Goal: Entertainment & Leisure: Browse casually

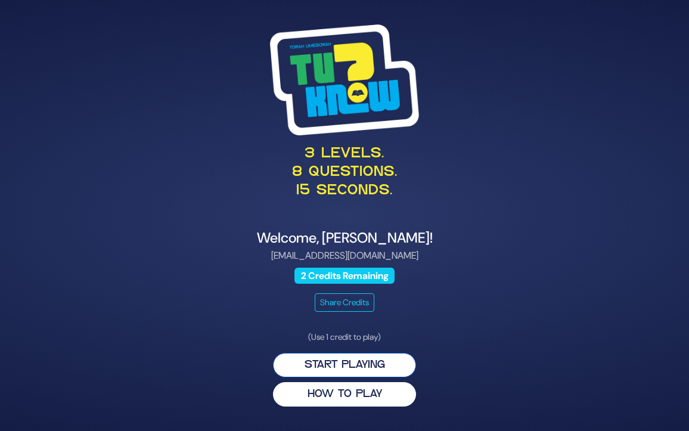
click at [349, 368] on button "Start Playing" at bounding box center [344, 365] width 143 height 24
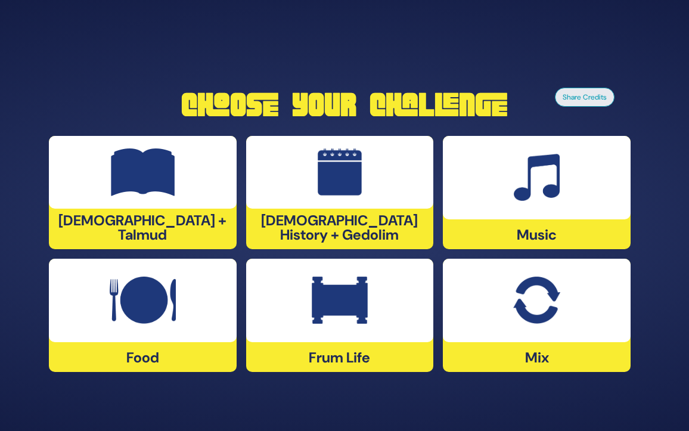
click at [203, 191] on div at bounding box center [143, 172] width 188 height 73
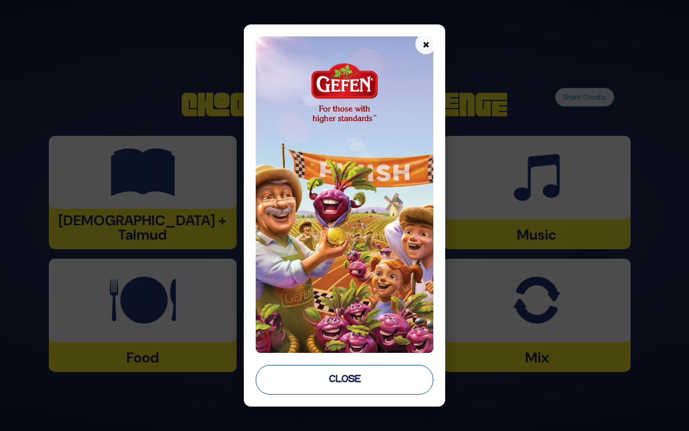
click at [355, 376] on button "Close" at bounding box center [345, 380] width 178 height 30
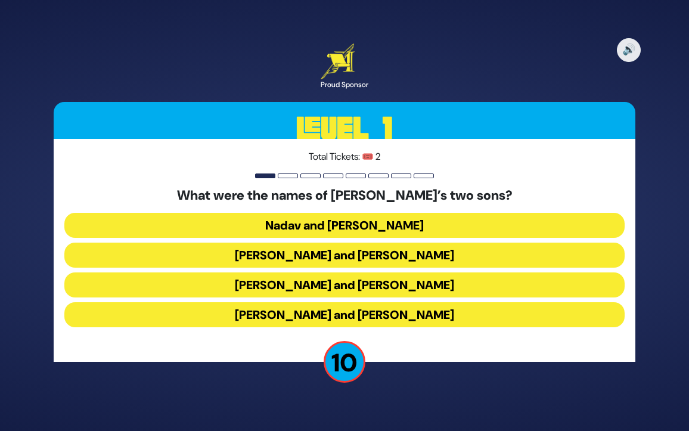
click at [373, 309] on button "Gershom and Eliezer" at bounding box center [344, 314] width 560 height 25
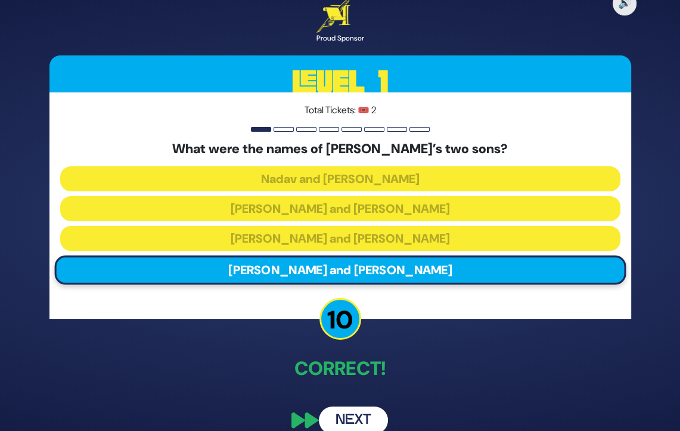
click at [231, 343] on div "🔊 Proud Sponsor Level 1 Total Tickets: 🎟️ 2 What were the names of Moshe Rabbei…" at bounding box center [340, 215] width 610 height 465
click at [318, 347] on div "🔊 Proud Sponsor Level 1 Total Tickets: 🎟️ 2 What were the names of Moshe Rabbei…" at bounding box center [340, 215] width 610 height 465
click at [357, 419] on button "Next" at bounding box center [353, 419] width 69 height 27
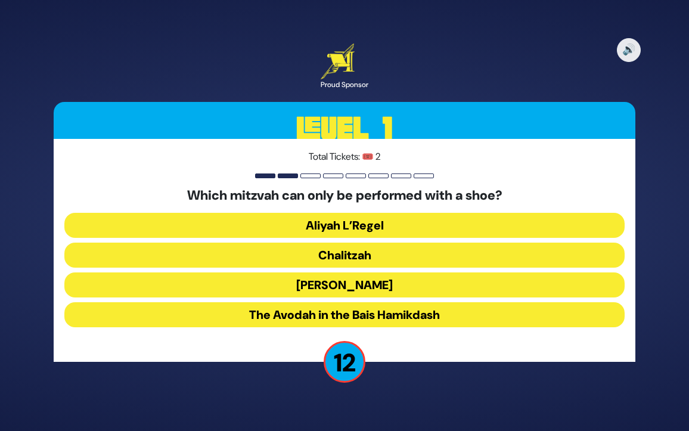
click at [393, 253] on button "Chalitzah" at bounding box center [344, 255] width 560 height 25
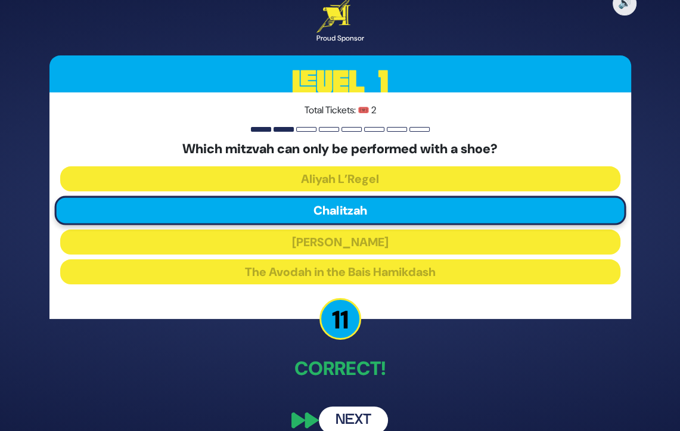
click at [344, 417] on button "Next" at bounding box center [353, 419] width 69 height 27
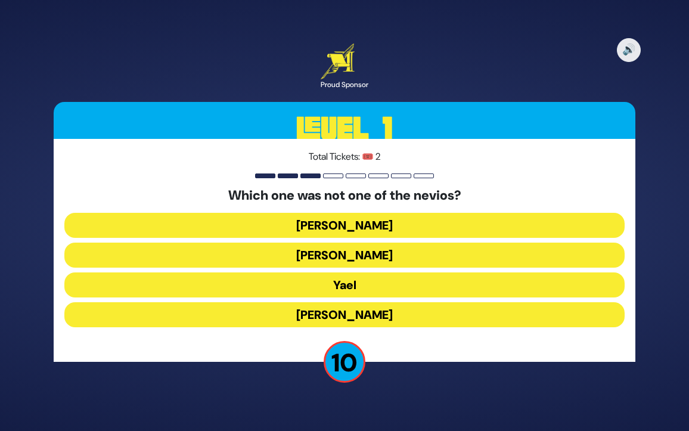
click at [380, 284] on button "Yael" at bounding box center [344, 284] width 560 height 25
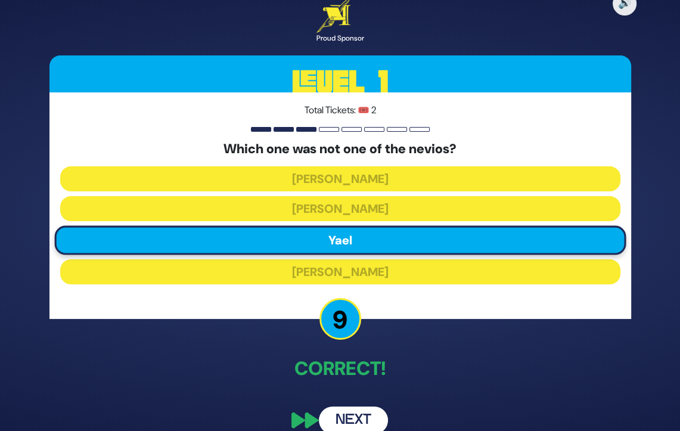
click at [348, 415] on button "Next" at bounding box center [353, 419] width 69 height 27
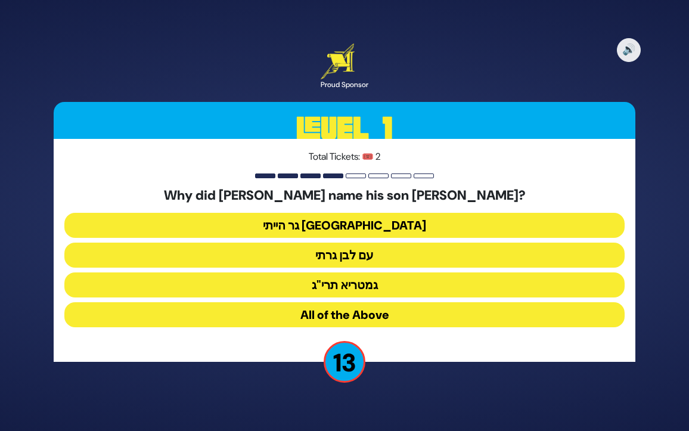
click at [367, 224] on button "גר הייתי בארץ נכריה" at bounding box center [344, 225] width 560 height 25
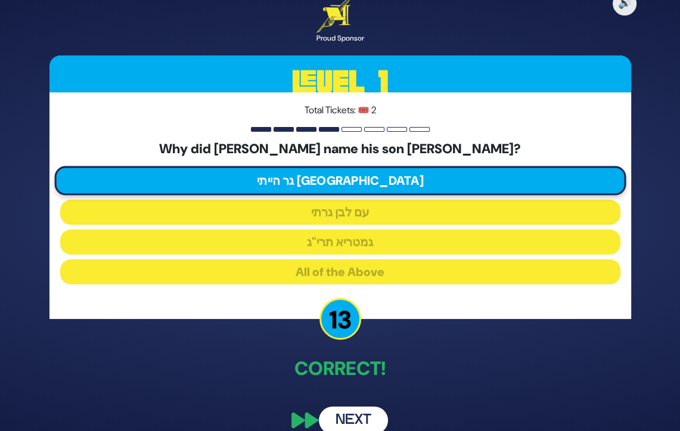
click at [350, 411] on button "Next" at bounding box center [353, 419] width 69 height 27
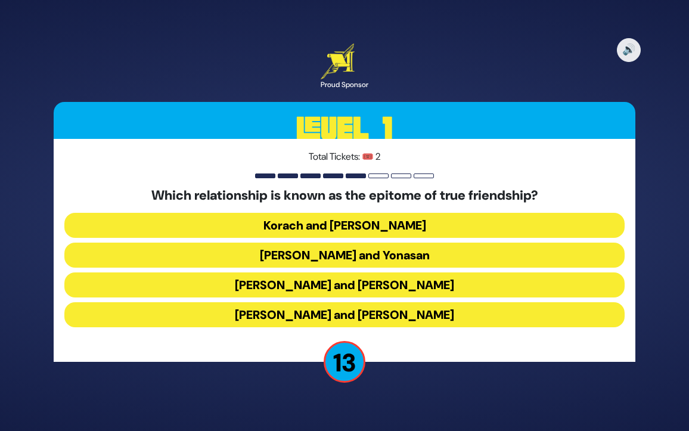
click at [374, 257] on button "Dovid and Yonasan" at bounding box center [344, 255] width 560 height 25
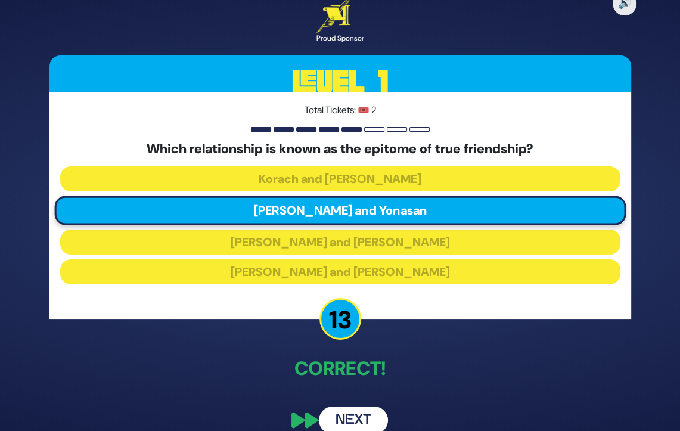
click at [353, 418] on button "Next" at bounding box center [353, 419] width 69 height 27
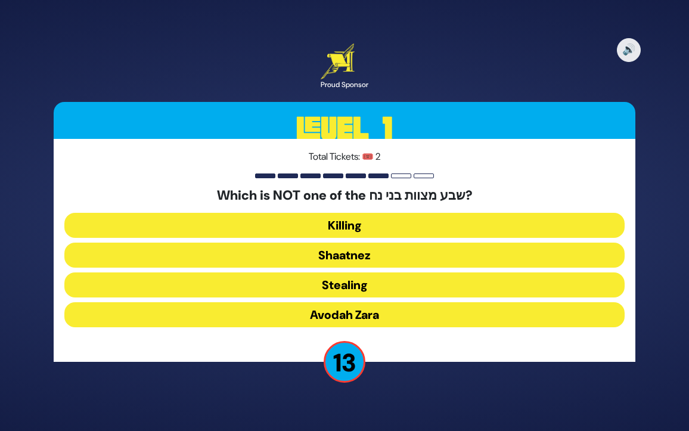
click at [430, 253] on button "Shaatnez" at bounding box center [344, 255] width 560 height 25
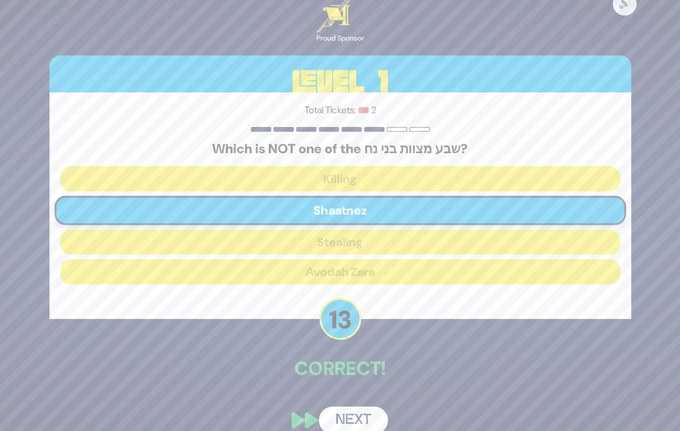
click at [368, 422] on button "Next" at bounding box center [353, 419] width 69 height 27
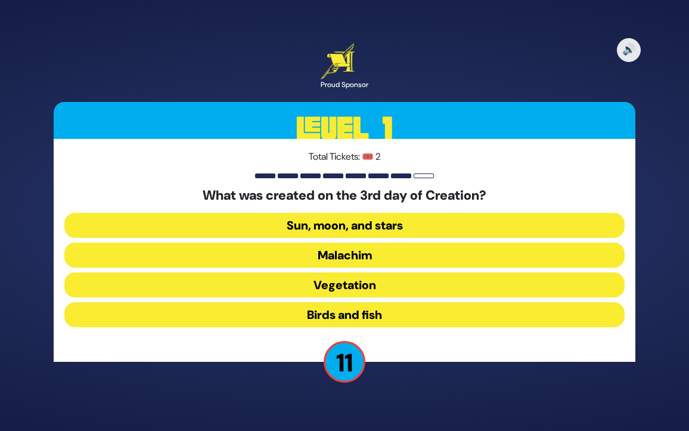
click at [417, 278] on button "Vegetation" at bounding box center [344, 284] width 560 height 25
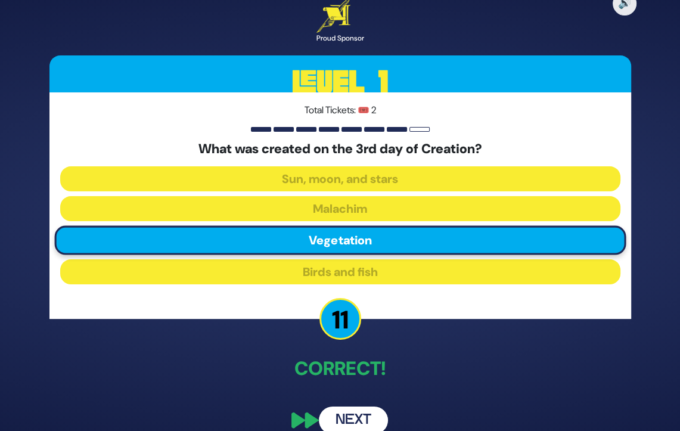
click at [349, 411] on button "Next" at bounding box center [353, 419] width 69 height 27
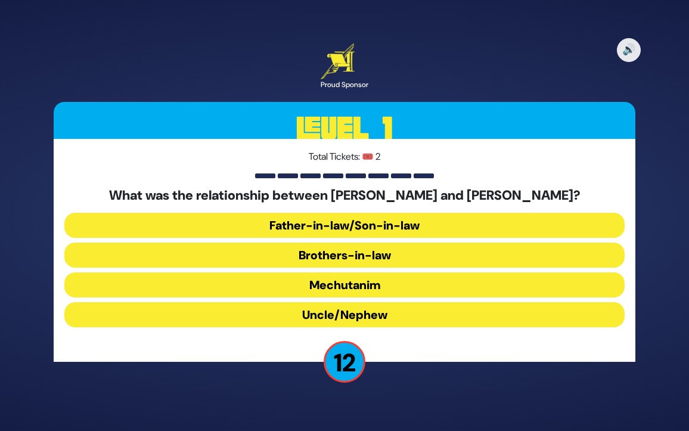
click at [365, 251] on button "Brothers-in-law" at bounding box center [344, 255] width 560 height 25
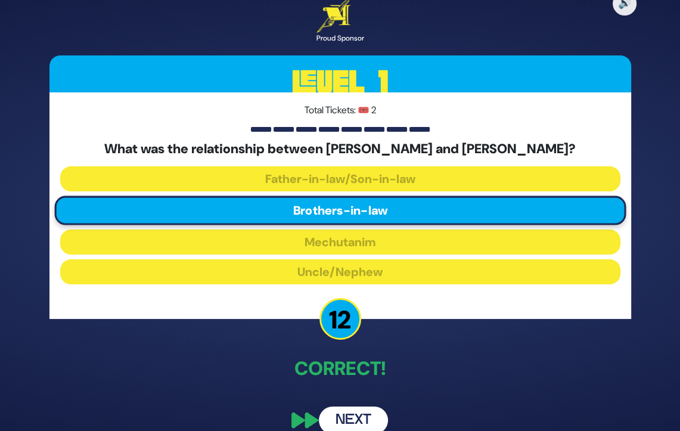
click at [355, 418] on button "Next" at bounding box center [353, 419] width 69 height 27
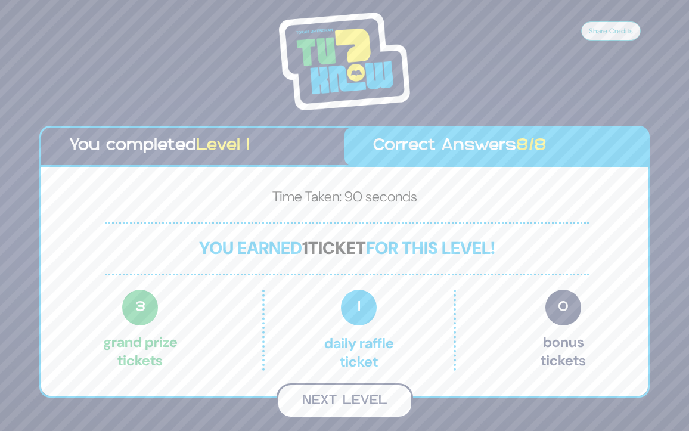
click at [352, 405] on button "Next Level" at bounding box center [344, 400] width 136 height 35
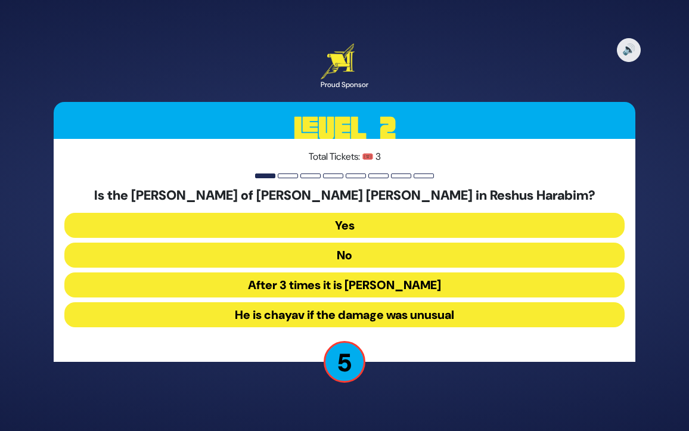
click at [382, 257] on button "No" at bounding box center [344, 255] width 560 height 25
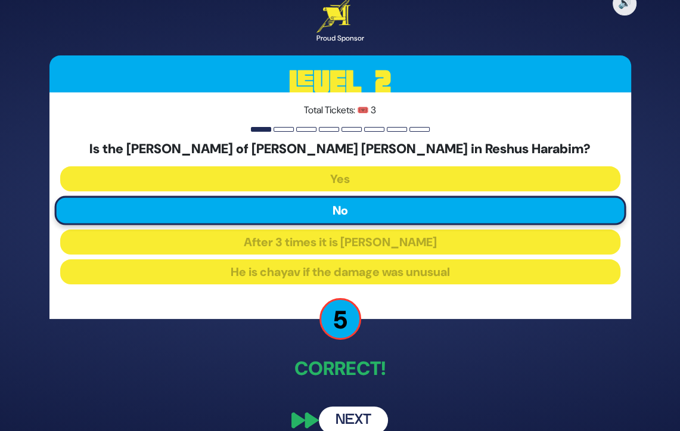
click at [349, 419] on button "Next" at bounding box center [353, 419] width 69 height 27
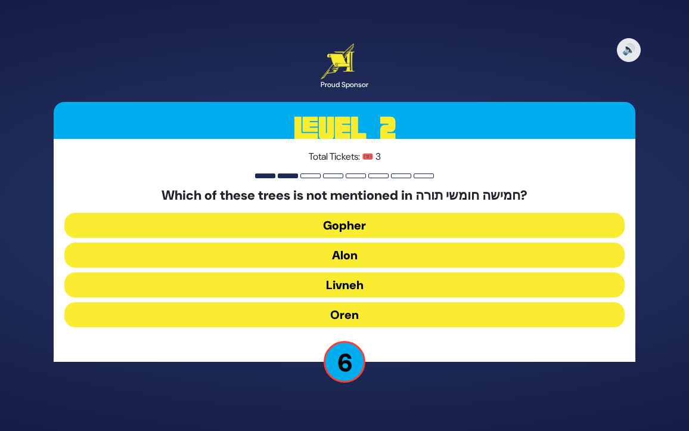
click at [297, 321] on button "Oren" at bounding box center [344, 314] width 560 height 25
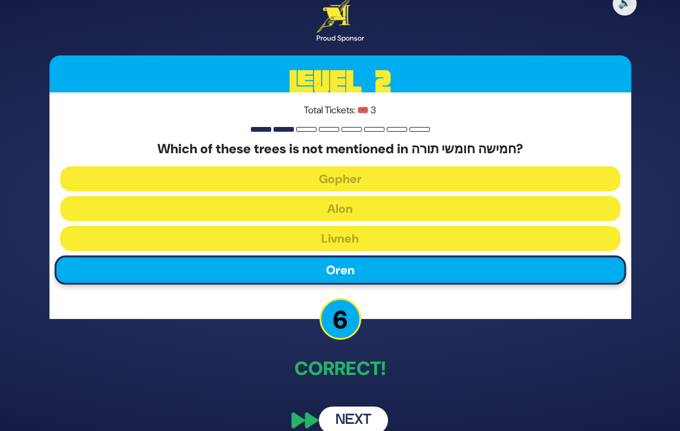
click at [365, 413] on button "Next" at bounding box center [353, 419] width 69 height 27
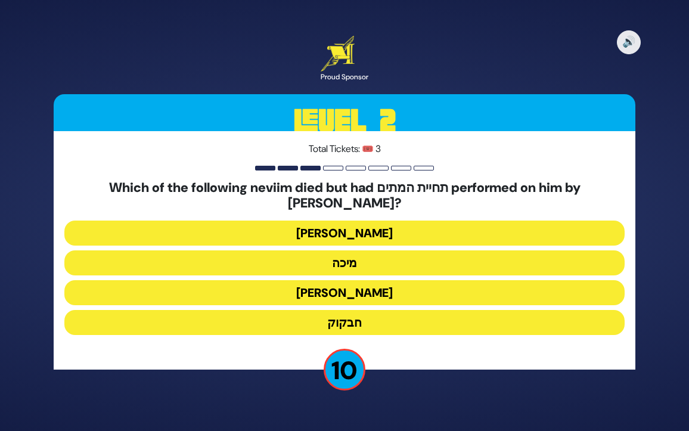
click at [369, 225] on button "יונה" at bounding box center [344, 232] width 560 height 25
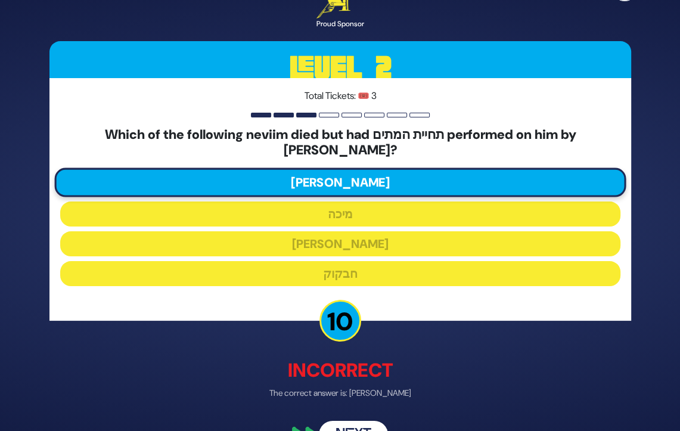
click at [332, 425] on button "Next" at bounding box center [353, 434] width 69 height 27
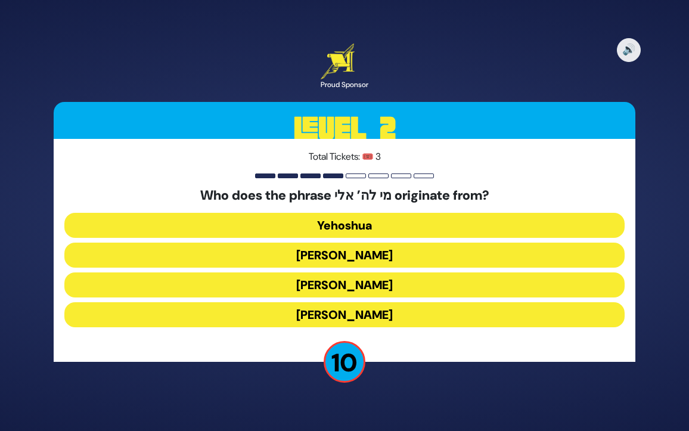
click at [385, 287] on button "Moshe Rabbeinu" at bounding box center [344, 284] width 560 height 25
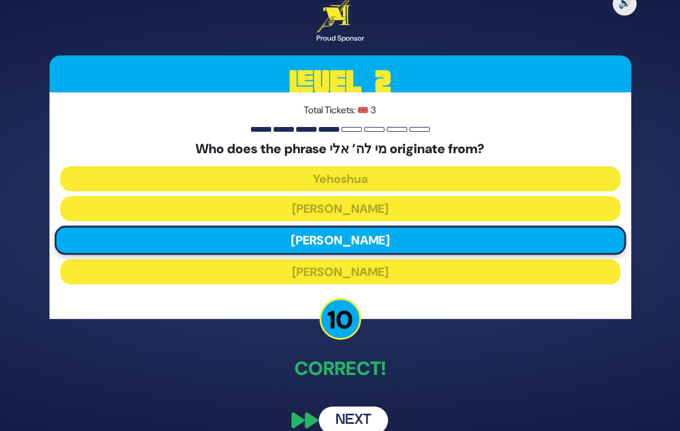
click at [341, 421] on button "Next" at bounding box center [353, 419] width 69 height 27
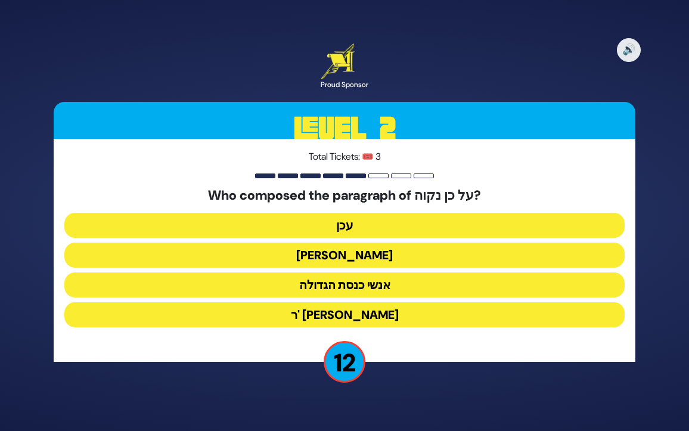
click at [382, 260] on button "יהושע" at bounding box center [344, 255] width 560 height 25
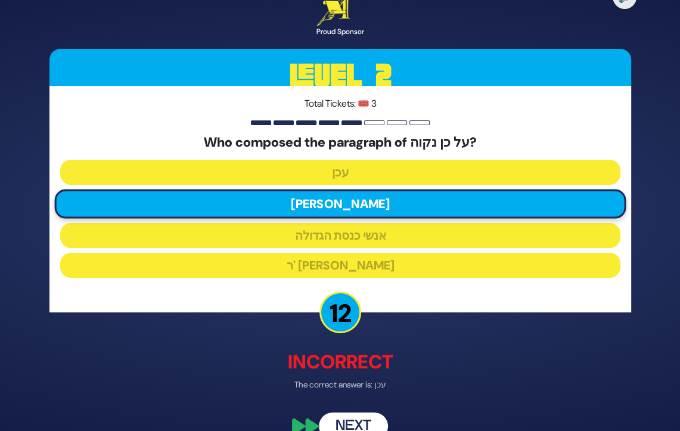
click at [358, 421] on button "Next" at bounding box center [353, 426] width 69 height 27
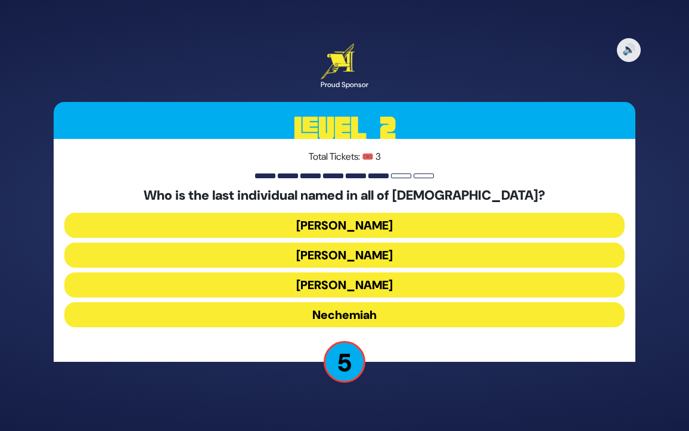
click at [335, 255] on button "Koresh" at bounding box center [344, 255] width 560 height 25
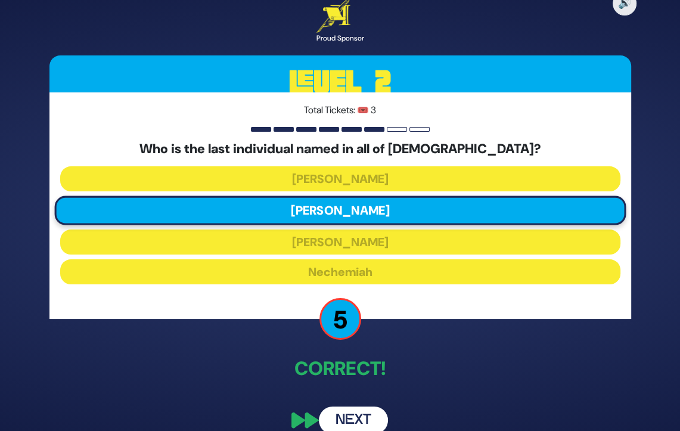
click at [348, 419] on button "Next" at bounding box center [353, 419] width 69 height 27
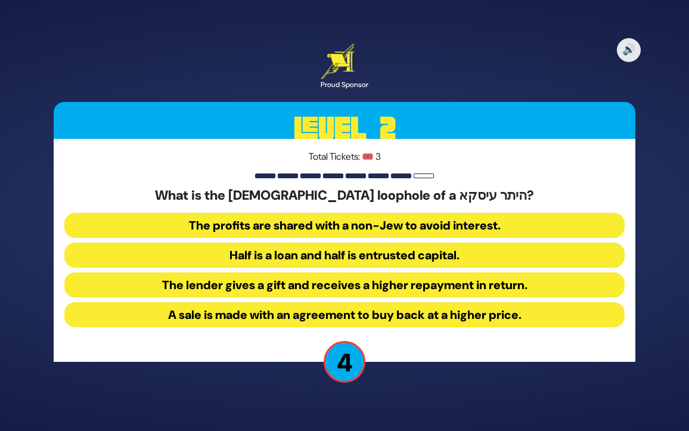
click at [466, 263] on button "Half is a loan and half is entrusted capital." at bounding box center [344, 255] width 560 height 25
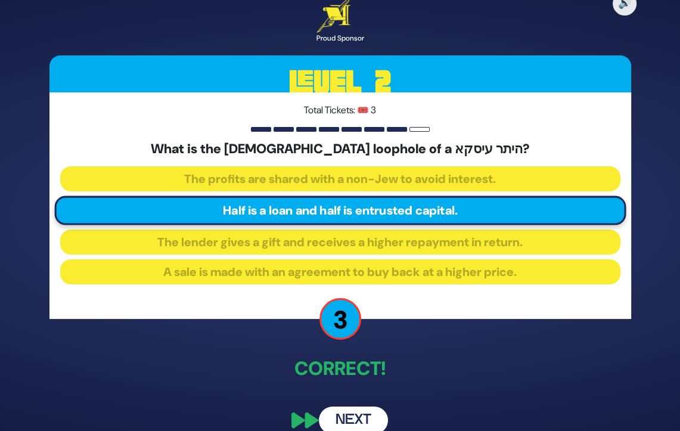
click at [344, 425] on button "Next" at bounding box center [353, 419] width 69 height 27
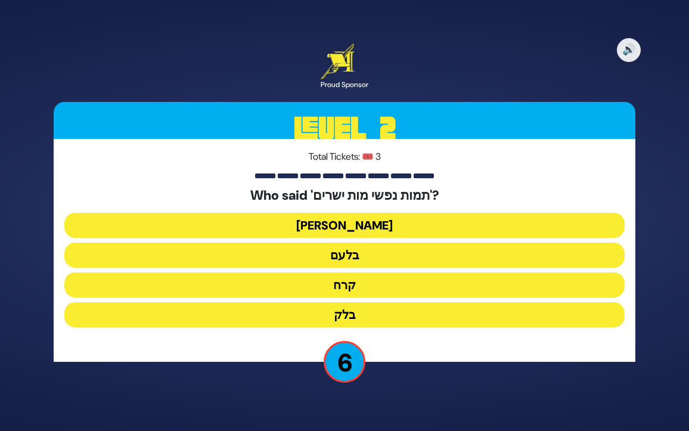
click at [294, 256] on button "בלעם" at bounding box center [344, 255] width 560 height 25
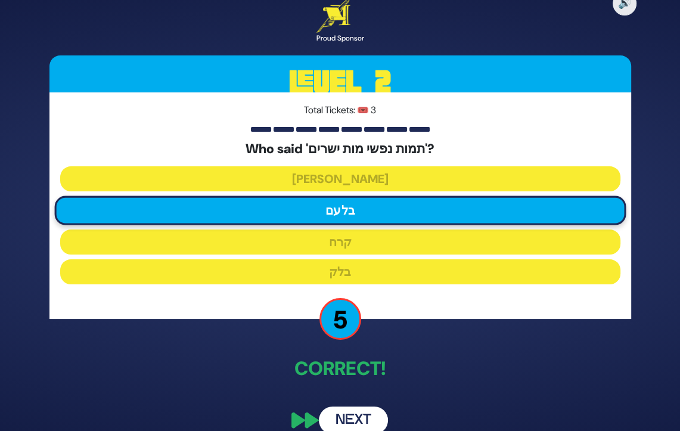
click at [350, 409] on button "Next" at bounding box center [353, 419] width 69 height 27
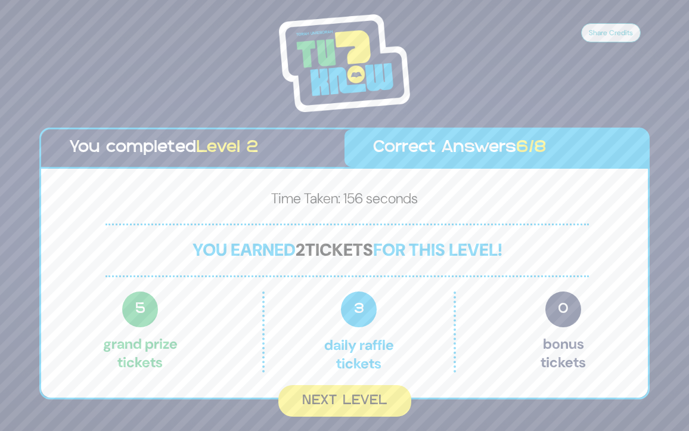
click at [350, 409] on button "Next Level" at bounding box center [344, 401] width 133 height 32
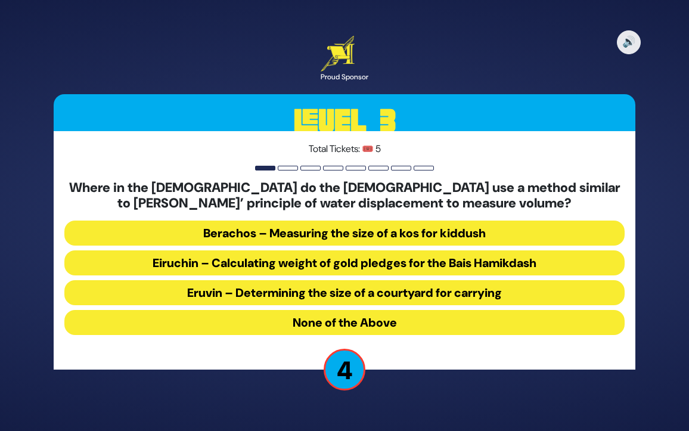
click at [313, 229] on button "Berachos – Measuring the size of a kos for kiddush" at bounding box center [344, 232] width 560 height 25
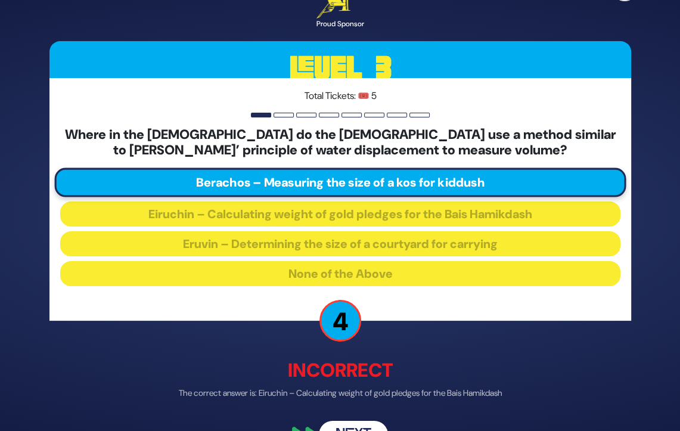
scroll to position [31, 0]
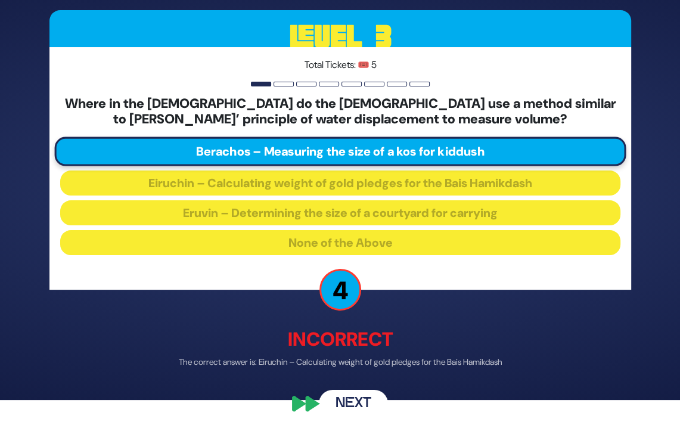
click at [335, 403] on button "Next" at bounding box center [353, 403] width 69 height 27
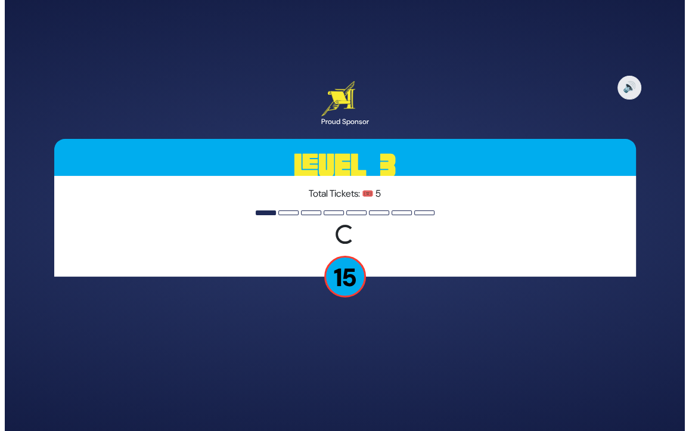
scroll to position [0, 0]
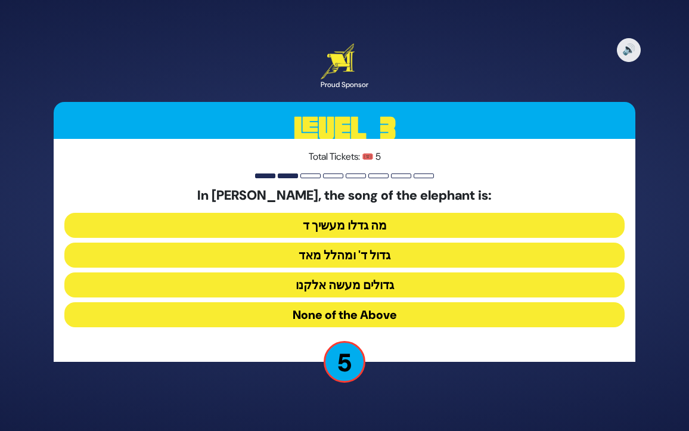
click at [290, 252] on button "גדול ד' ומהלל מאד" at bounding box center [344, 255] width 560 height 25
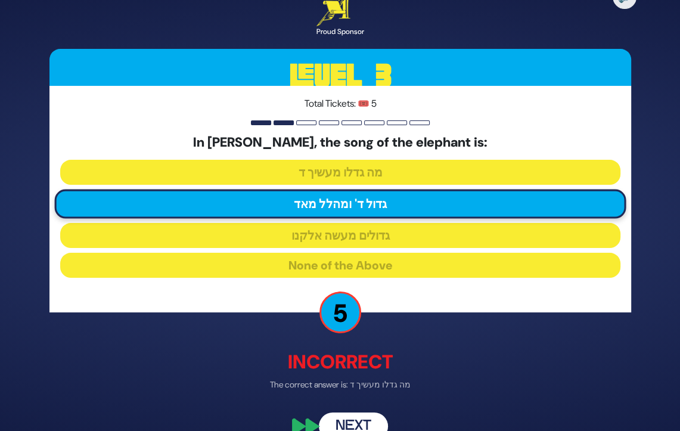
click at [347, 418] on button "Next" at bounding box center [353, 426] width 69 height 27
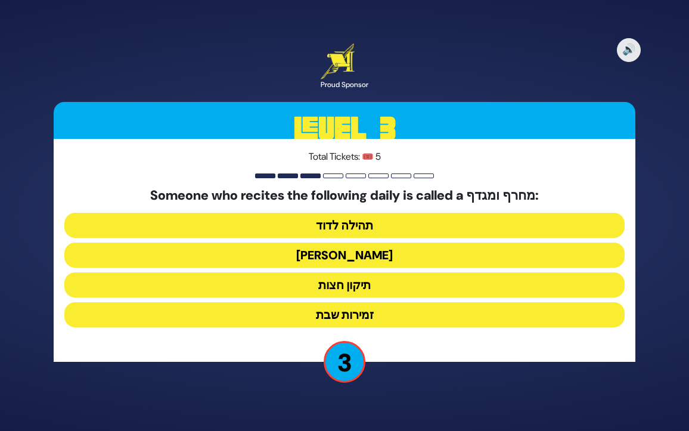
click at [352, 288] on button "תיקון חצות" at bounding box center [344, 284] width 560 height 25
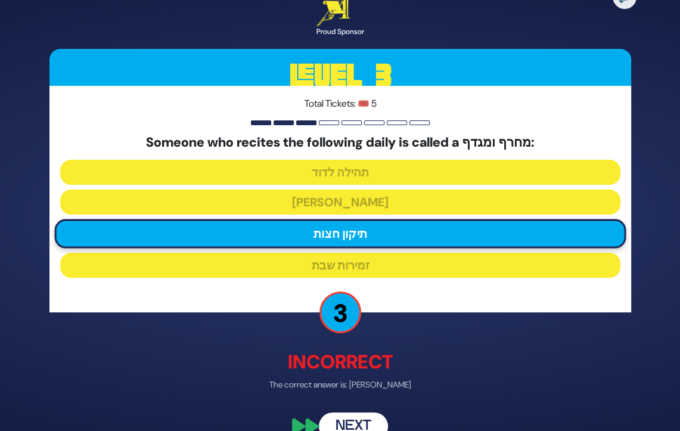
click at [337, 418] on button "Next" at bounding box center [353, 426] width 69 height 27
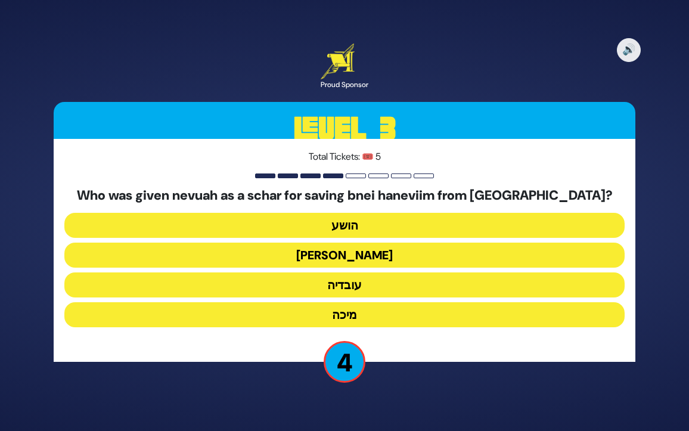
click at [343, 253] on button "עמוס" at bounding box center [344, 255] width 560 height 25
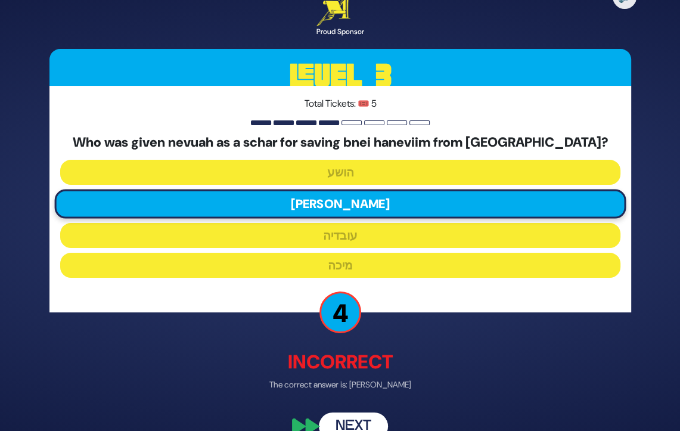
click at [337, 425] on button "Next" at bounding box center [353, 426] width 69 height 27
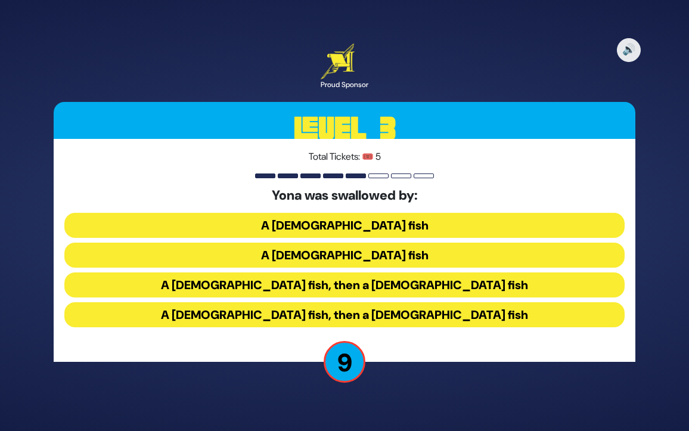
click at [377, 288] on button "A male fish, then a female fish" at bounding box center [344, 284] width 560 height 25
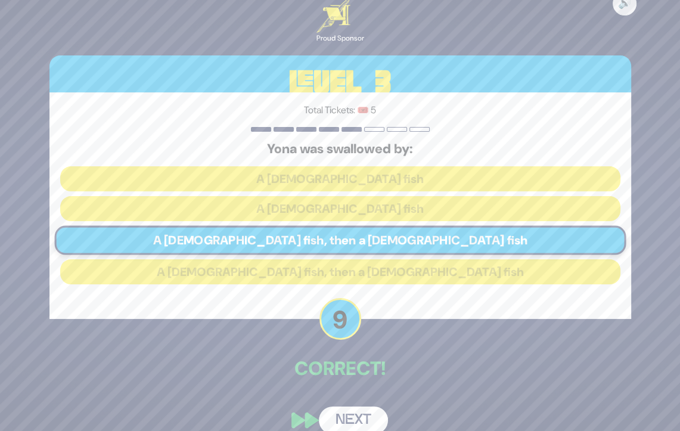
click at [362, 422] on button "Next" at bounding box center [353, 419] width 69 height 27
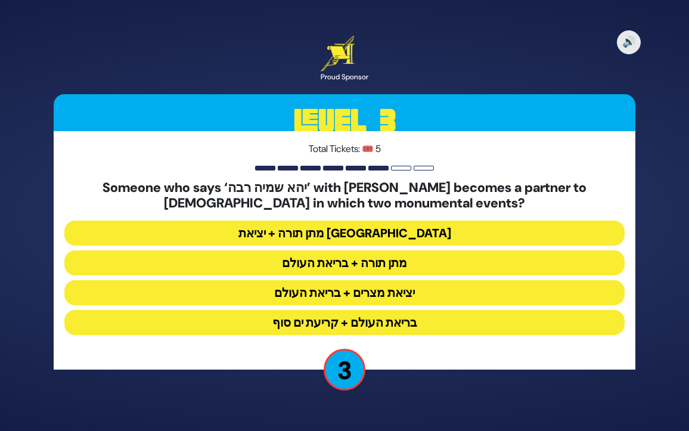
click at [404, 319] on button "בריאת העולם + קריעת ים סוף" at bounding box center [344, 322] width 560 height 25
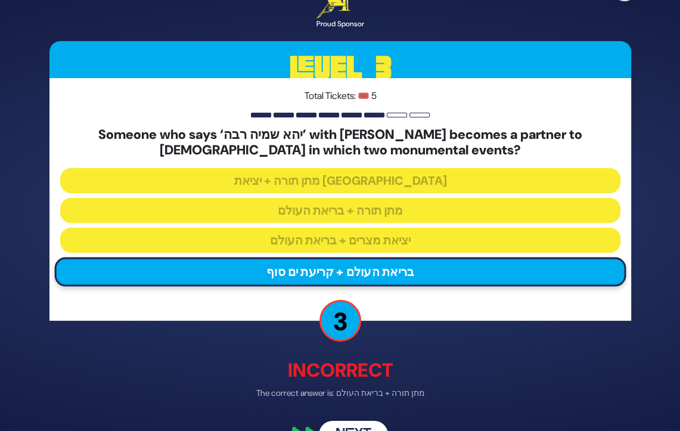
click at [352, 425] on button "Next" at bounding box center [353, 434] width 69 height 27
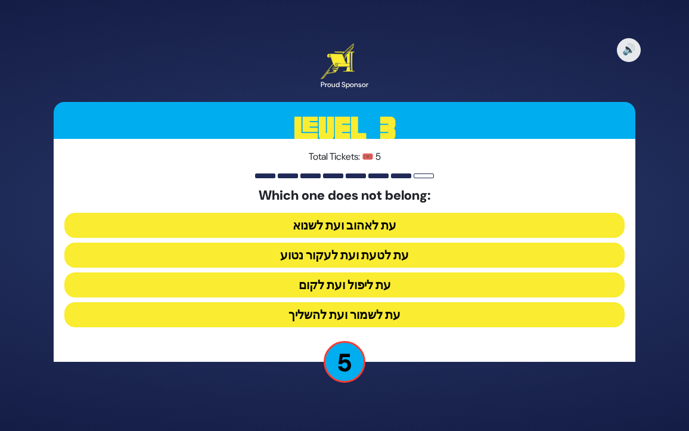
click at [285, 253] on button "עת לטעת ועת לעקור נטוע" at bounding box center [344, 255] width 560 height 25
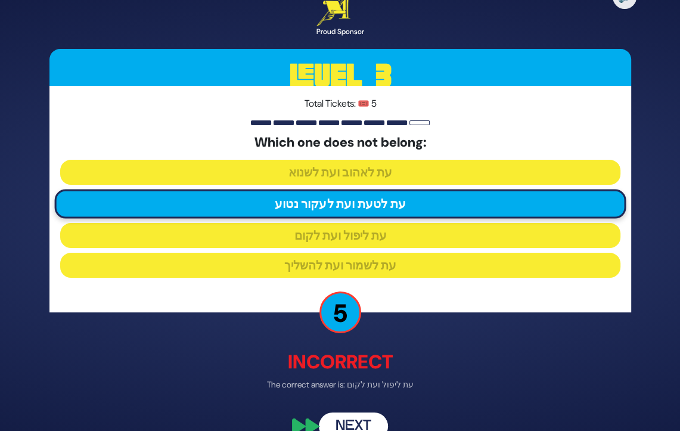
click at [356, 417] on button "Next" at bounding box center [353, 426] width 69 height 27
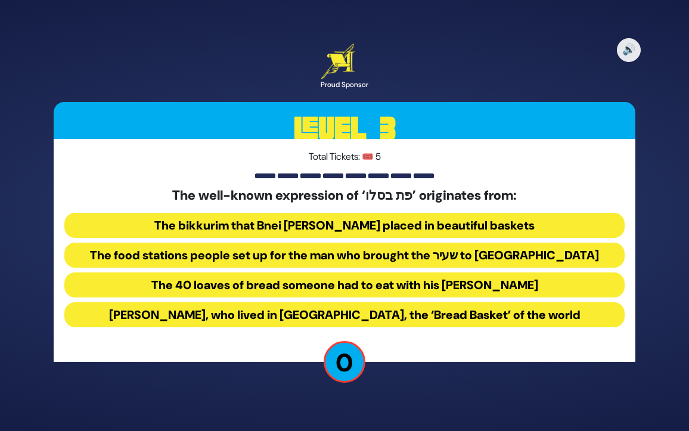
click at [203, 222] on button "The bikkurim that Bnei Yisroel placed in beautiful baskets" at bounding box center [344, 225] width 560 height 25
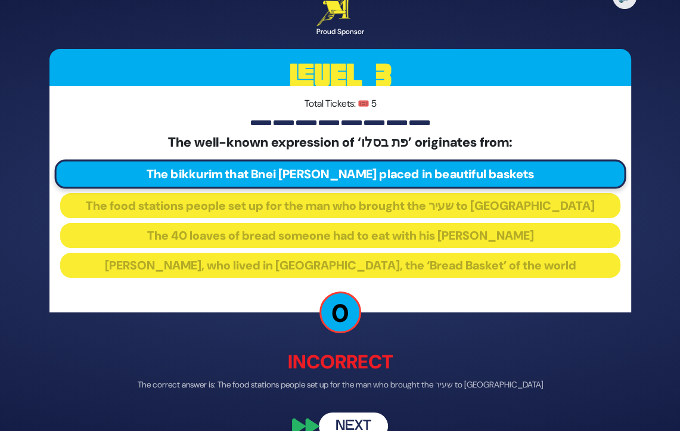
click at [377, 417] on button "Next" at bounding box center [353, 426] width 69 height 27
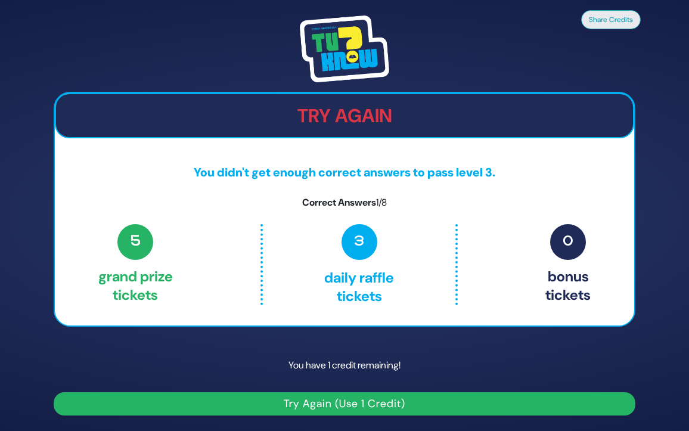
click at [374, 406] on button "Try Again (Use 1 Credit)" at bounding box center [345, 403] width 582 height 23
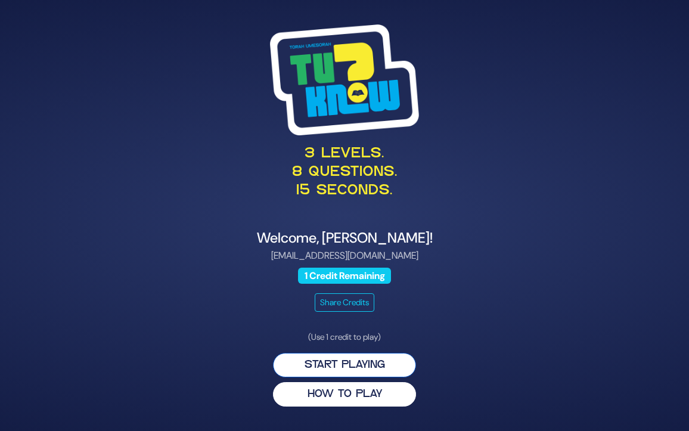
click at [392, 368] on button "Start Playing" at bounding box center [344, 365] width 143 height 24
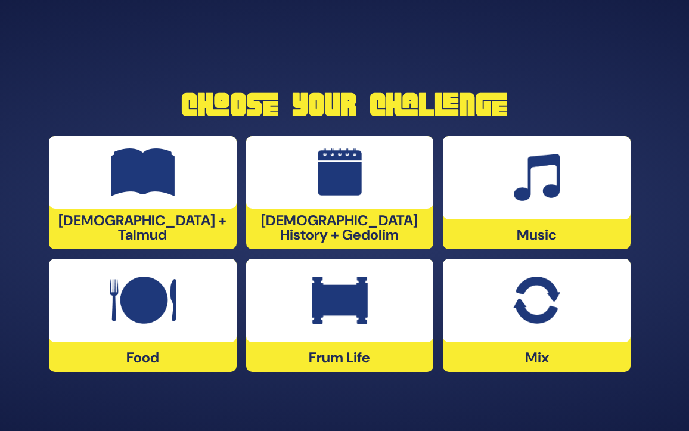
click at [539, 298] on img at bounding box center [536, 300] width 46 height 48
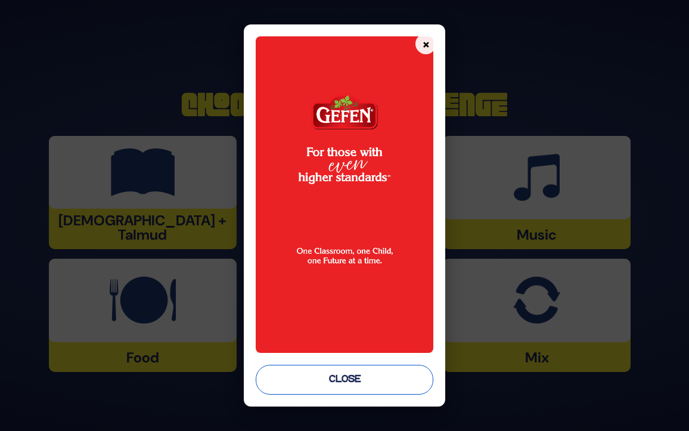
click at [378, 377] on button "Close" at bounding box center [345, 380] width 178 height 30
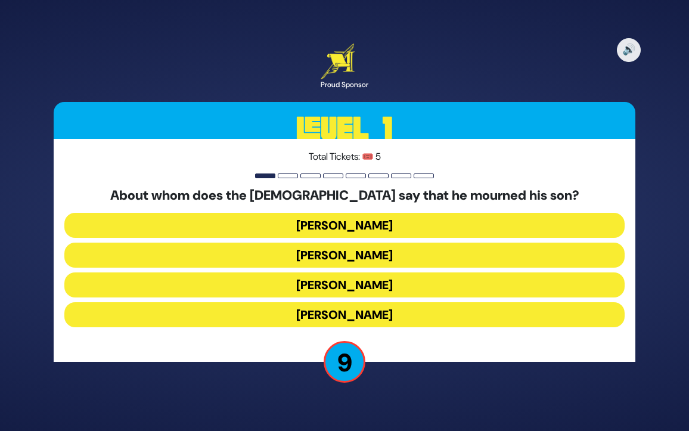
click at [415, 247] on button "[PERSON_NAME]" at bounding box center [344, 255] width 560 height 25
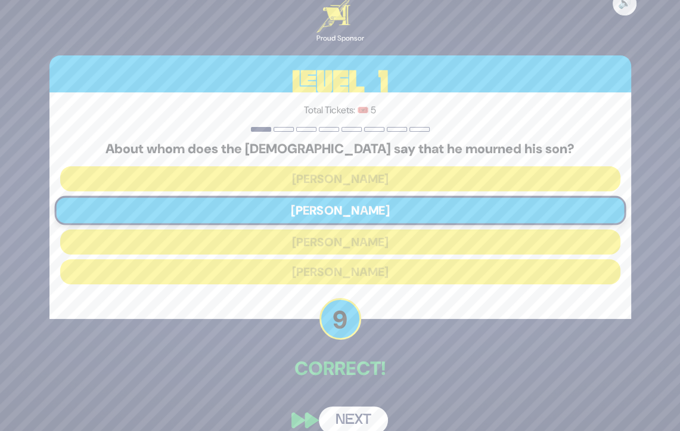
click at [358, 408] on button "Next" at bounding box center [353, 419] width 69 height 27
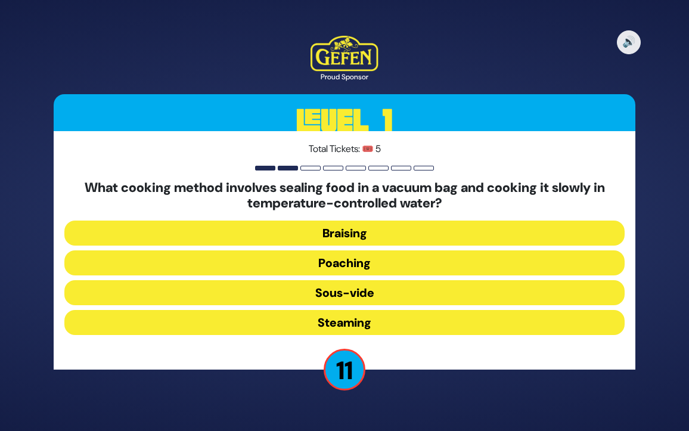
click at [383, 287] on button "Sous-vide" at bounding box center [344, 292] width 560 height 25
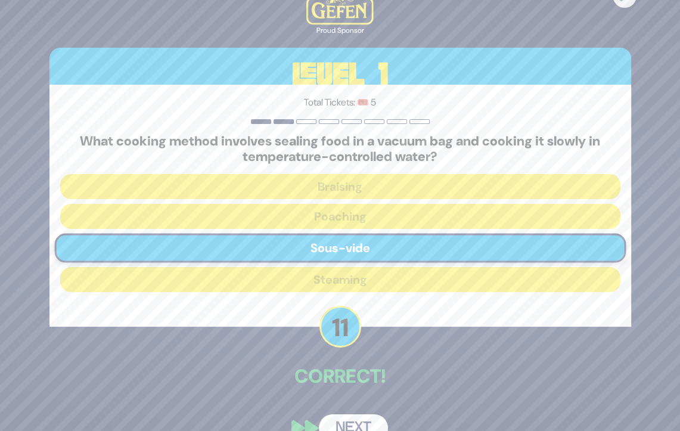
click at [361, 420] on button "Next" at bounding box center [353, 427] width 69 height 27
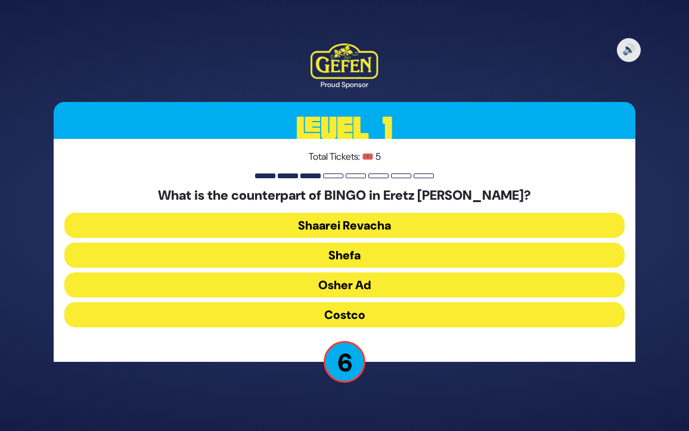
click at [349, 288] on button "Osher Ad" at bounding box center [344, 284] width 560 height 25
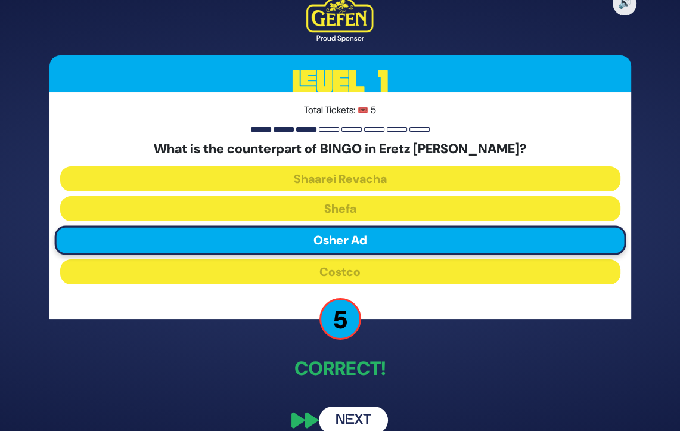
click at [333, 415] on button "Next" at bounding box center [353, 419] width 69 height 27
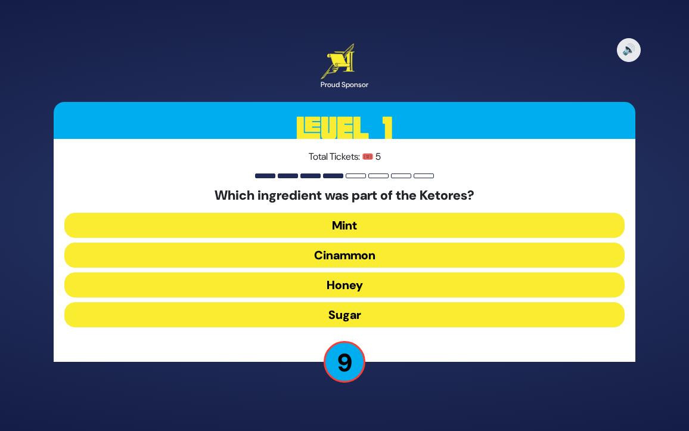
click at [411, 247] on button "Cinammon" at bounding box center [344, 255] width 560 height 25
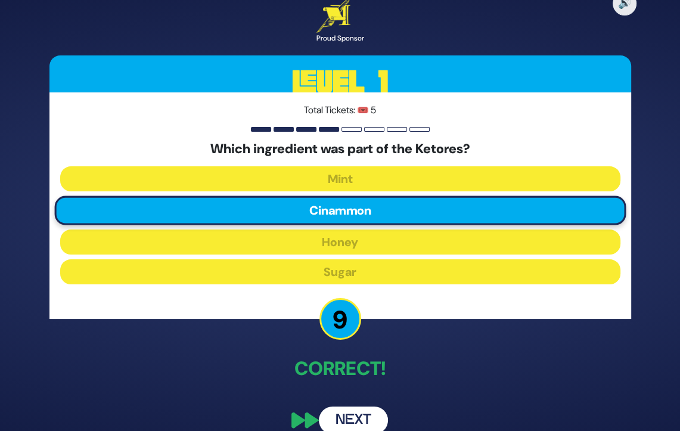
click at [355, 424] on button "Next" at bounding box center [353, 419] width 69 height 27
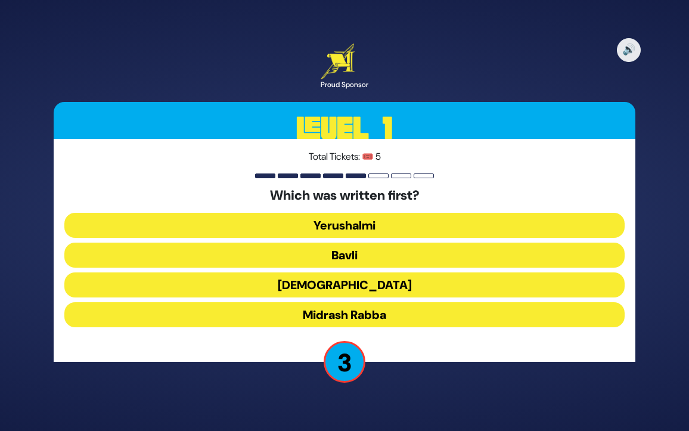
click at [416, 320] on button "Midrash Rabba" at bounding box center [344, 314] width 560 height 25
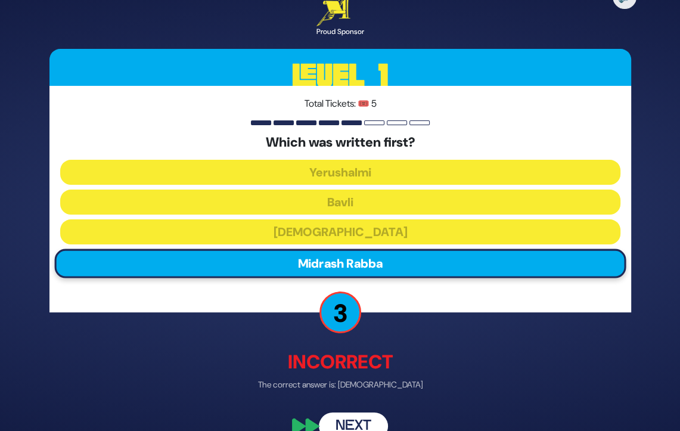
click at [339, 419] on button "Next" at bounding box center [353, 426] width 69 height 27
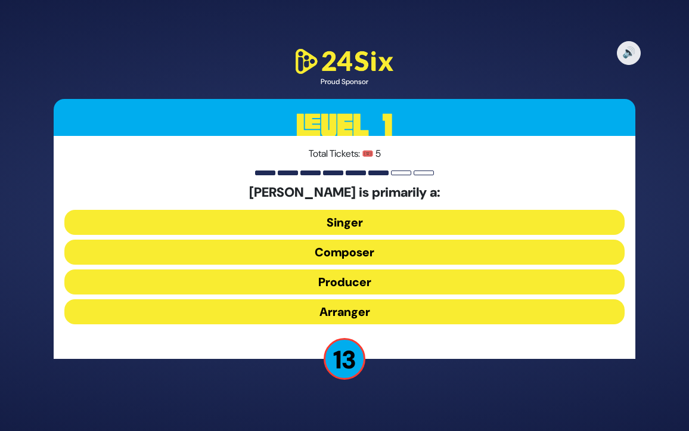
click at [375, 245] on button "Composer" at bounding box center [344, 252] width 560 height 25
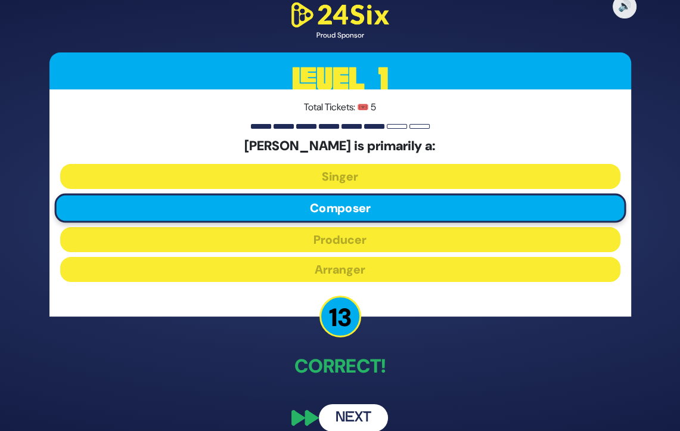
click at [335, 414] on button "Next" at bounding box center [353, 417] width 69 height 27
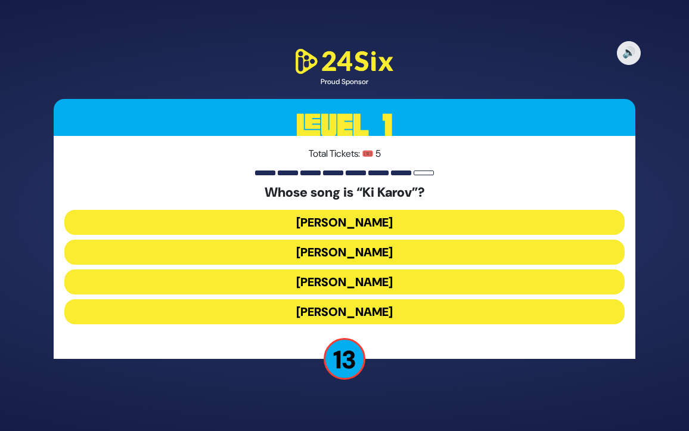
click at [389, 256] on button "Eitan Katz" at bounding box center [344, 252] width 560 height 25
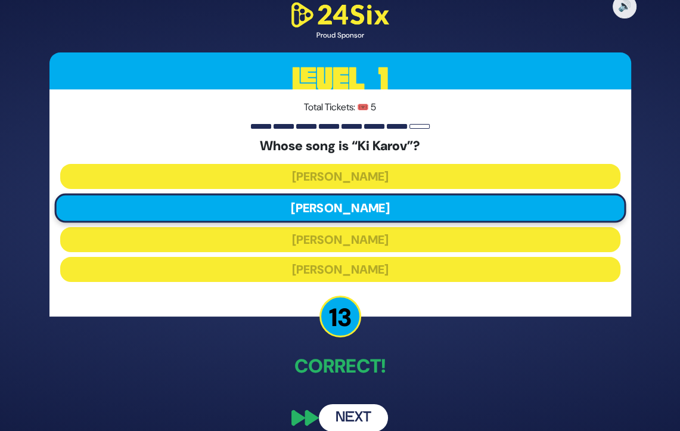
click at [349, 408] on button "Next" at bounding box center [353, 417] width 69 height 27
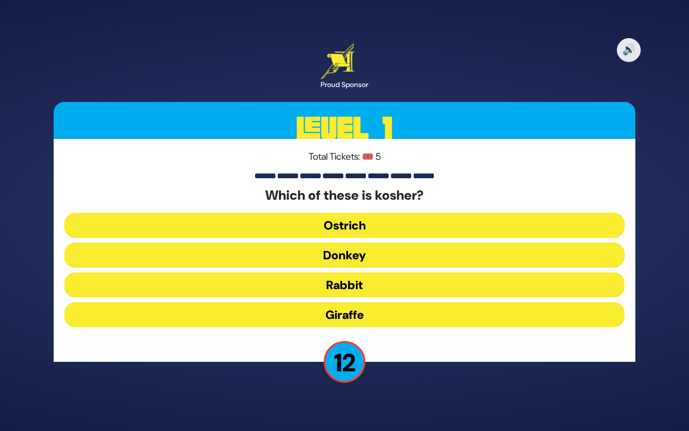
click at [365, 321] on button "Giraffe" at bounding box center [344, 314] width 560 height 25
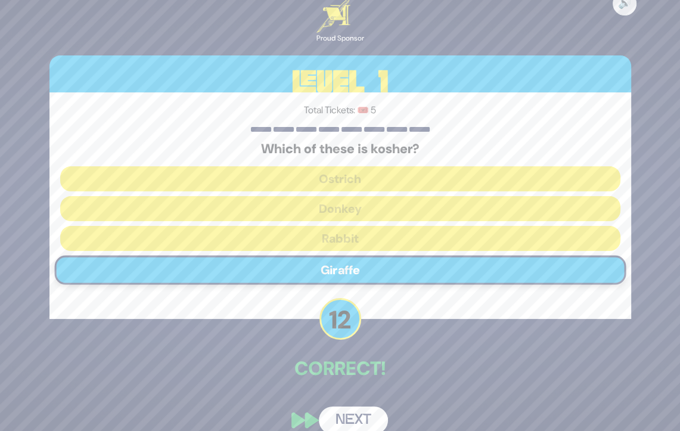
click at [351, 411] on button "Next" at bounding box center [353, 419] width 69 height 27
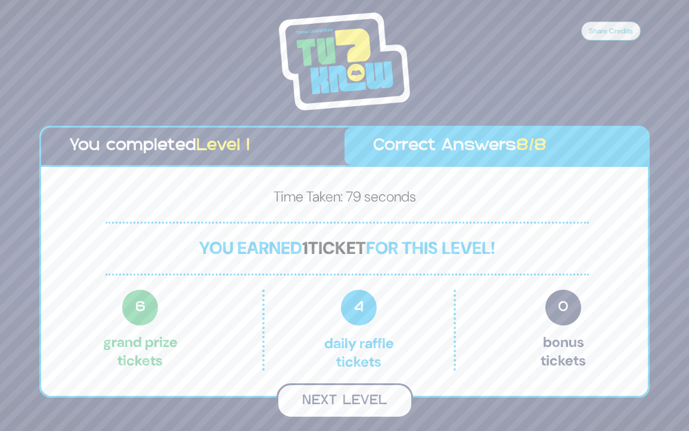
click at [354, 403] on button "Next Level" at bounding box center [344, 400] width 136 height 35
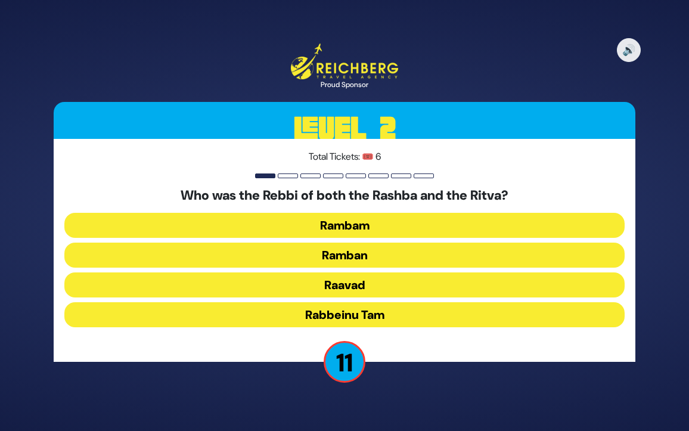
click at [399, 254] on button "Ramban" at bounding box center [344, 255] width 560 height 25
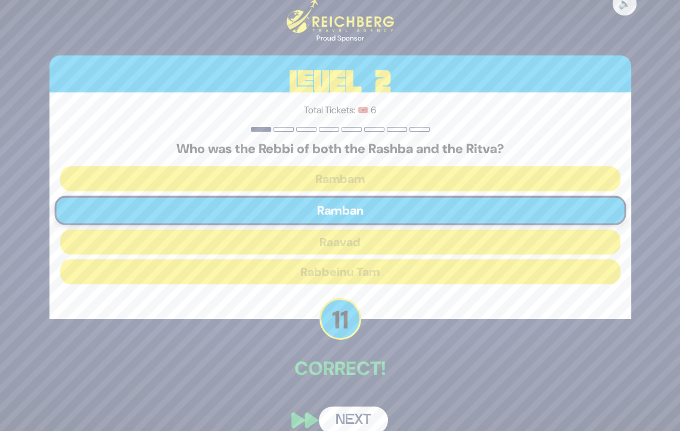
click at [347, 418] on button "Next" at bounding box center [353, 419] width 69 height 27
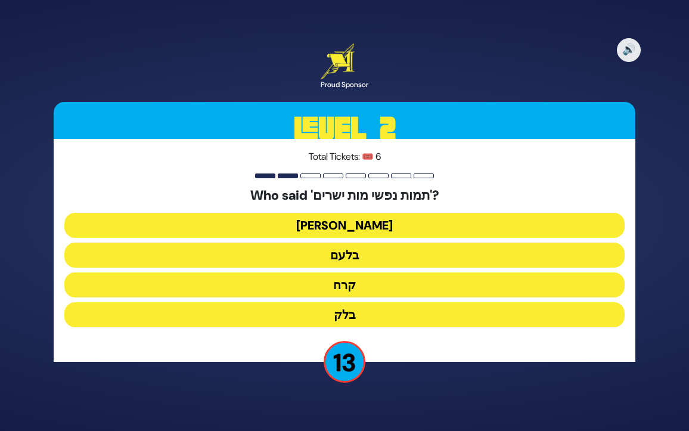
click at [366, 260] on button "בלעם" at bounding box center [344, 255] width 560 height 25
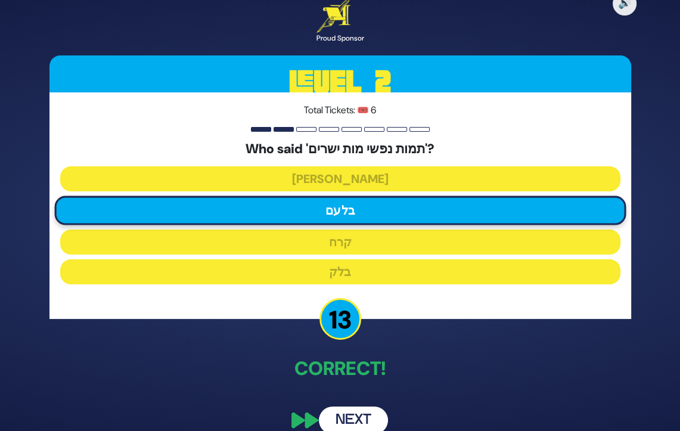
click at [343, 413] on button "Next" at bounding box center [353, 419] width 69 height 27
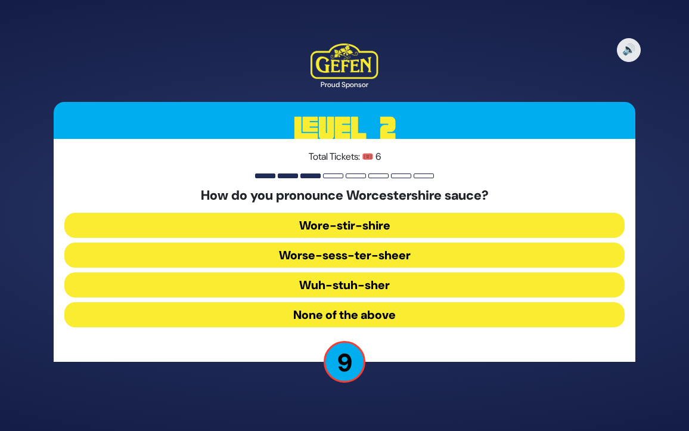
click at [428, 259] on button "Worse-sess-ter-sheer" at bounding box center [344, 255] width 560 height 25
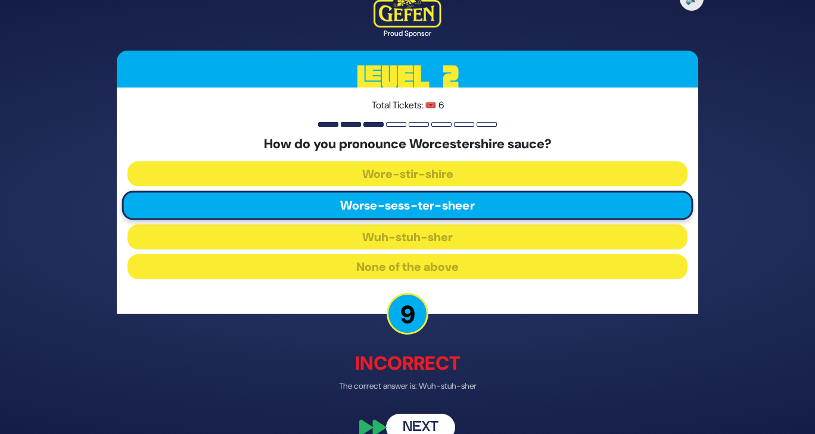
click at [403, 424] on button "Next" at bounding box center [420, 428] width 69 height 27
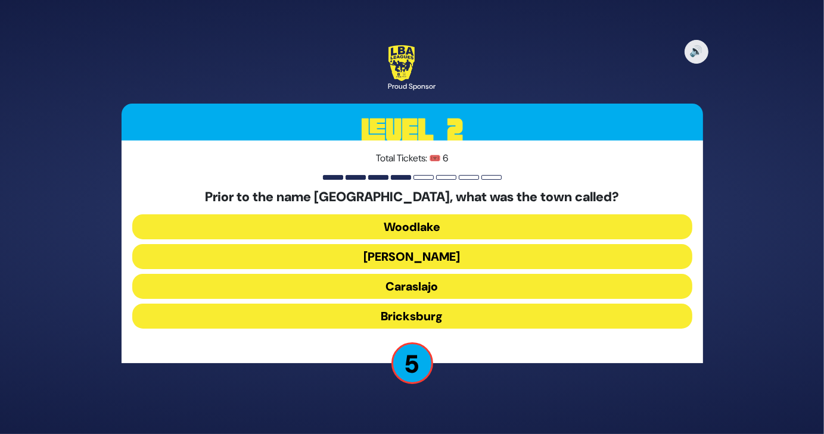
click at [454, 318] on button "Bricksburg" at bounding box center [412, 316] width 560 height 25
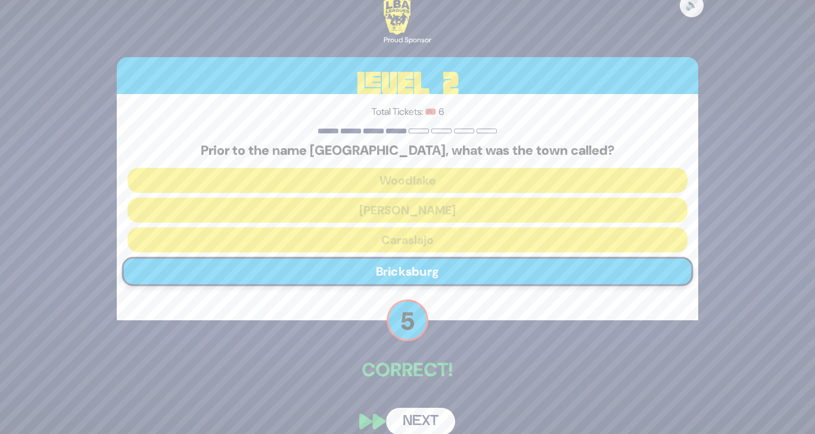
click at [424, 417] on button "Next" at bounding box center [420, 421] width 69 height 27
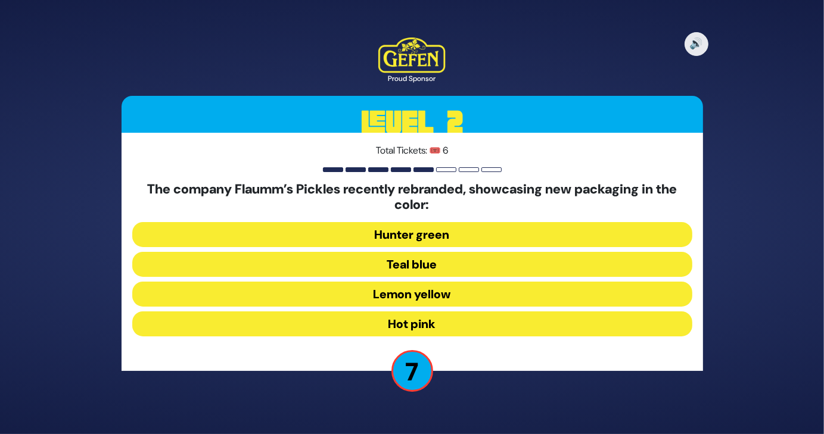
click at [565, 226] on button "Hunter green" at bounding box center [412, 234] width 560 height 25
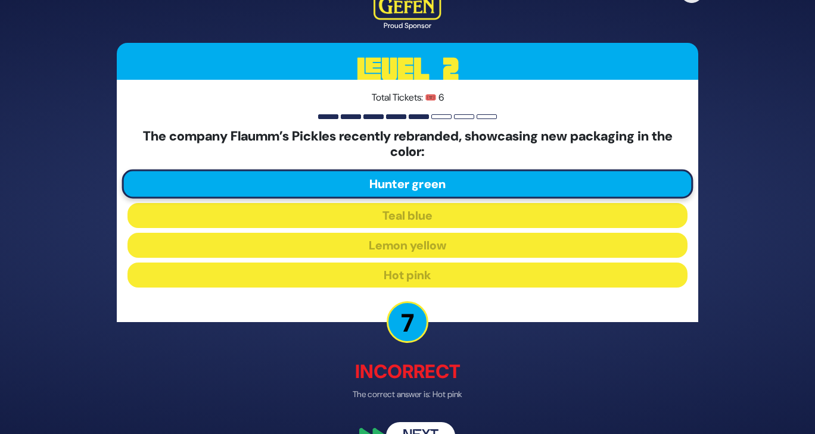
click at [404, 426] on button "Next" at bounding box center [420, 435] width 69 height 27
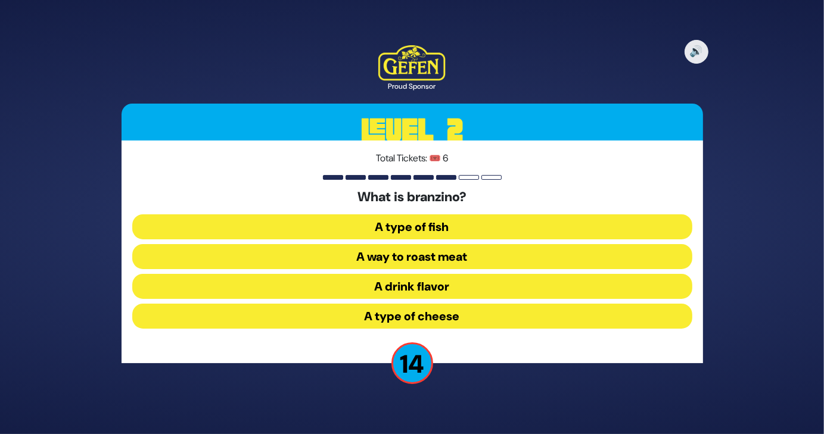
click at [444, 223] on button "A type of fish" at bounding box center [412, 227] width 560 height 25
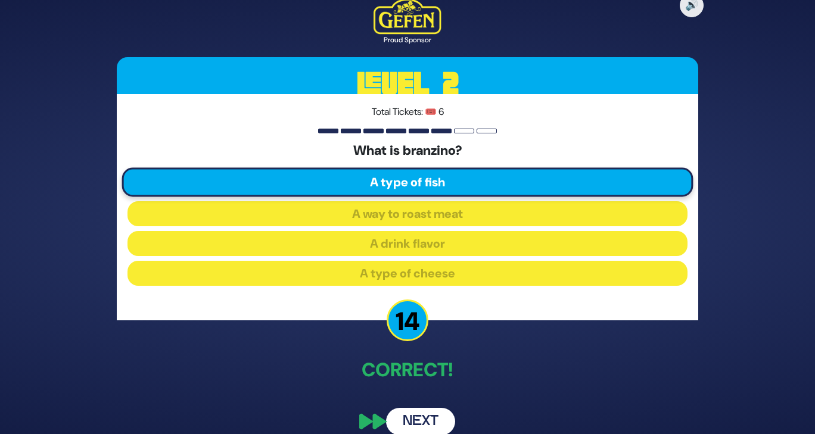
click at [404, 430] on button "Next" at bounding box center [420, 421] width 69 height 27
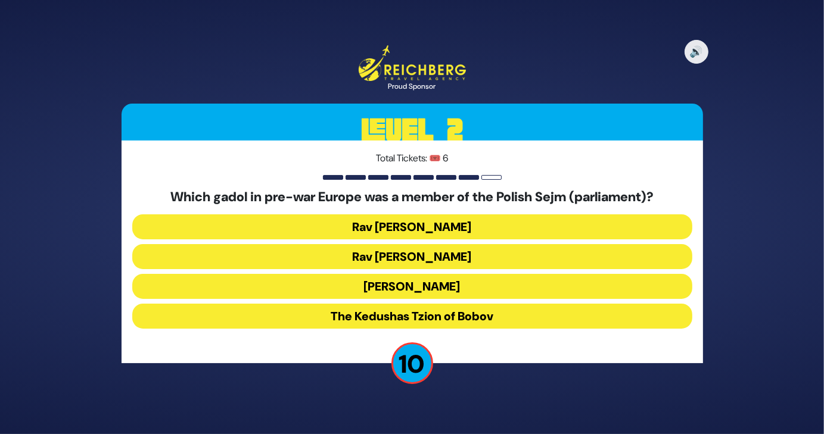
click at [397, 293] on button "Rav Meir Shapiro" at bounding box center [412, 286] width 560 height 25
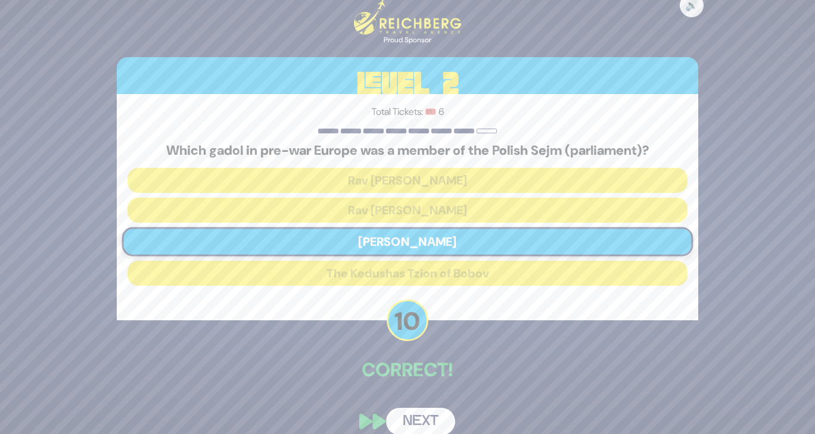
click at [420, 418] on button "Next" at bounding box center [420, 421] width 69 height 27
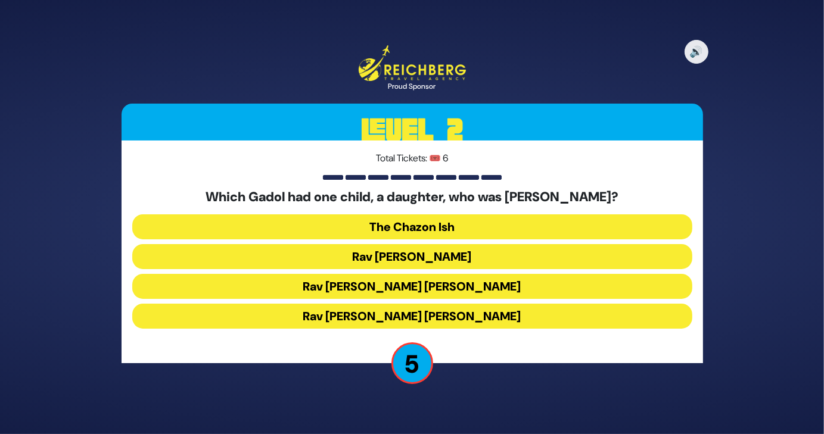
click at [467, 284] on button "Rav Chaim Ozer Grodzinski" at bounding box center [412, 286] width 560 height 25
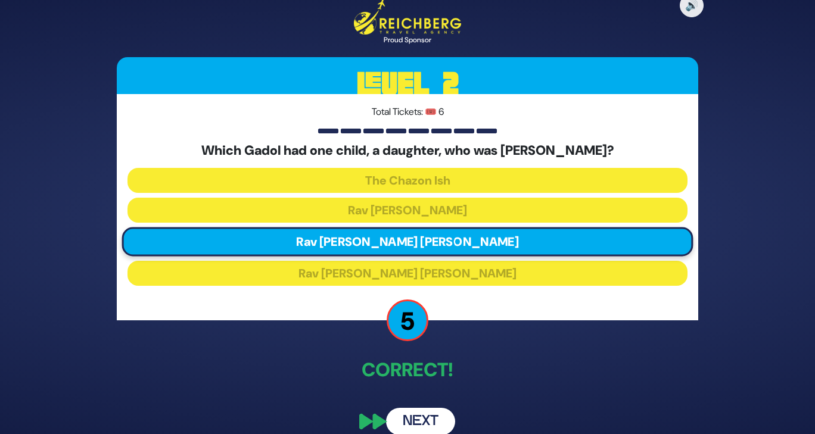
click at [407, 419] on button "Next" at bounding box center [420, 421] width 69 height 27
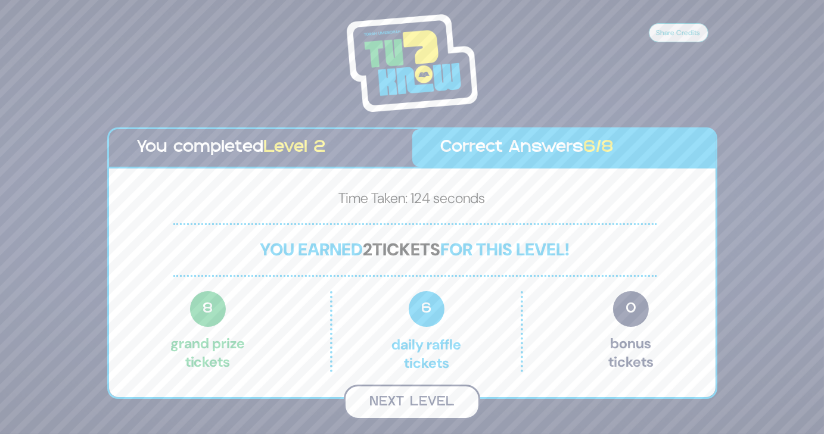
click at [423, 404] on button "Next Level" at bounding box center [412, 402] width 136 height 35
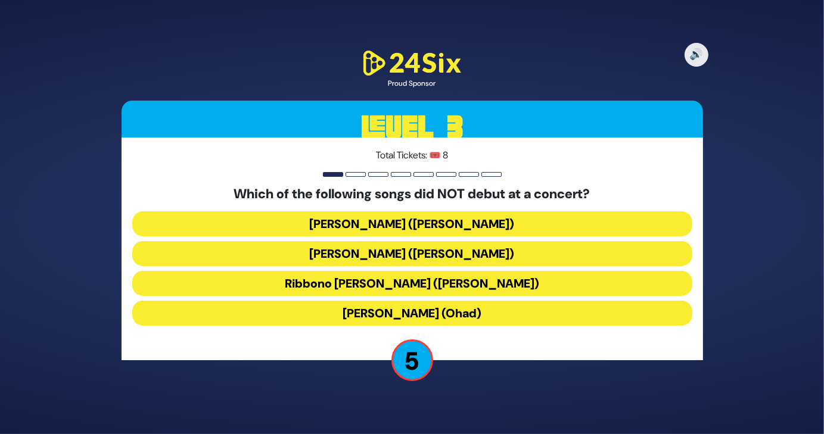
click at [502, 310] on button "Birkat Habanim (Ohad)" at bounding box center [412, 313] width 560 height 25
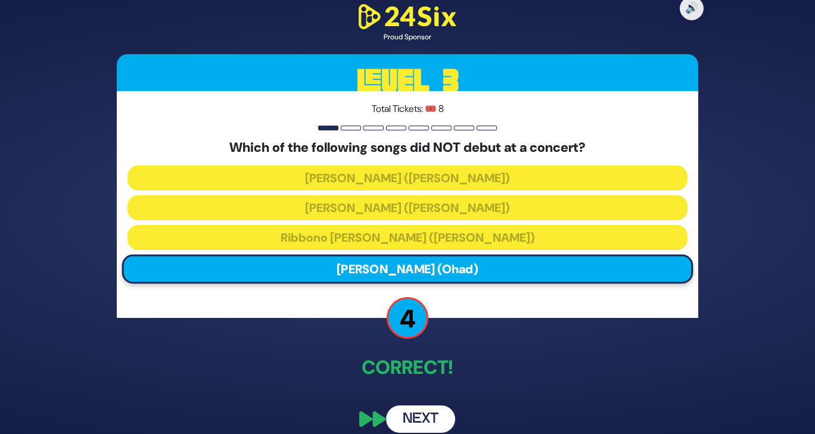
click at [424, 410] on button "Next" at bounding box center [420, 419] width 69 height 27
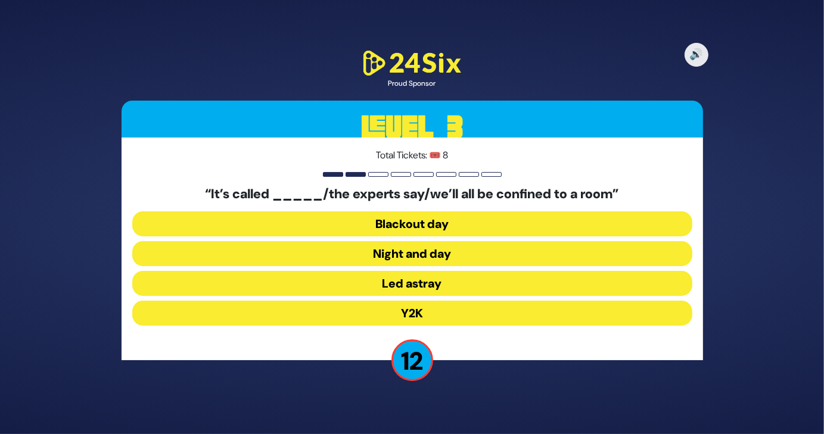
click at [406, 309] on button "Y2K" at bounding box center [412, 313] width 560 height 25
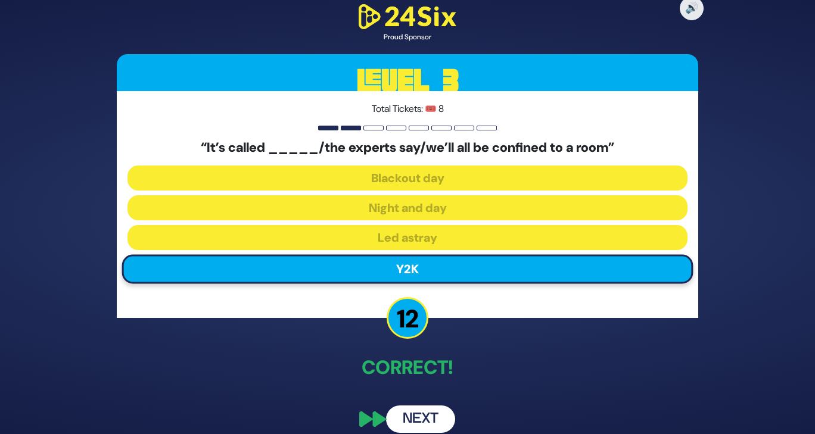
click at [415, 416] on button "Next" at bounding box center [420, 419] width 69 height 27
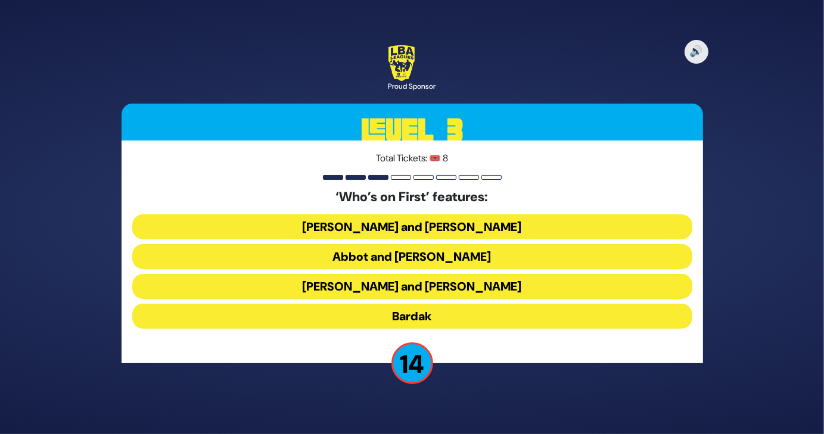
click at [456, 253] on button "Abbot and Costello" at bounding box center [412, 256] width 560 height 25
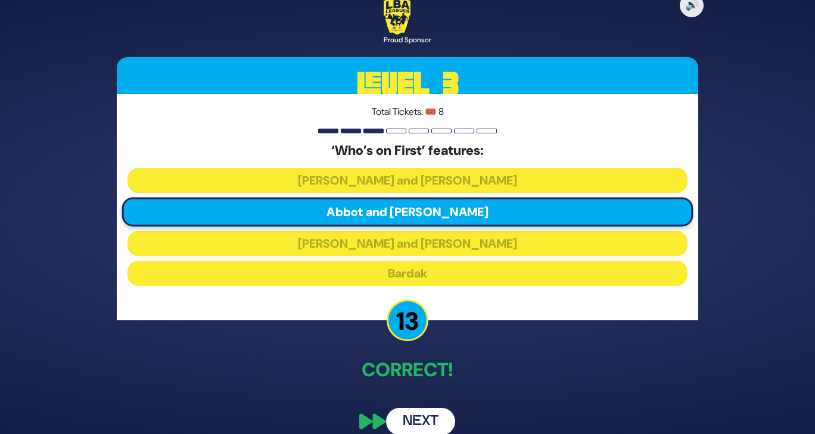
click at [415, 414] on button "Next" at bounding box center [420, 421] width 69 height 27
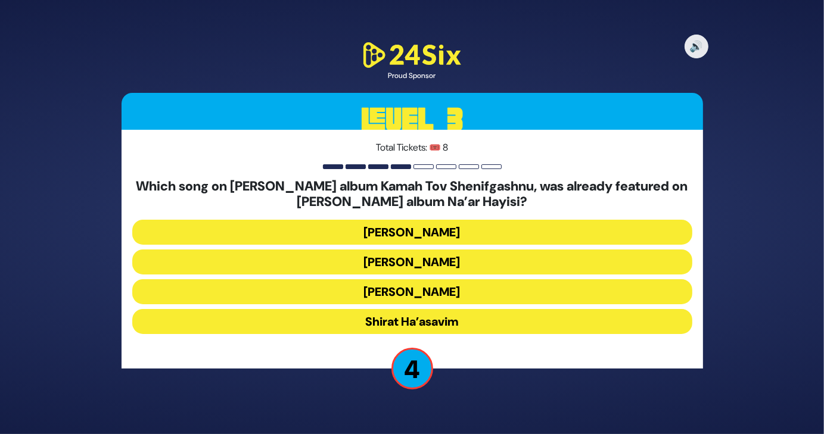
click at [490, 264] on button "Achim Banefesh" at bounding box center [412, 262] width 560 height 25
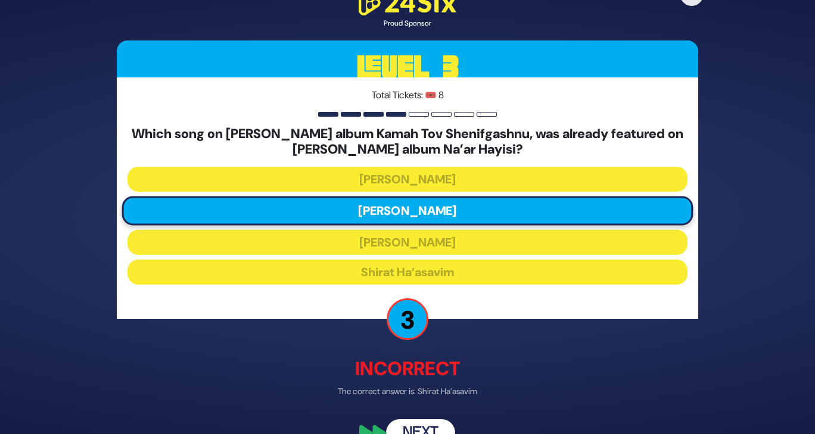
click at [431, 427] on button "Next" at bounding box center [420, 432] width 69 height 27
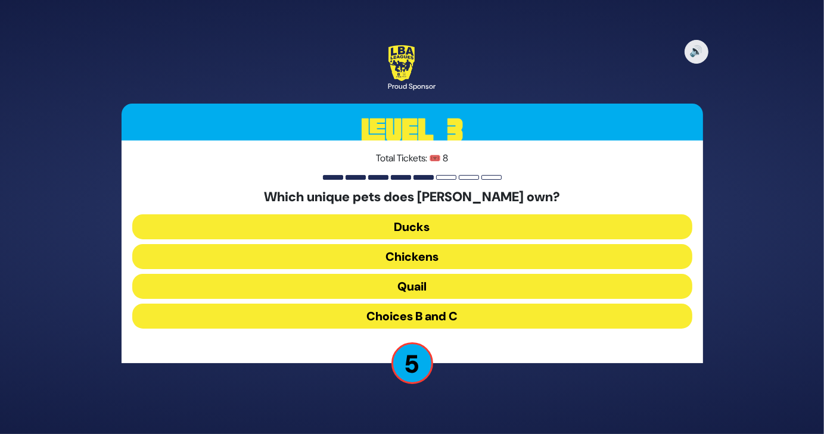
click at [466, 314] on button "Choices B and C" at bounding box center [412, 316] width 560 height 25
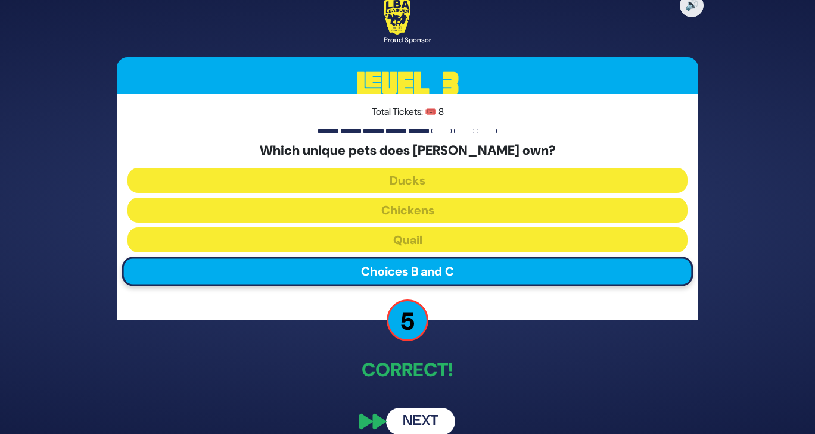
click at [438, 417] on button "Next" at bounding box center [420, 421] width 69 height 27
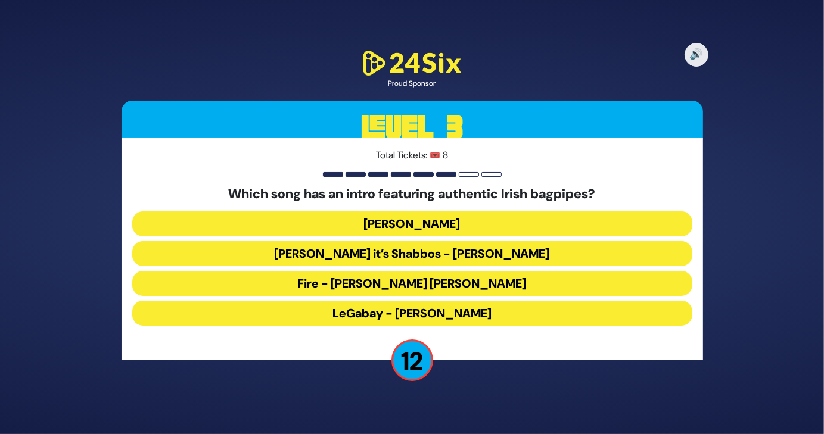
click at [456, 312] on button "LeGabay - Dovid Gabay" at bounding box center [412, 313] width 560 height 25
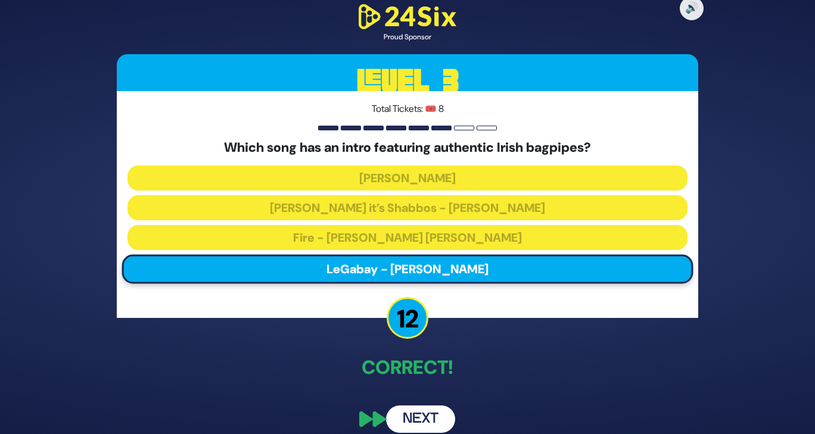
click at [417, 409] on button "Next" at bounding box center [420, 419] width 69 height 27
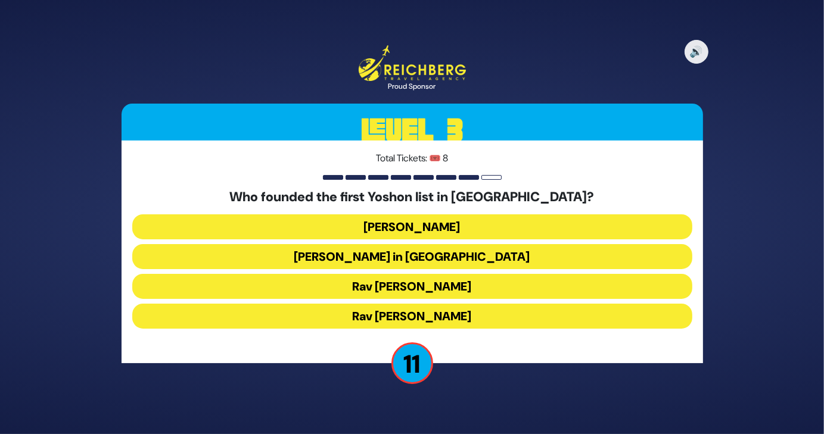
click at [419, 229] on button "Rabbi Yosef Herman" at bounding box center [412, 227] width 560 height 25
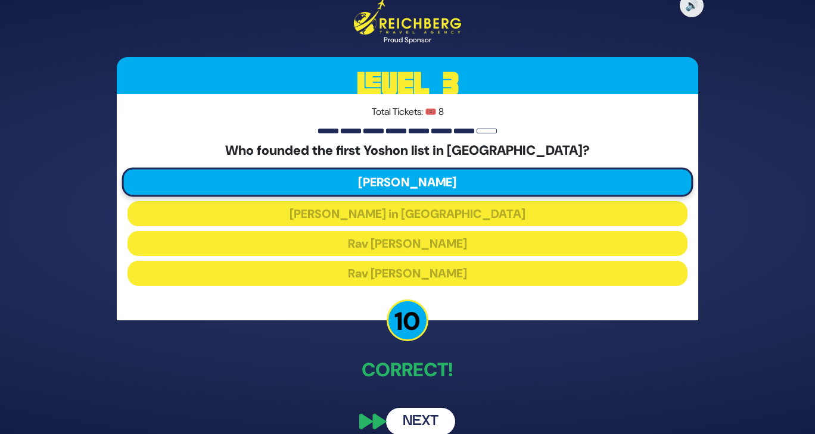
click at [427, 422] on button "Next" at bounding box center [420, 421] width 69 height 27
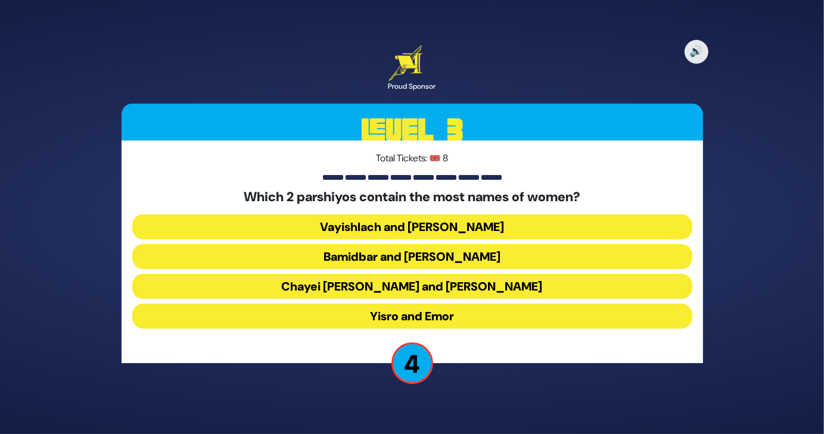
click at [496, 223] on button "Vayishlach and Pinchas" at bounding box center [412, 227] width 560 height 25
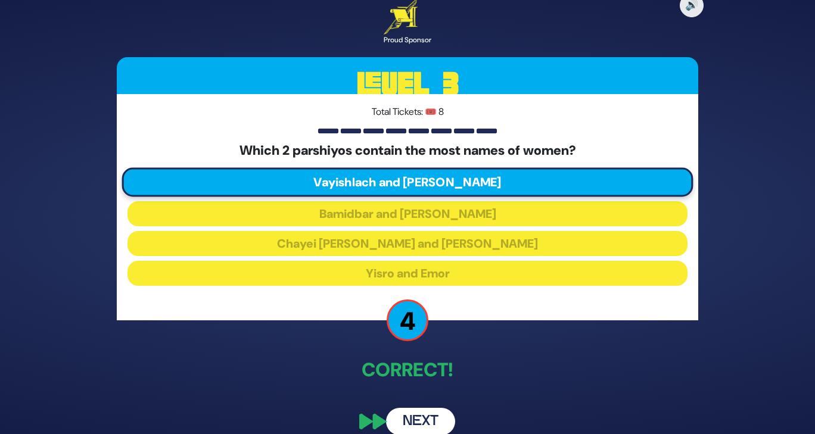
click at [424, 430] on button "Next" at bounding box center [420, 421] width 69 height 27
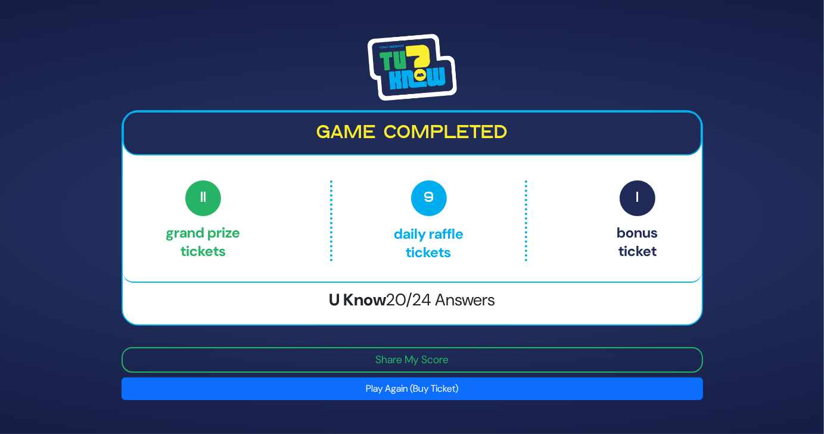
click at [446, 394] on button "Play Again (Buy Ticket)" at bounding box center [413, 389] width 582 height 23
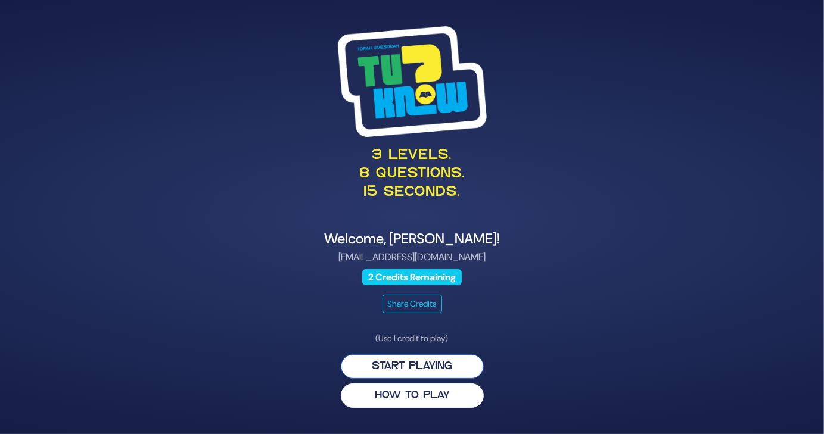
click at [436, 371] on button "Start Playing" at bounding box center [412, 367] width 143 height 24
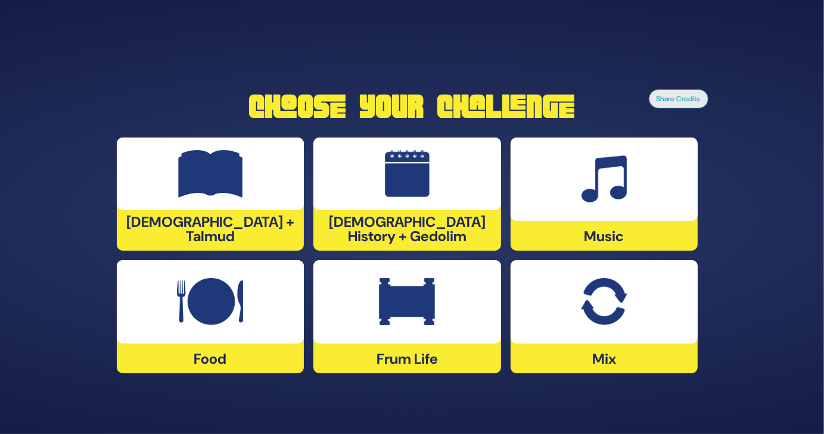
click at [405, 185] on img at bounding box center [407, 174] width 45 height 48
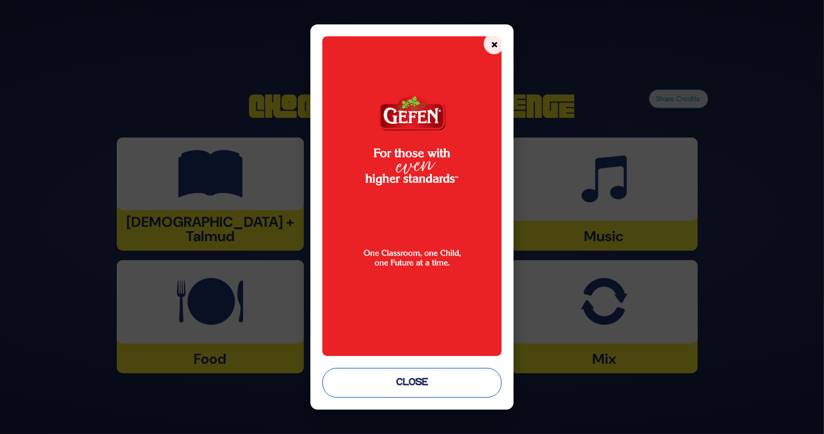
click at [403, 384] on button "Close" at bounding box center [412, 383] width 180 height 30
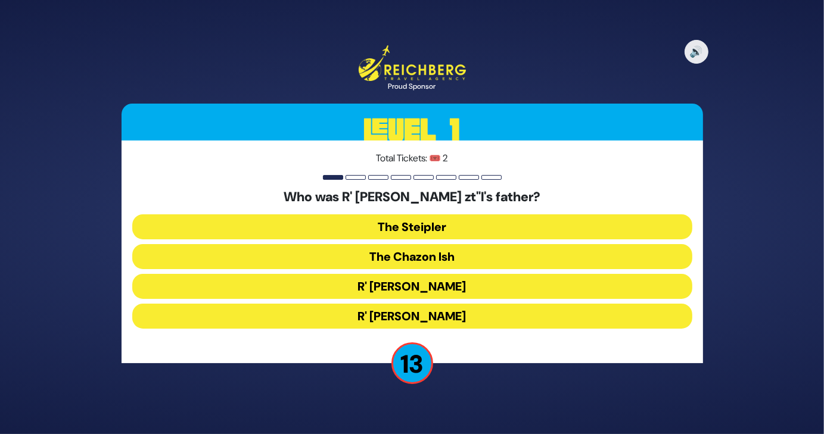
click at [439, 216] on button "The Steipler" at bounding box center [412, 227] width 560 height 25
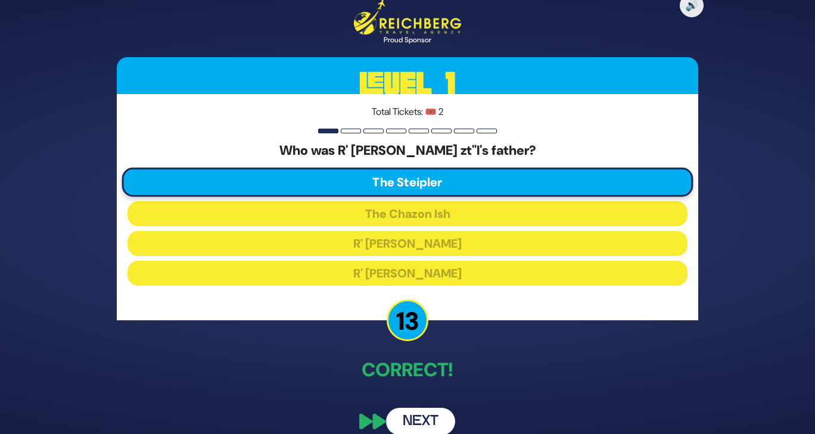
click at [412, 413] on button "Next" at bounding box center [420, 421] width 69 height 27
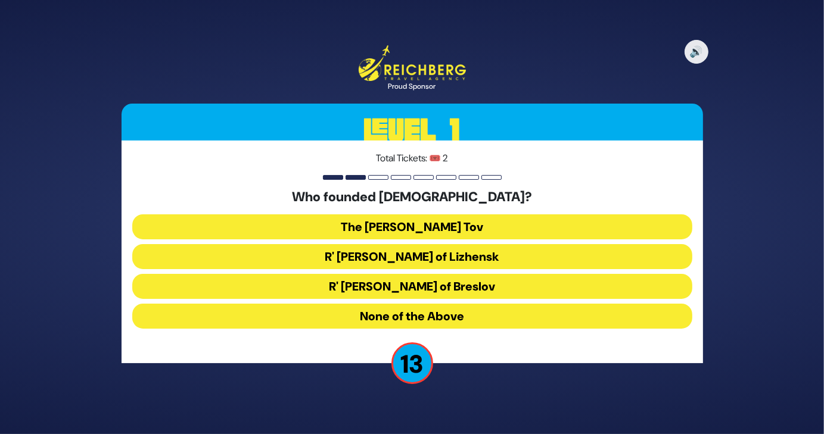
click at [487, 229] on button "The Baal Shem Tov" at bounding box center [412, 227] width 560 height 25
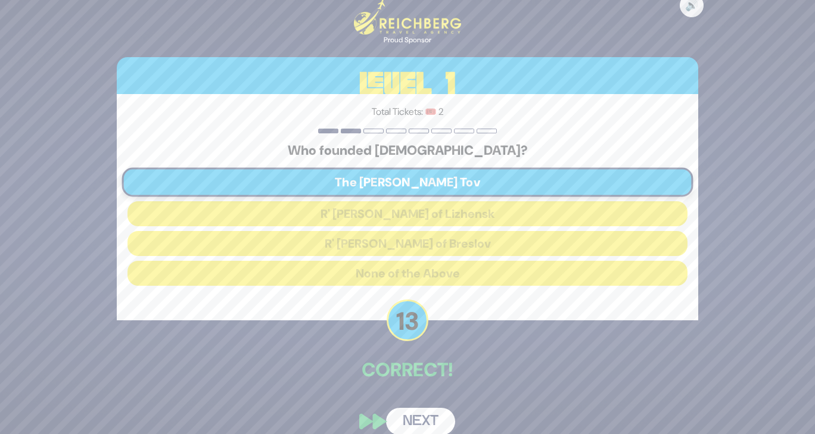
click at [411, 419] on button "Next" at bounding box center [420, 421] width 69 height 27
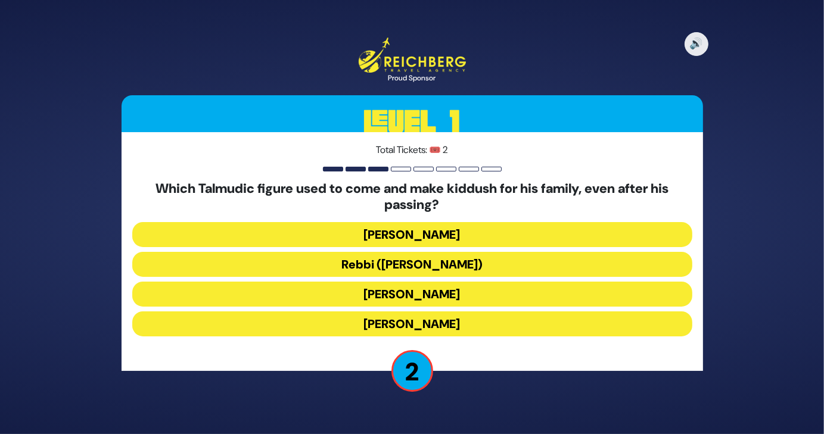
click at [477, 334] on button "Rabbi Yochanan ben Zakkai" at bounding box center [412, 324] width 560 height 25
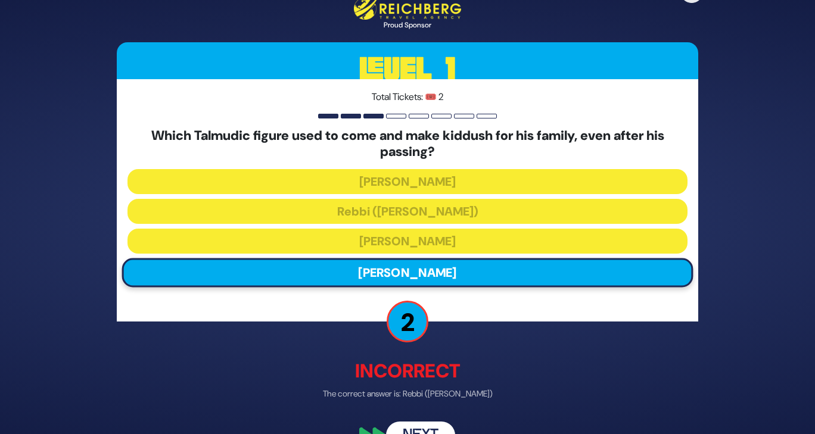
click at [415, 427] on button "Next" at bounding box center [420, 435] width 69 height 27
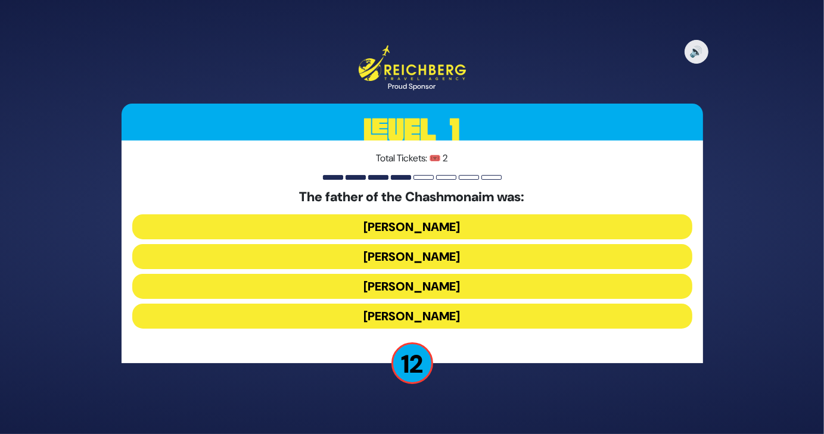
click at [504, 229] on button "Mattisyahu Kohein Gadol" at bounding box center [412, 227] width 560 height 25
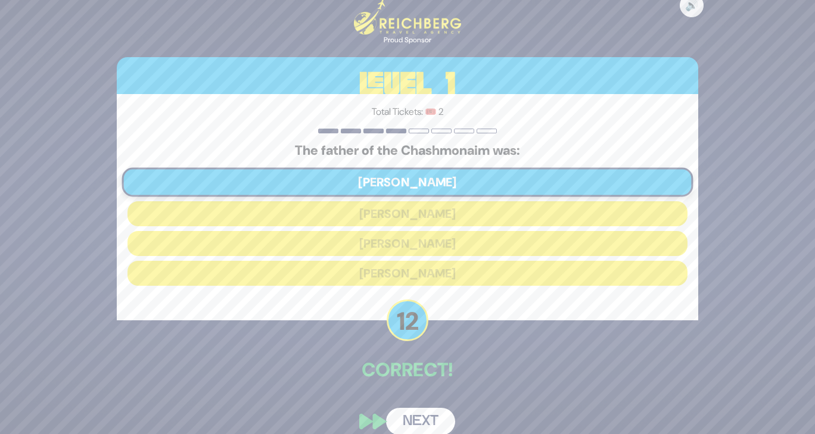
click at [424, 421] on button "Next" at bounding box center [420, 421] width 69 height 27
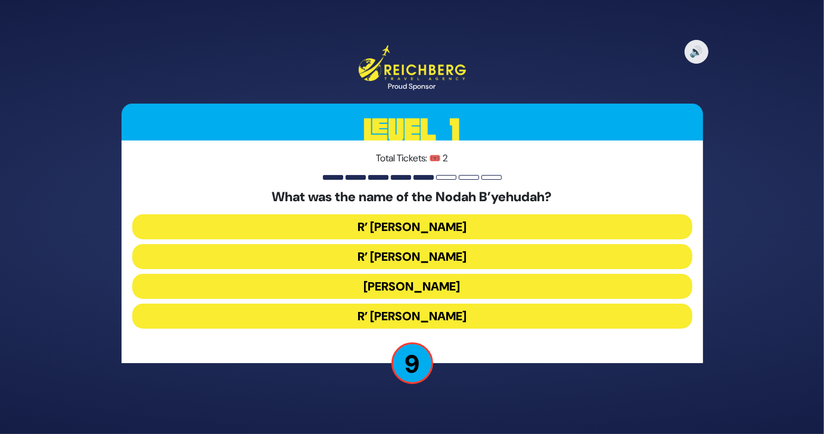
click at [465, 229] on button "R’ Yechezkel" at bounding box center [412, 227] width 560 height 25
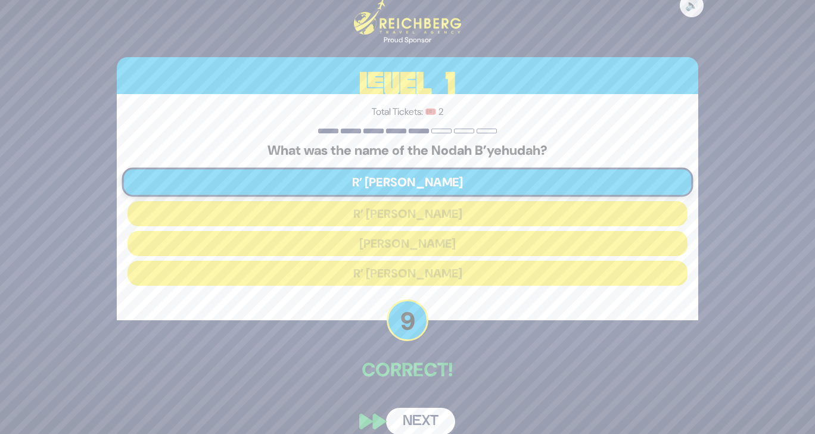
click at [406, 425] on button "Next" at bounding box center [420, 421] width 69 height 27
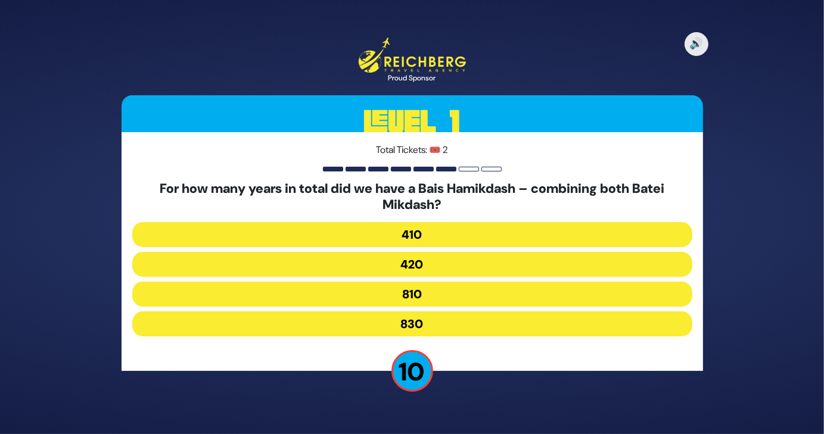
click at [417, 322] on button "830" at bounding box center [412, 324] width 560 height 25
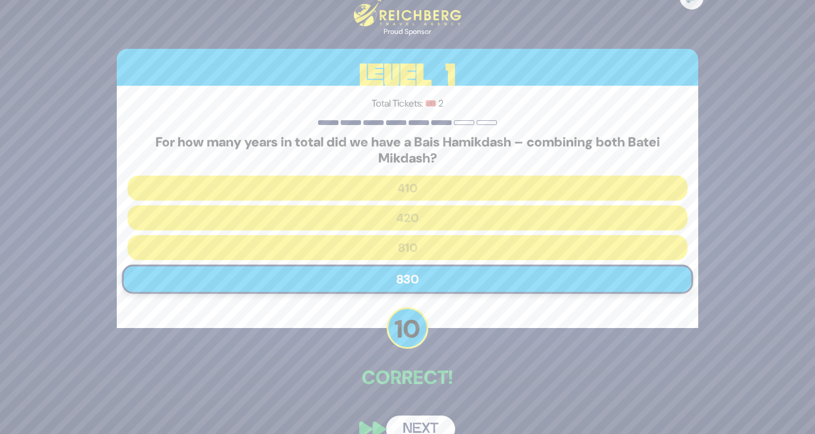
click at [412, 420] on button "Next" at bounding box center [420, 429] width 69 height 27
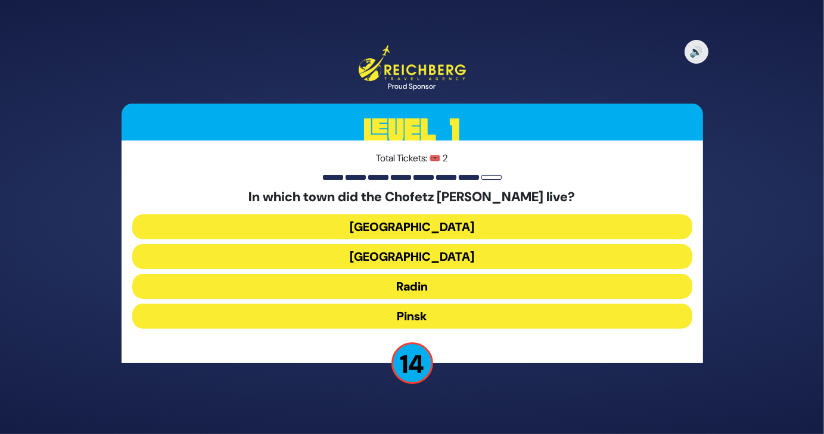
click at [415, 285] on button "Radin" at bounding box center [412, 286] width 560 height 25
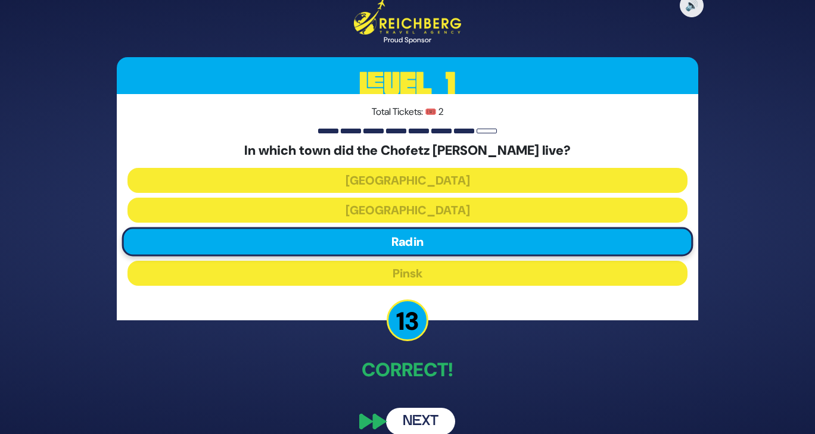
click at [417, 412] on button "Next" at bounding box center [420, 421] width 69 height 27
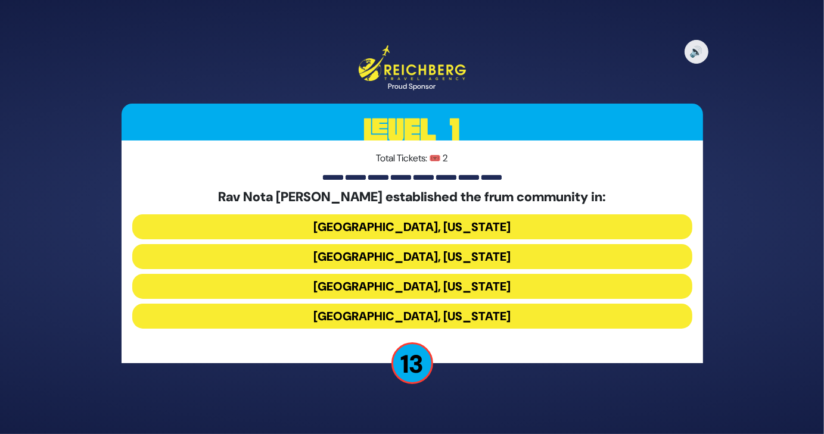
click at [468, 257] on button "Memphis, Tennessee" at bounding box center [412, 256] width 560 height 25
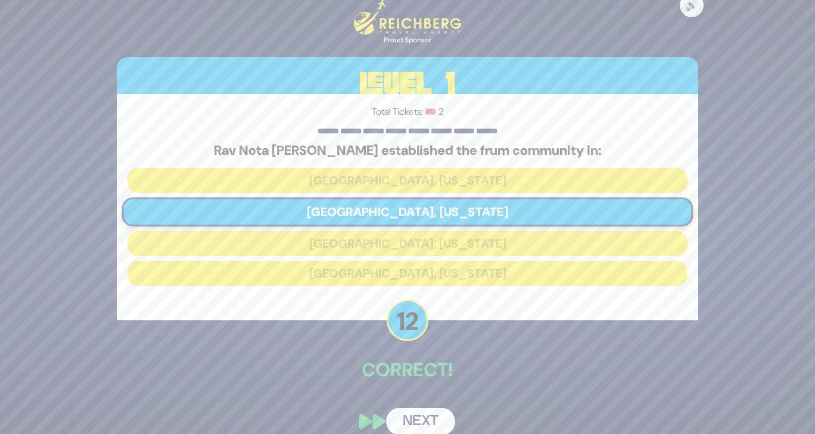
click at [411, 415] on button "Next" at bounding box center [420, 421] width 69 height 27
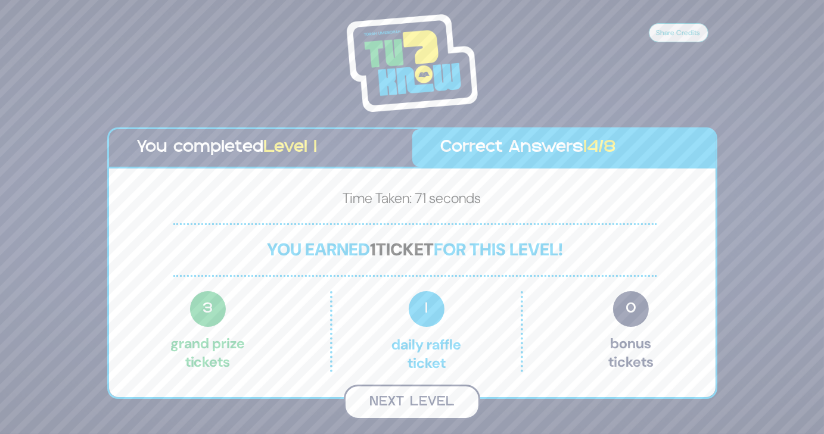
click at [407, 408] on button "Next Level" at bounding box center [412, 402] width 136 height 35
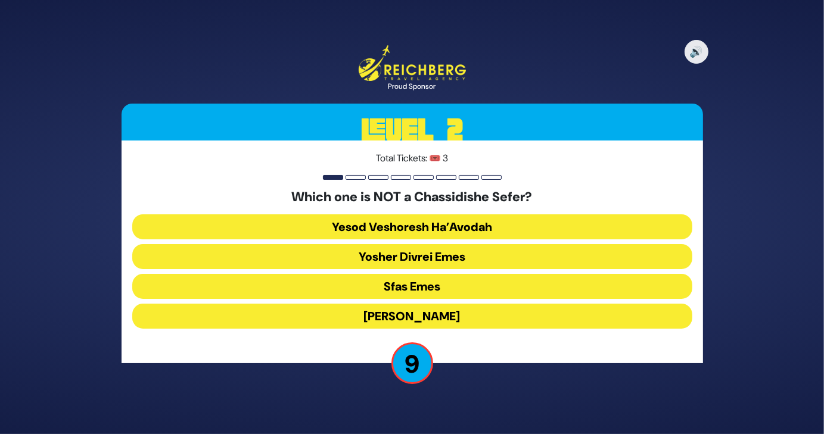
click at [508, 231] on button "Yesod Veshoresh Ha’Avodah" at bounding box center [412, 227] width 560 height 25
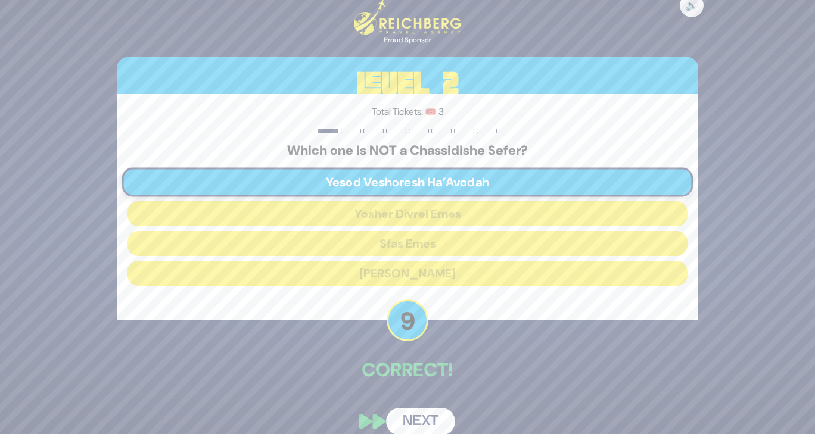
click at [420, 421] on button "Next" at bounding box center [420, 421] width 69 height 27
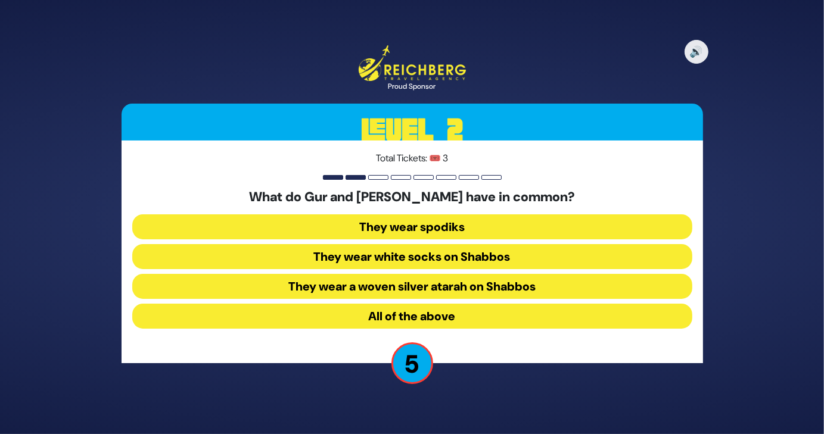
click at [487, 313] on button "All of the above" at bounding box center [412, 316] width 560 height 25
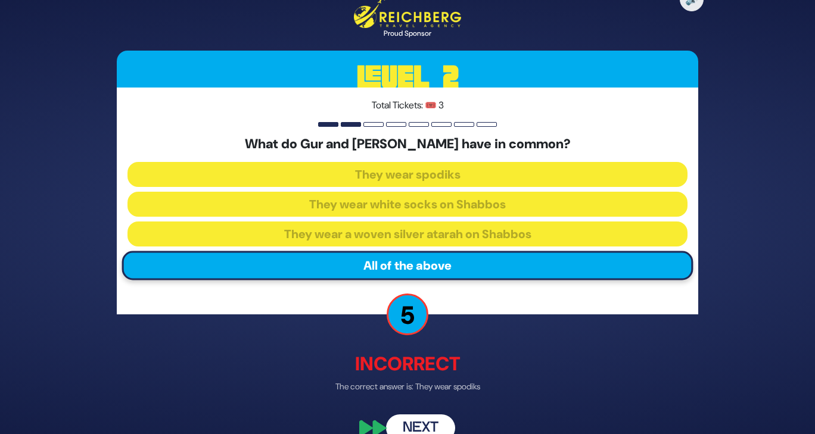
click at [419, 419] on button "Next" at bounding box center [420, 427] width 69 height 27
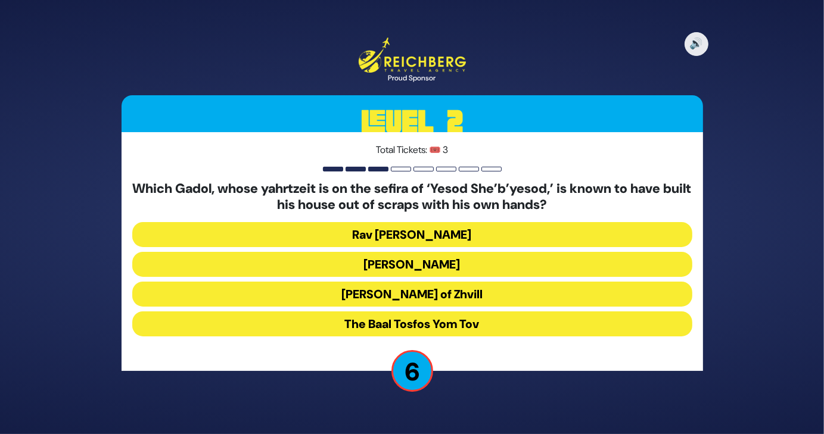
click at [484, 233] on button "Rav Menachem Ziemba" at bounding box center [412, 234] width 560 height 25
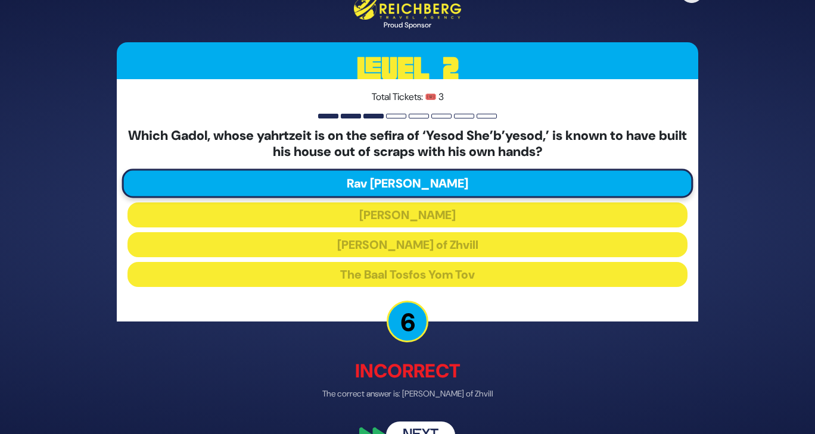
click at [409, 425] on button "Next" at bounding box center [420, 435] width 69 height 27
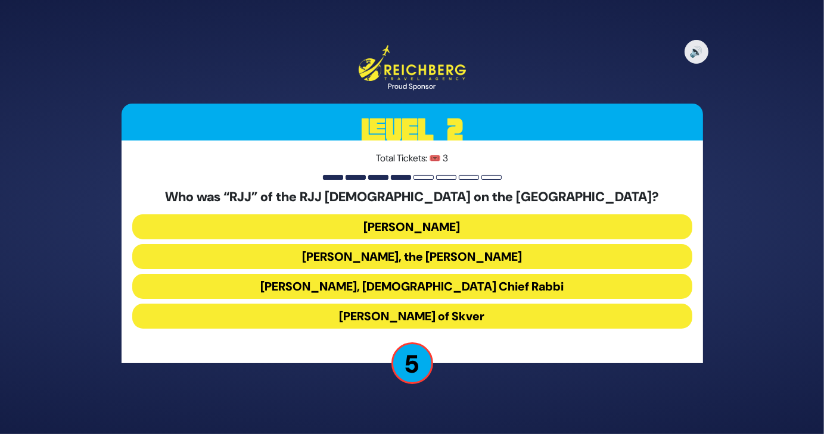
click at [550, 261] on button "Rabbi Yaakov Yosef Yoszef, the Rav HaKolel" at bounding box center [412, 256] width 560 height 25
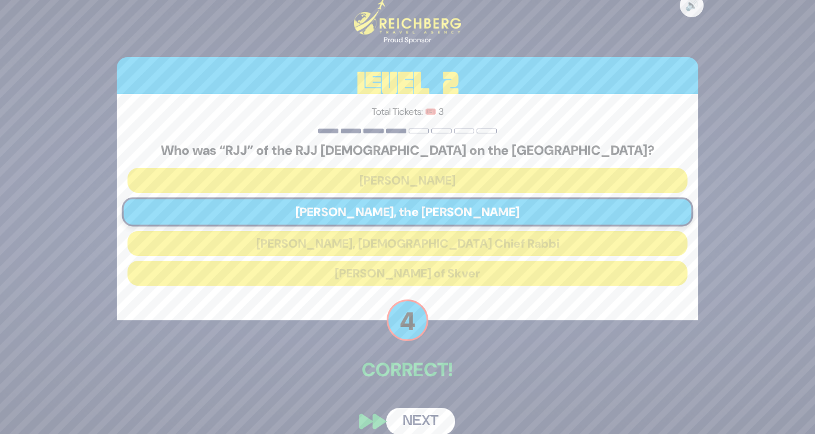
click at [423, 420] on button "Next" at bounding box center [420, 421] width 69 height 27
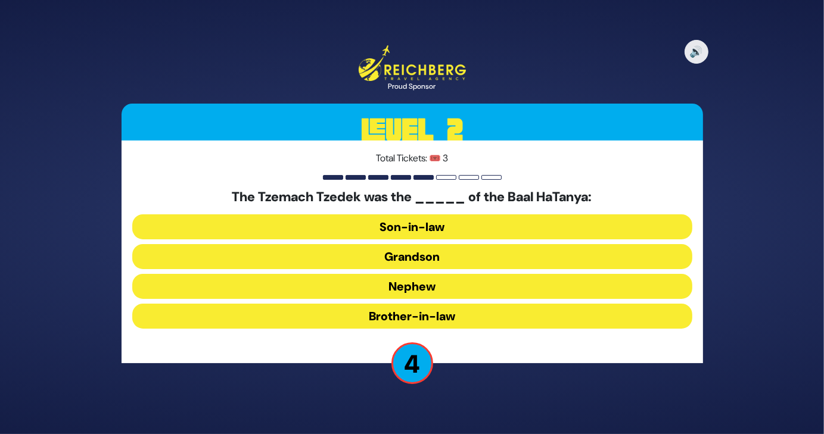
click at [459, 257] on button "Grandson" at bounding box center [412, 256] width 560 height 25
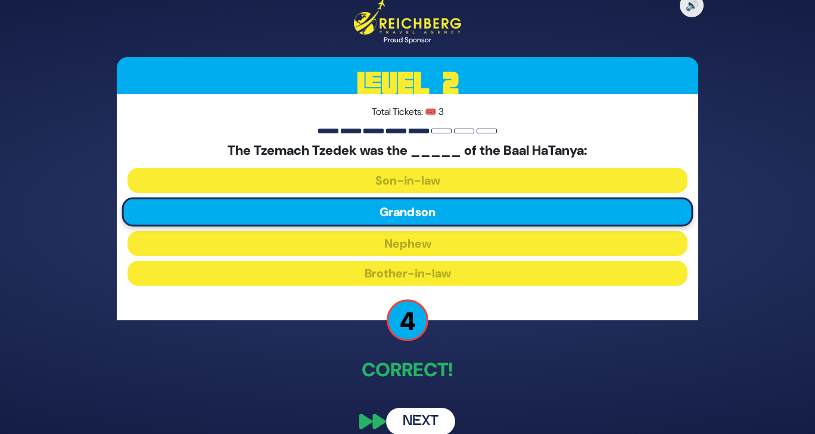
click at [415, 418] on button "Next" at bounding box center [420, 421] width 69 height 27
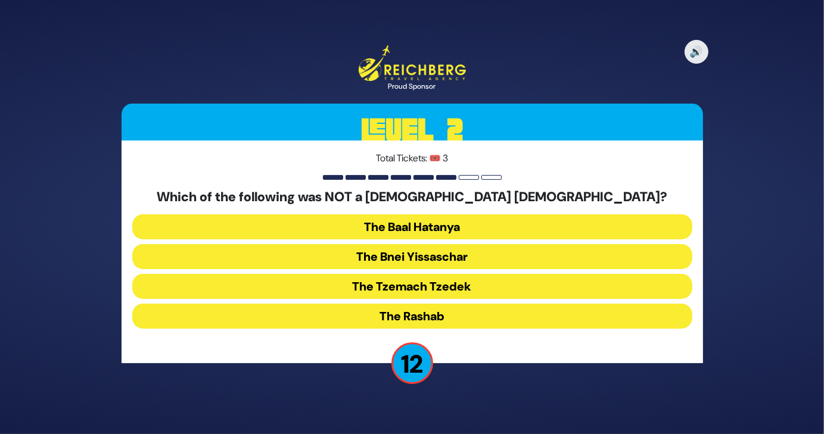
click at [475, 257] on button "The Bnei Yissaschar" at bounding box center [412, 256] width 560 height 25
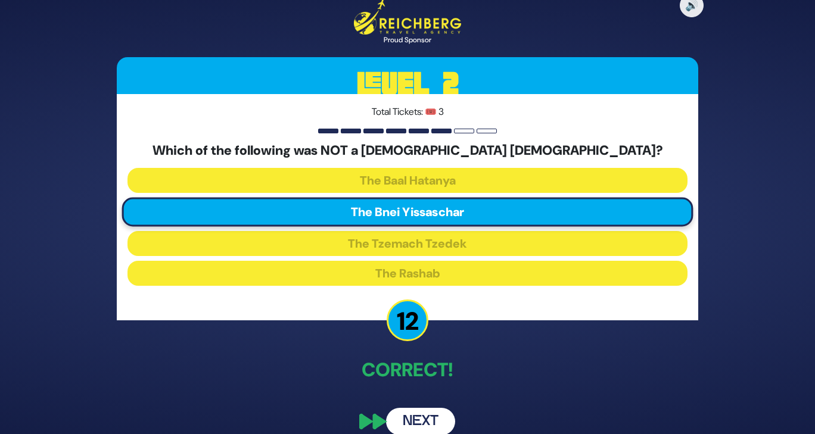
click at [406, 419] on button "Next" at bounding box center [420, 421] width 69 height 27
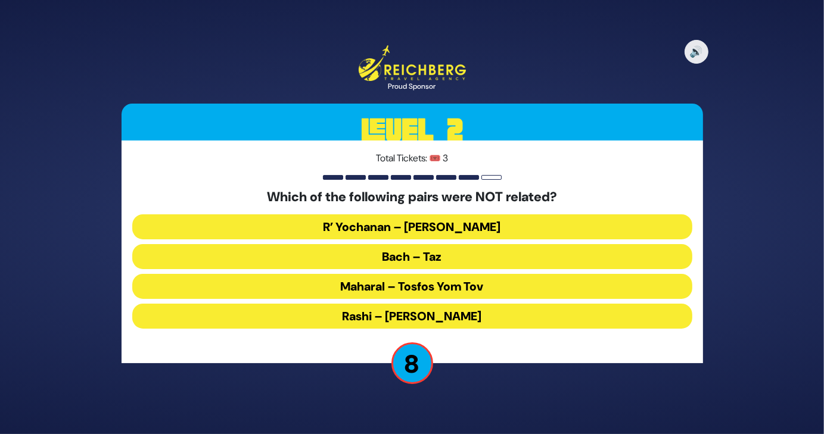
click at [502, 289] on button "Maharal – Tosfos Yom Tov" at bounding box center [412, 286] width 560 height 25
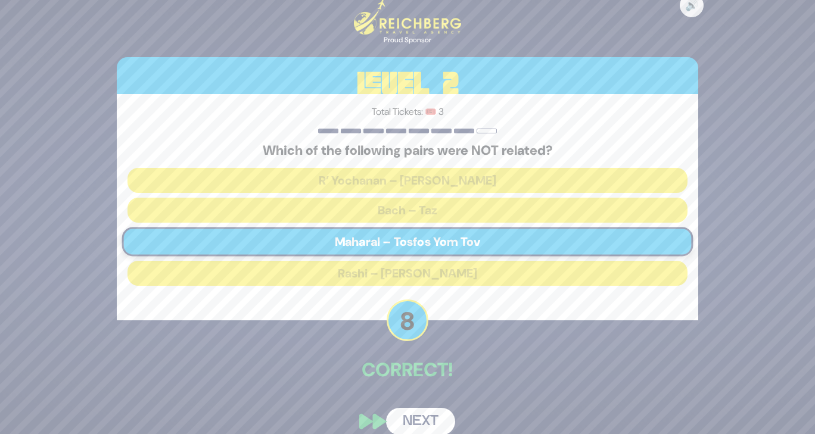
click at [426, 412] on button "Next" at bounding box center [420, 421] width 69 height 27
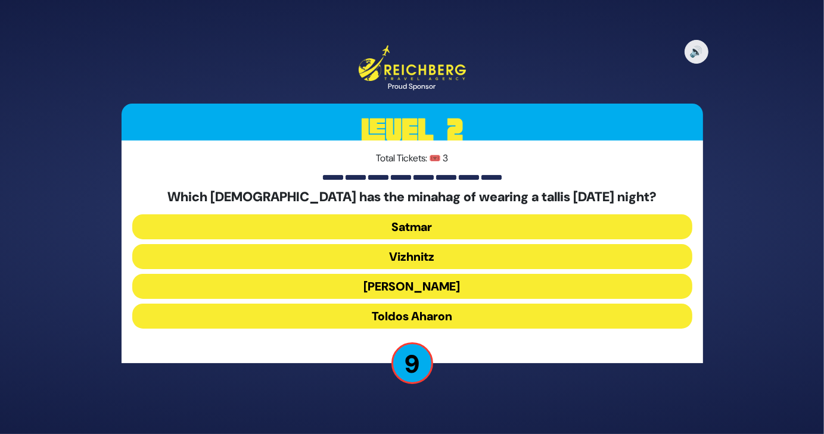
click at [446, 315] on button "Toldos Aharon" at bounding box center [412, 316] width 560 height 25
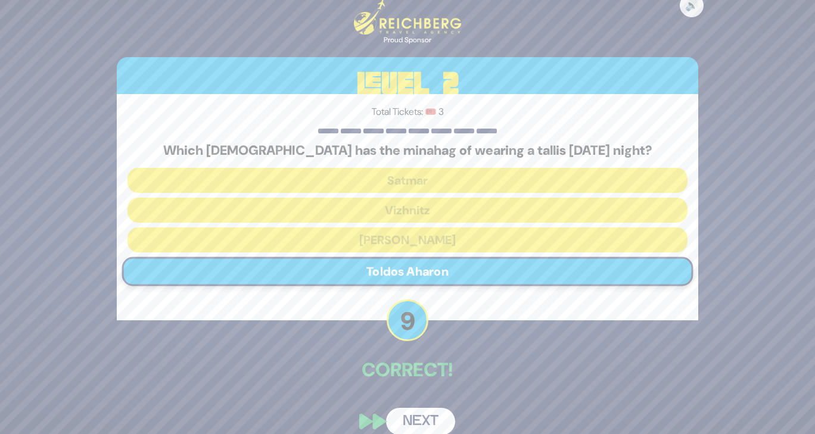
click at [428, 420] on button "Next" at bounding box center [420, 421] width 69 height 27
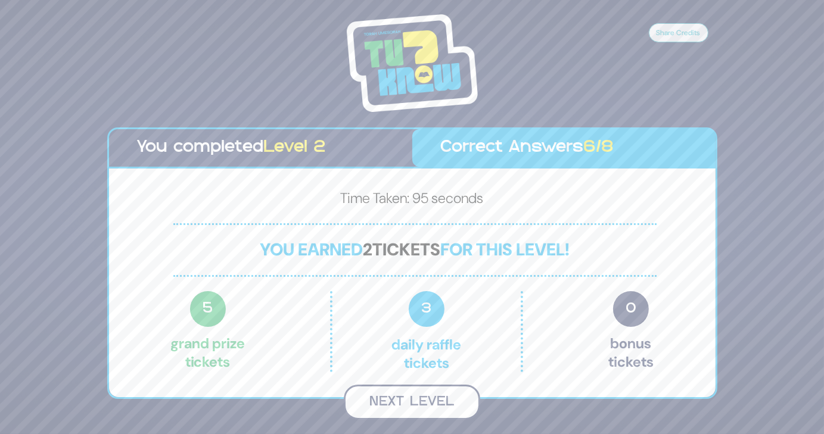
click at [409, 401] on button "Next Level" at bounding box center [412, 402] width 136 height 35
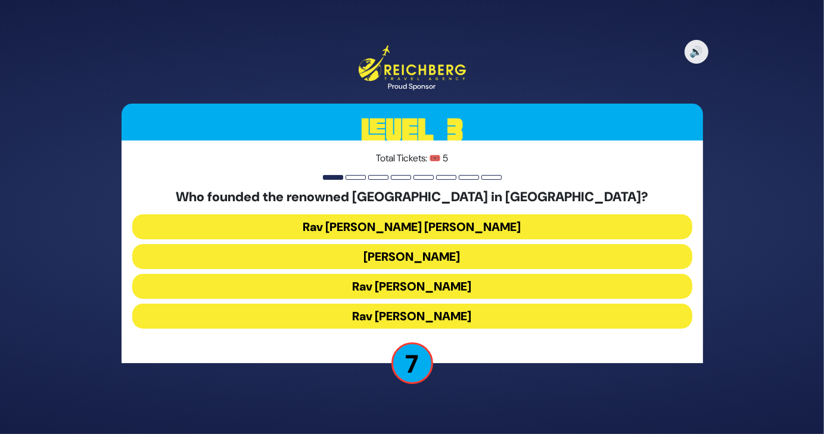
click at [496, 322] on button "Rav Ezriel Hildesheimer" at bounding box center [412, 316] width 560 height 25
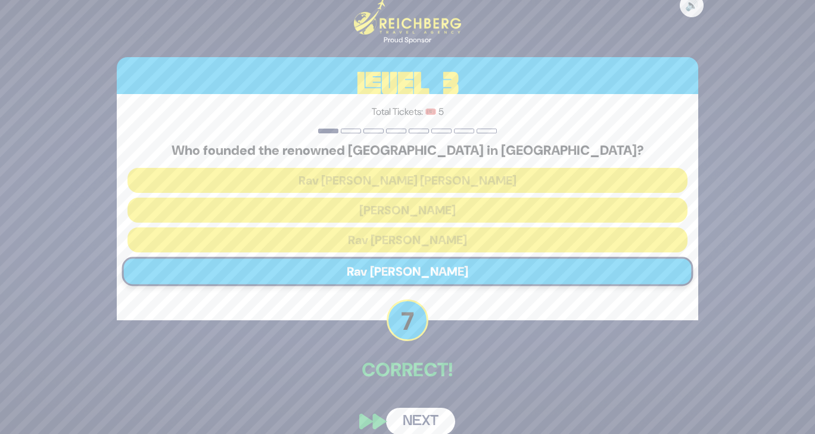
click at [406, 411] on button "Next" at bounding box center [420, 421] width 69 height 27
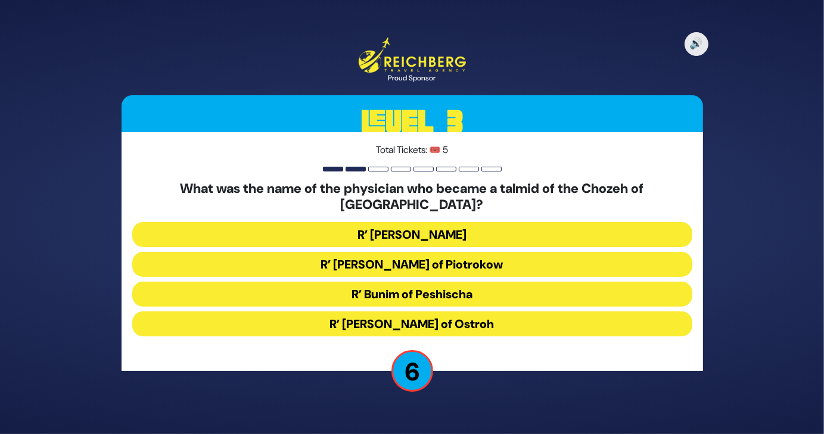
click at [478, 225] on button "R’ Moshe Wallach" at bounding box center [412, 234] width 560 height 25
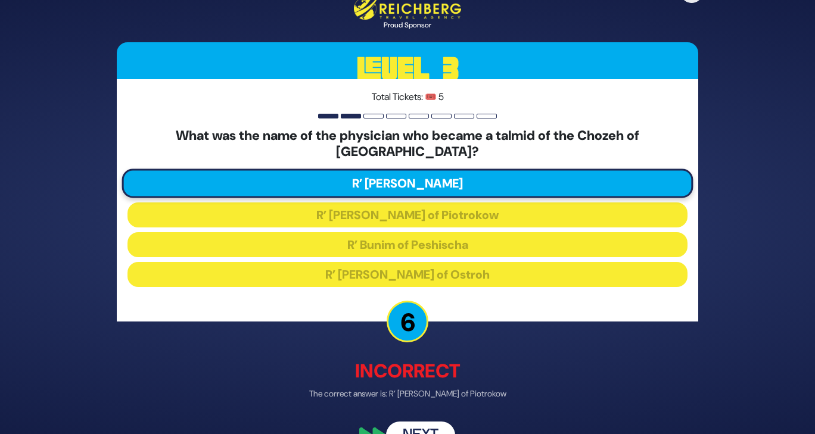
click at [406, 422] on button "Next" at bounding box center [420, 435] width 69 height 27
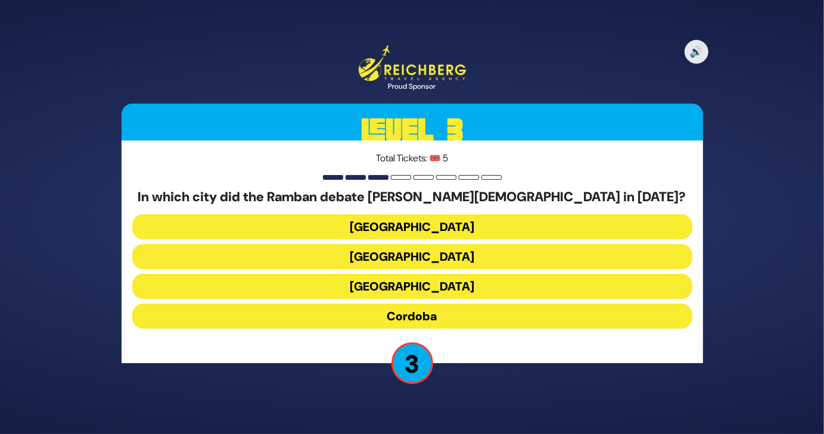
click at [501, 230] on button "Toledo" at bounding box center [412, 227] width 560 height 25
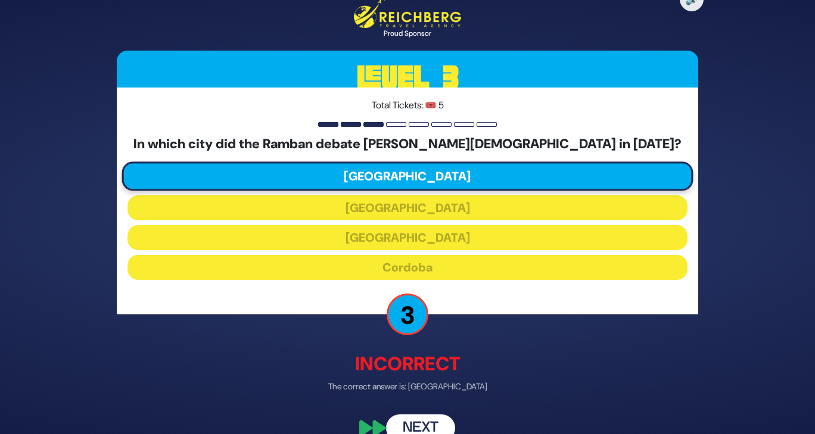
click at [409, 417] on button "Next" at bounding box center [420, 427] width 69 height 27
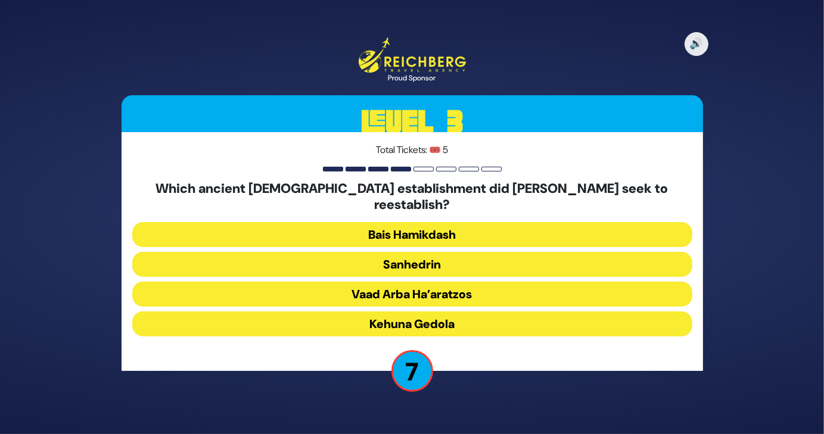
click at [545, 257] on button "Sanhedrin" at bounding box center [412, 264] width 560 height 25
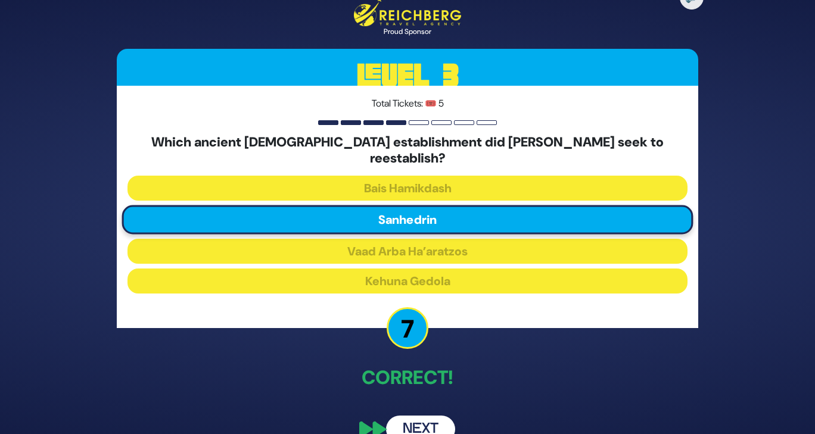
click at [411, 416] on button "Next" at bounding box center [420, 429] width 69 height 27
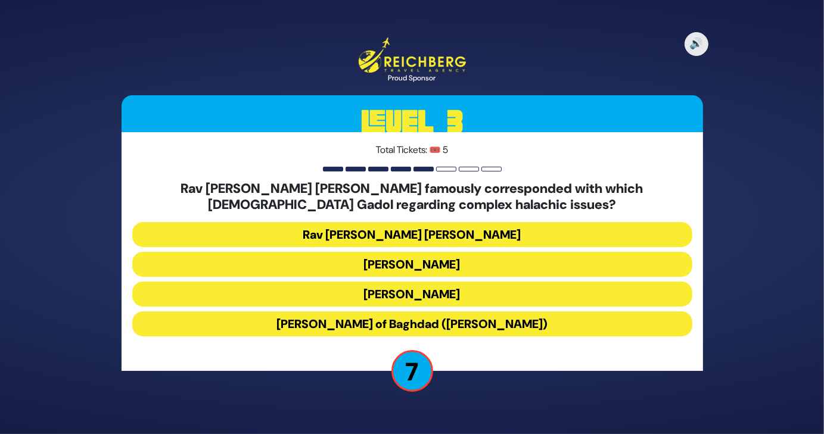
click at [528, 322] on button "Rav Yosef Chaim of Baghdad (Ben Ish Chai)" at bounding box center [412, 324] width 560 height 25
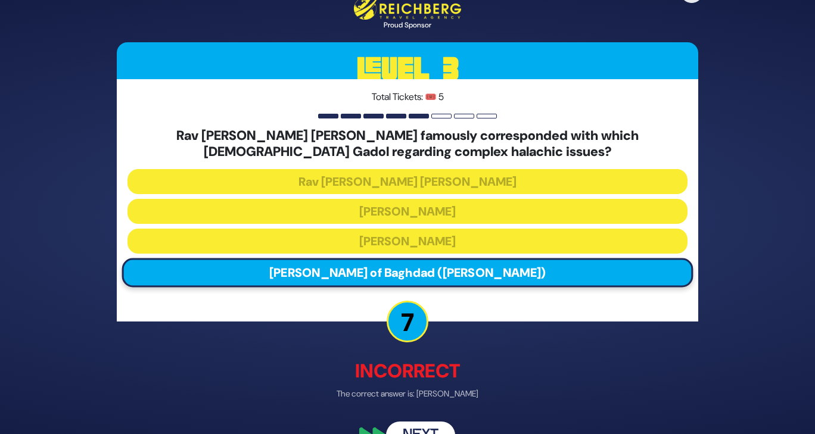
click at [424, 430] on button "Next" at bounding box center [420, 435] width 69 height 27
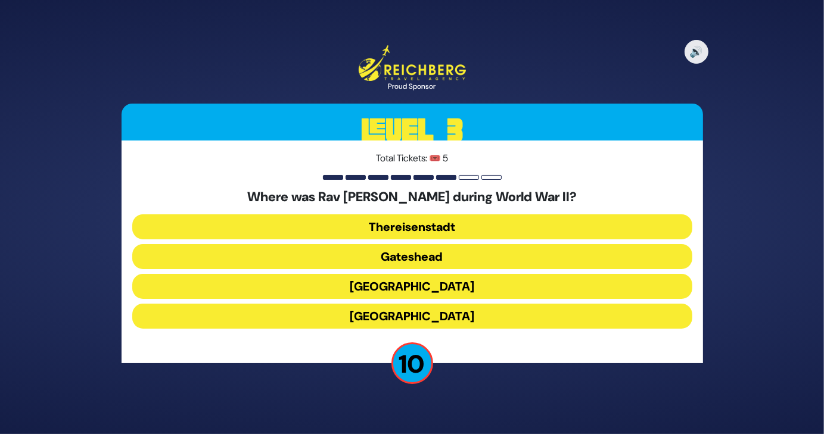
click at [465, 262] on button "Gateshead" at bounding box center [412, 256] width 560 height 25
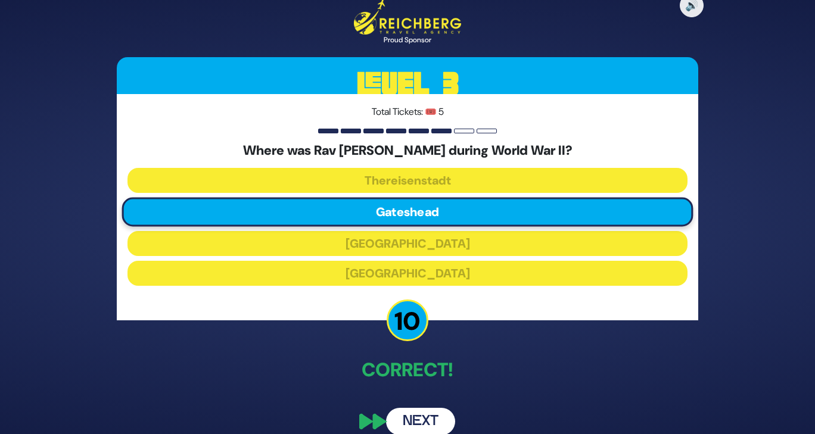
click at [409, 417] on button "Next" at bounding box center [420, 421] width 69 height 27
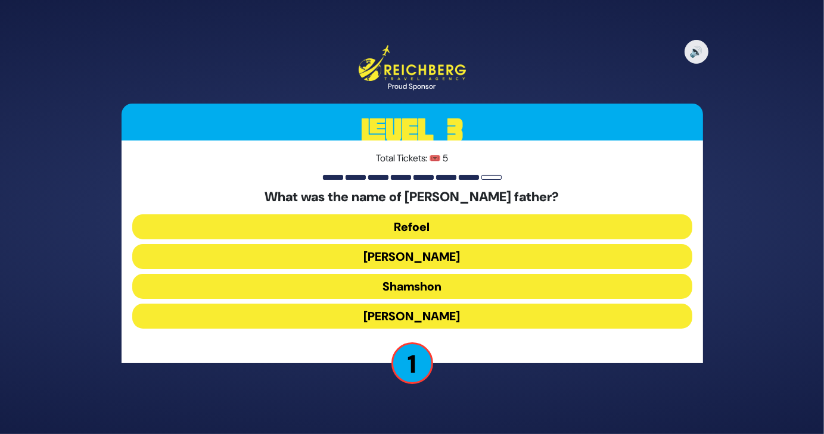
click at [445, 268] on button "Yehuda" at bounding box center [412, 256] width 560 height 25
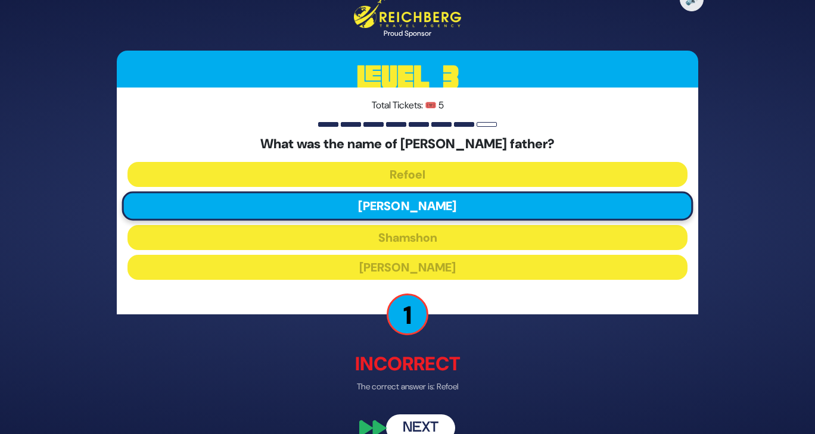
click at [411, 416] on button "Next" at bounding box center [420, 427] width 69 height 27
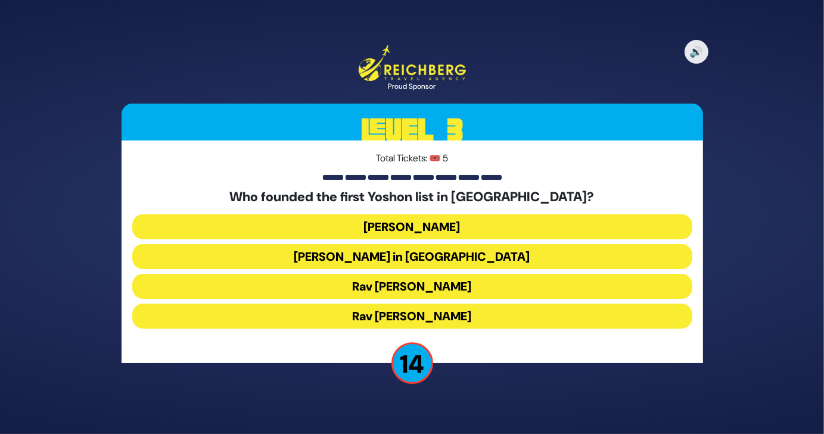
drag, startPoint x: 411, startPoint y: 416, endPoint x: 533, endPoint y: 382, distance: 126.8
click at [533, 382] on div "🔊 Proud Sponsor Level 3 Total Tickets: 🎟️ 5 Who founded the first Yoshon list i…" at bounding box center [412, 217] width 824 height 434
click at [533, 382] on div "🔊 Proud Sponsor Level 3 Total Tickets: 🎟️ 5 Who founded the first Yoshon list i…" at bounding box center [412, 217] width 610 height 372
click at [447, 229] on button "Rabbi Yosef Herman" at bounding box center [412, 227] width 560 height 25
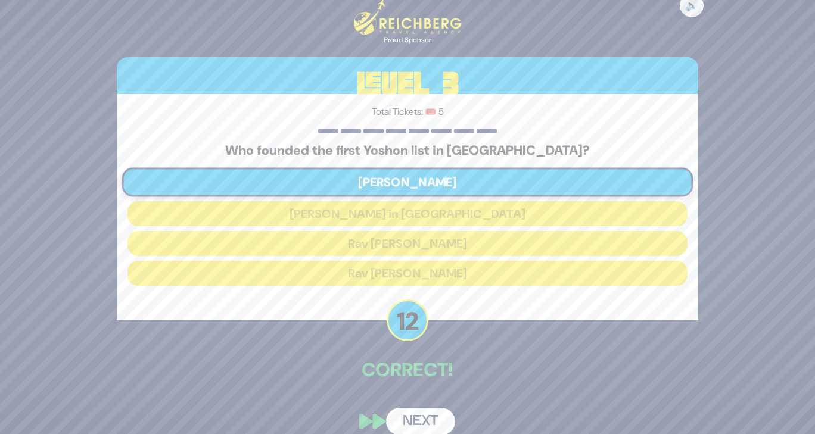
click at [425, 413] on button "Next" at bounding box center [420, 421] width 69 height 27
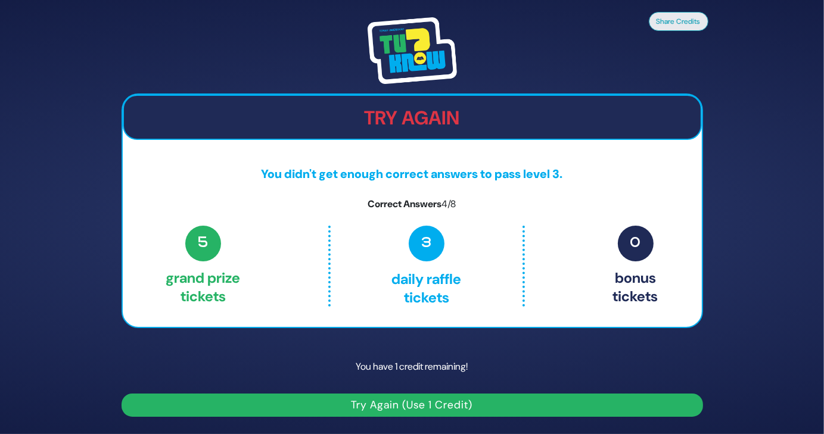
click at [425, 413] on button "Try Again (Use 1 Credit)" at bounding box center [413, 405] width 582 height 23
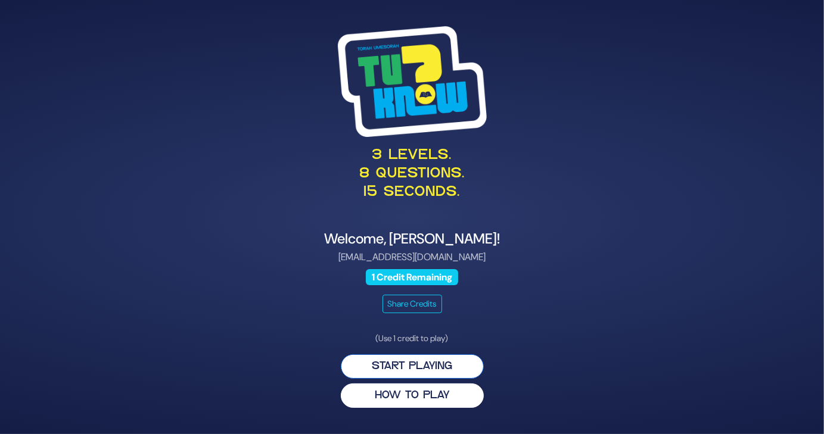
click at [418, 366] on button "Start Playing" at bounding box center [412, 367] width 143 height 24
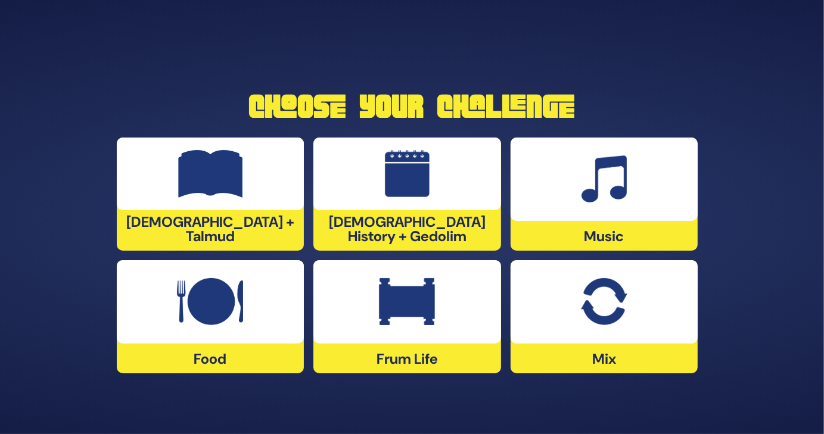
click at [391, 313] on img at bounding box center [407, 302] width 56 height 48
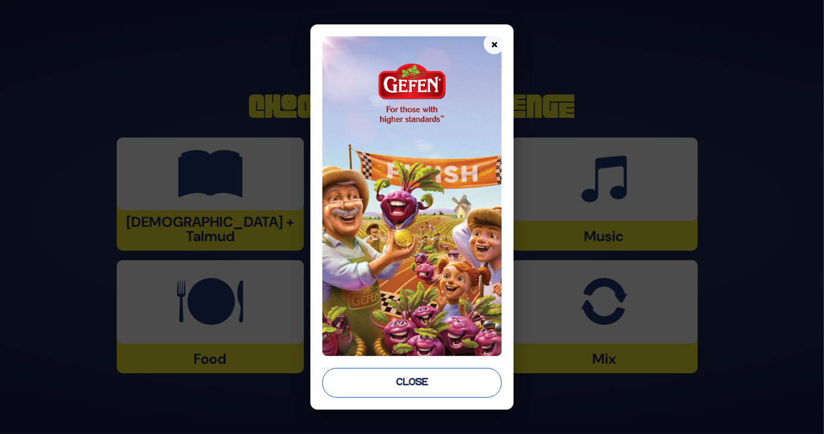
click at [392, 374] on button "Close" at bounding box center [412, 383] width 180 height 30
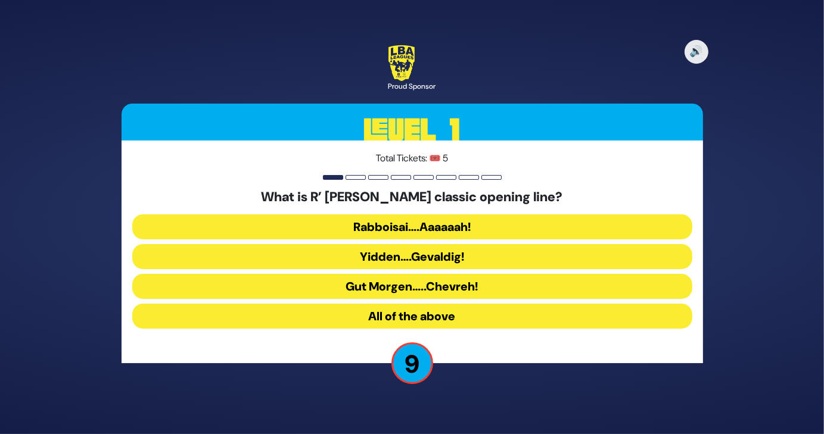
click at [493, 223] on button "Rabboisai….Aaaaaah!" at bounding box center [412, 227] width 560 height 25
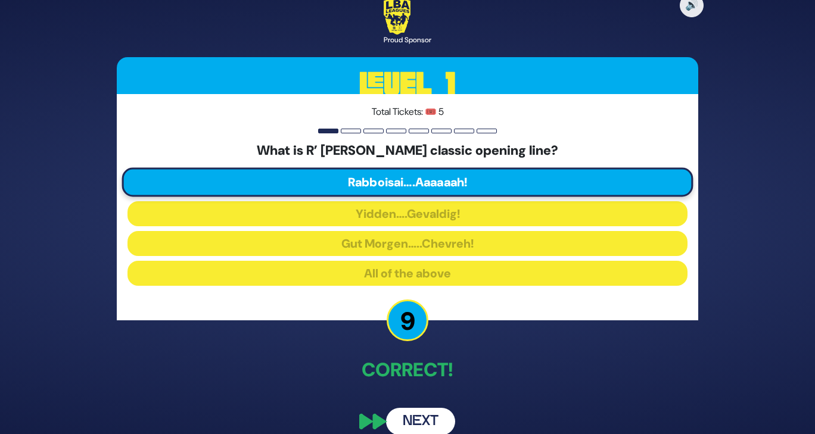
click at [414, 417] on button "Next" at bounding box center [420, 421] width 69 height 27
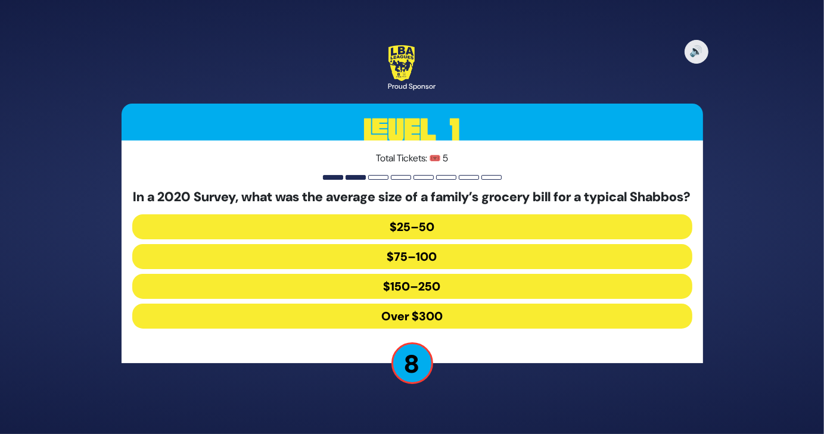
click at [443, 322] on button "Over $300" at bounding box center [412, 316] width 560 height 25
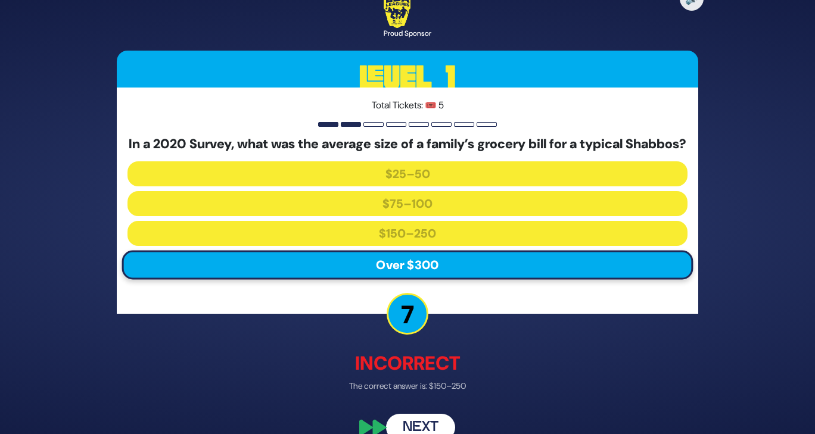
click at [410, 426] on button "Next" at bounding box center [420, 428] width 69 height 27
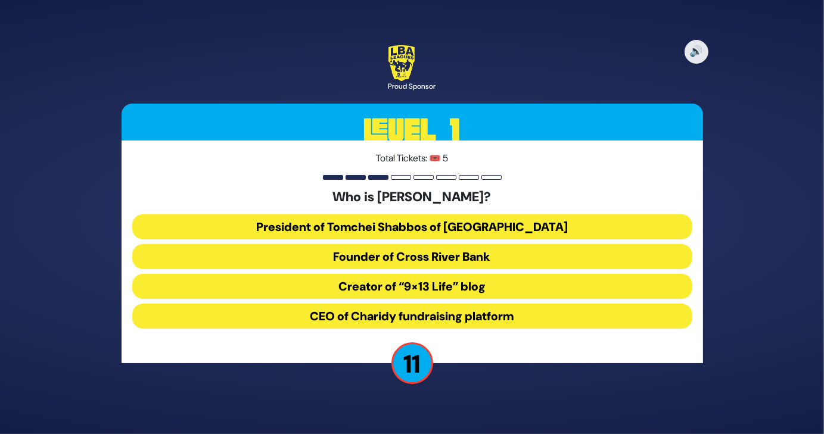
click at [555, 221] on button "President of Tomchei Shabbos of Rockland County" at bounding box center [412, 227] width 560 height 25
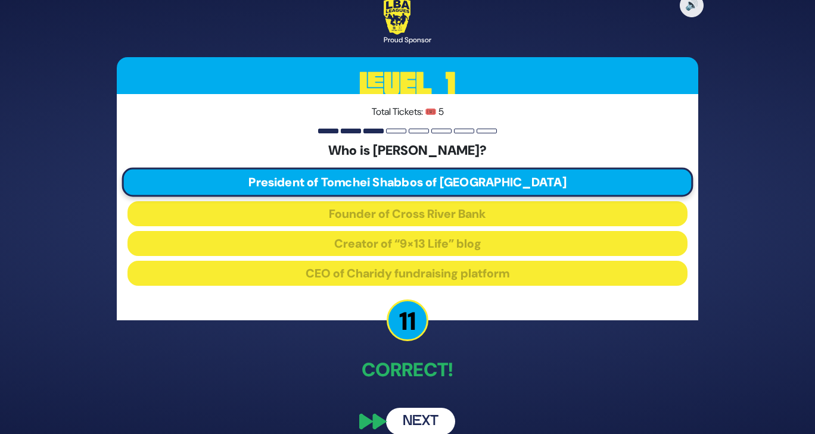
click at [414, 420] on button "Next" at bounding box center [420, 421] width 69 height 27
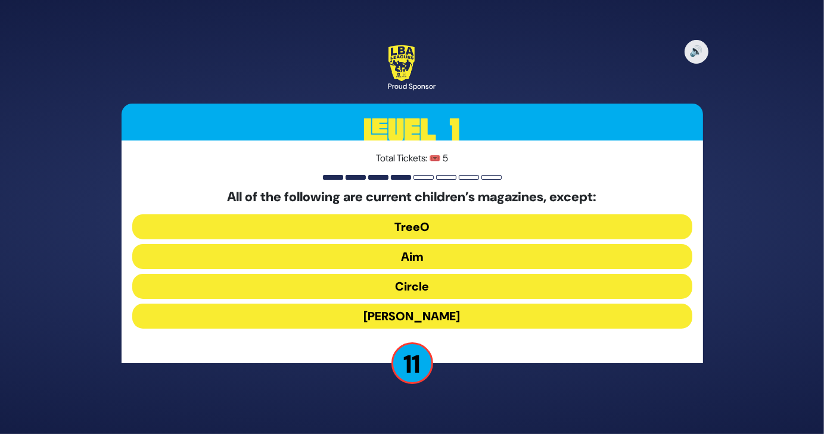
click at [455, 308] on button "Mishpacha Jr." at bounding box center [412, 316] width 560 height 25
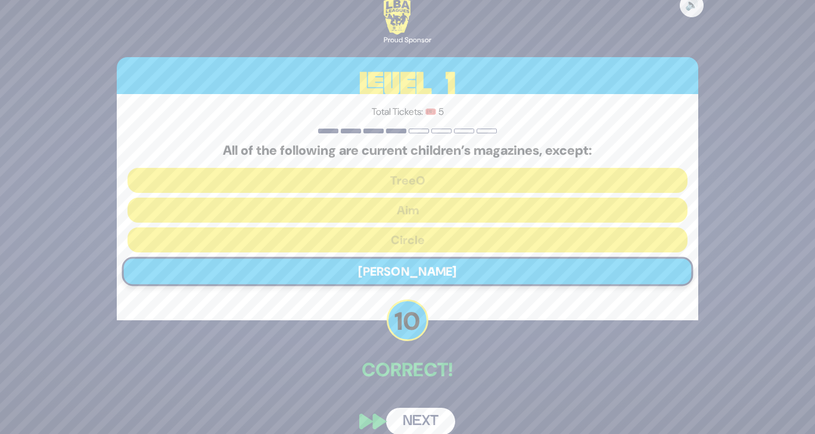
click at [420, 418] on button "Next" at bounding box center [420, 421] width 69 height 27
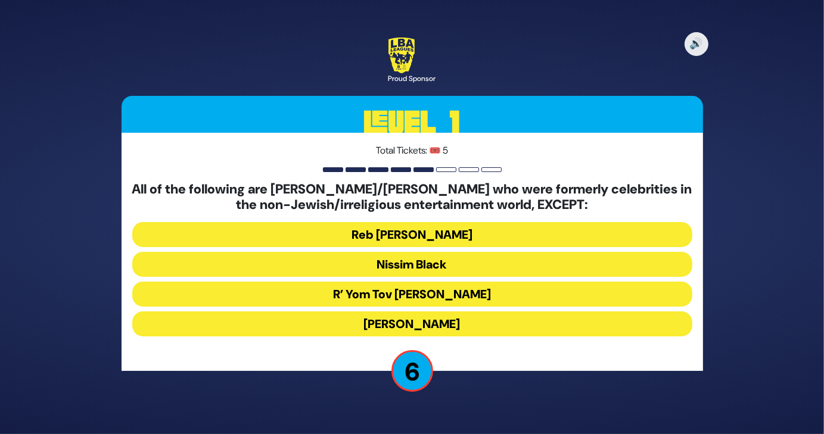
click at [458, 297] on button "R’ Yom Tov Glazer" at bounding box center [412, 294] width 560 height 25
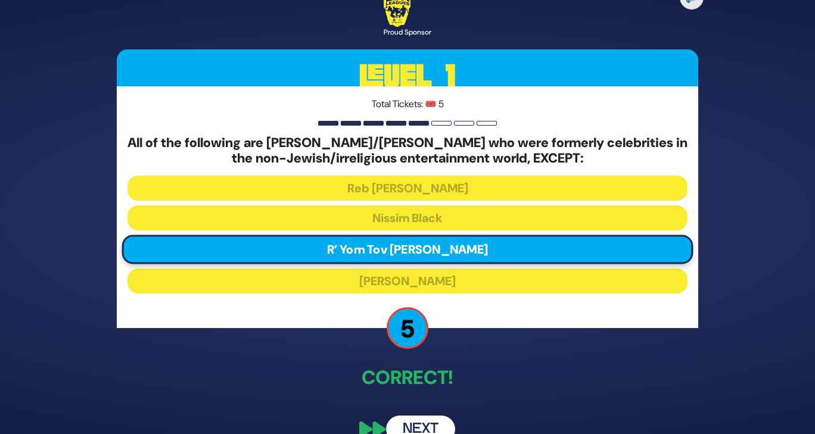
click at [412, 420] on button "Next" at bounding box center [420, 429] width 69 height 27
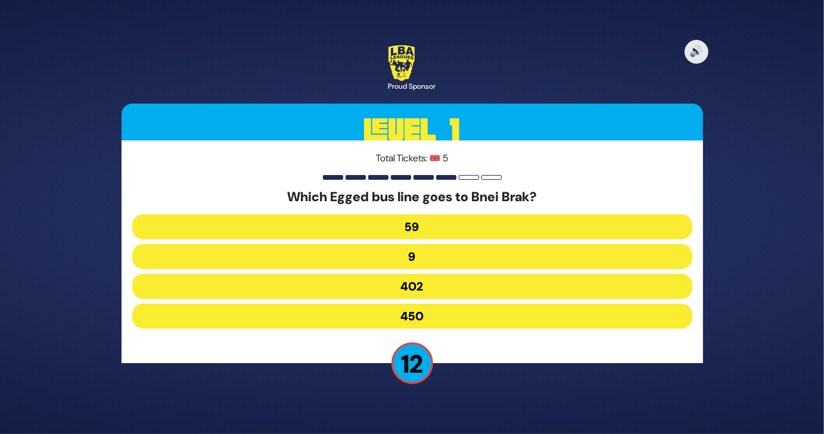
click at [446, 289] on button "402" at bounding box center [412, 286] width 560 height 25
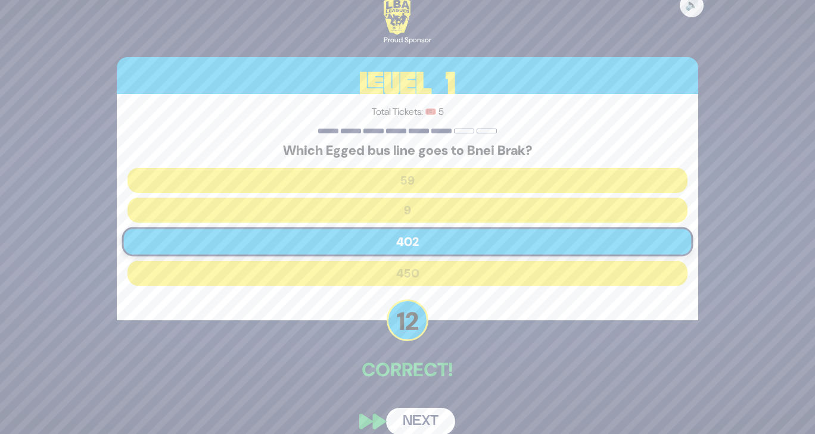
click at [417, 412] on button "Next" at bounding box center [420, 421] width 69 height 27
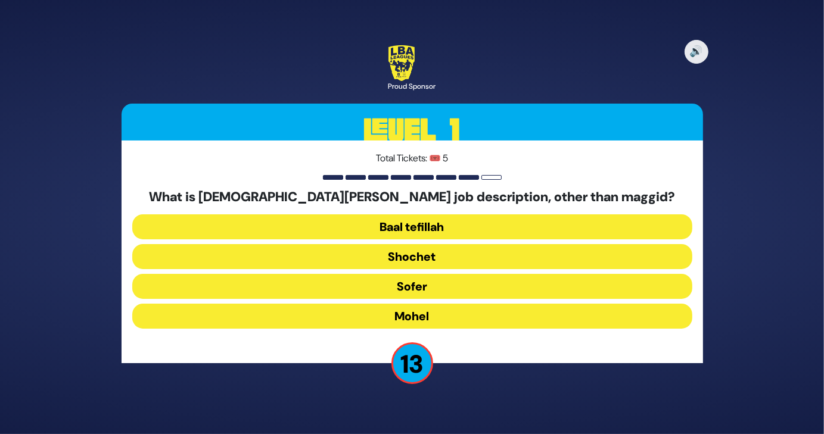
click at [421, 318] on button "Mohel" at bounding box center [412, 316] width 560 height 25
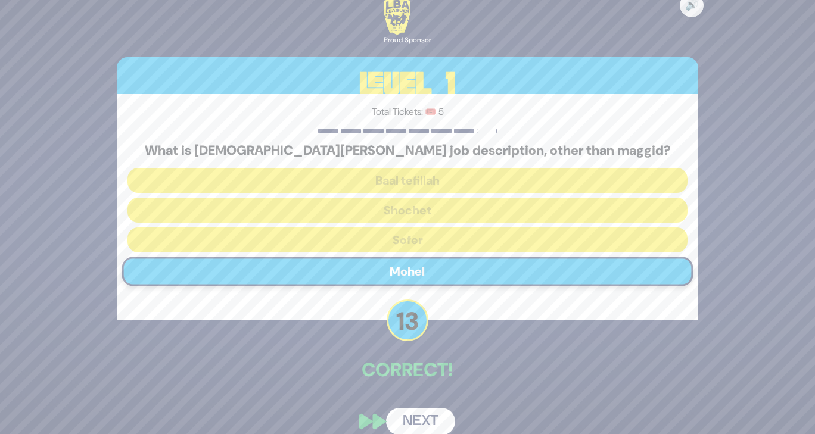
click at [411, 413] on button "Next" at bounding box center [420, 421] width 69 height 27
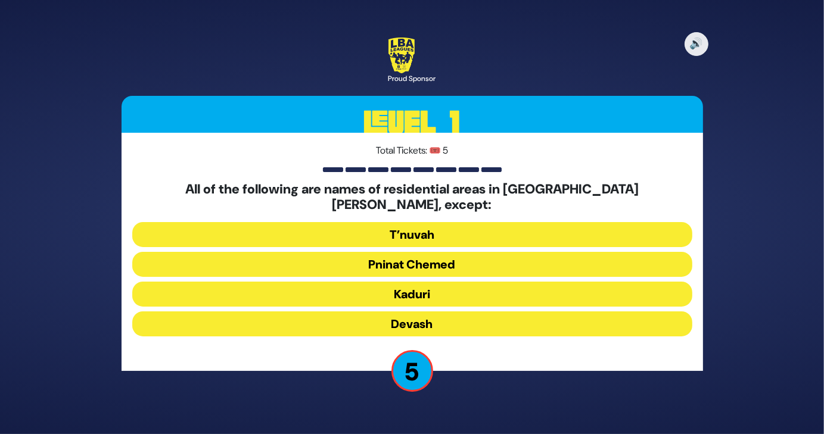
click at [484, 229] on button "T’nuvah" at bounding box center [412, 234] width 560 height 25
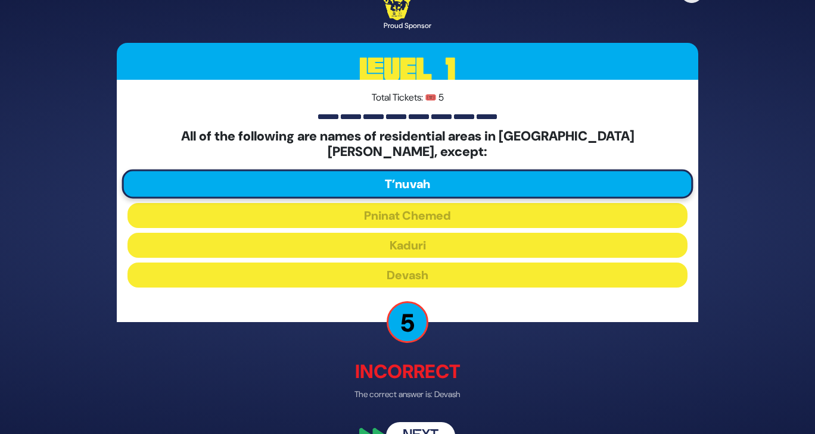
click at [415, 422] on button "Next" at bounding box center [420, 435] width 69 height 27
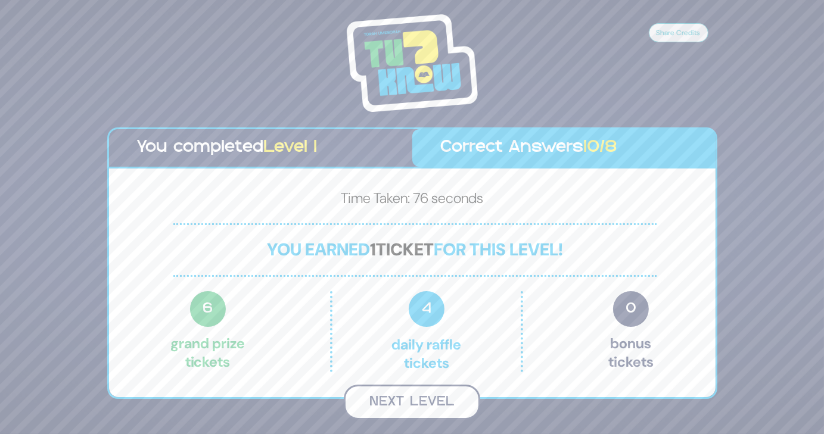
click at [415, 401] on button "Next Level" at bounding box center [412, 402] width 136 height 35
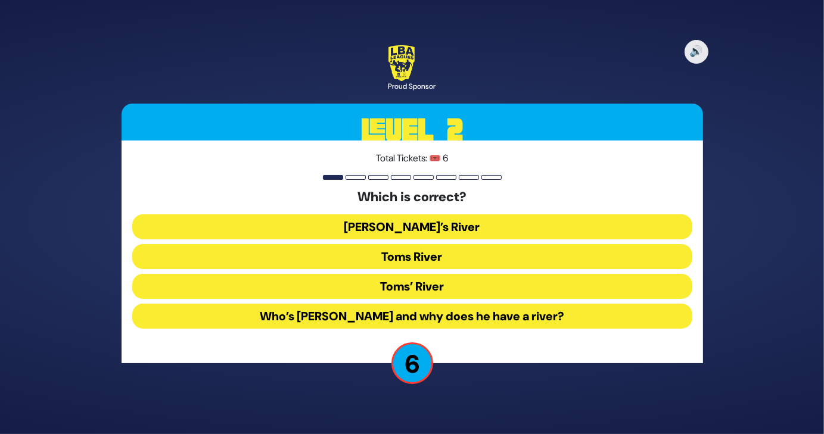
click at [454, 256] on button "Toms River" at bounding box center [412, 256] width 560 height 25
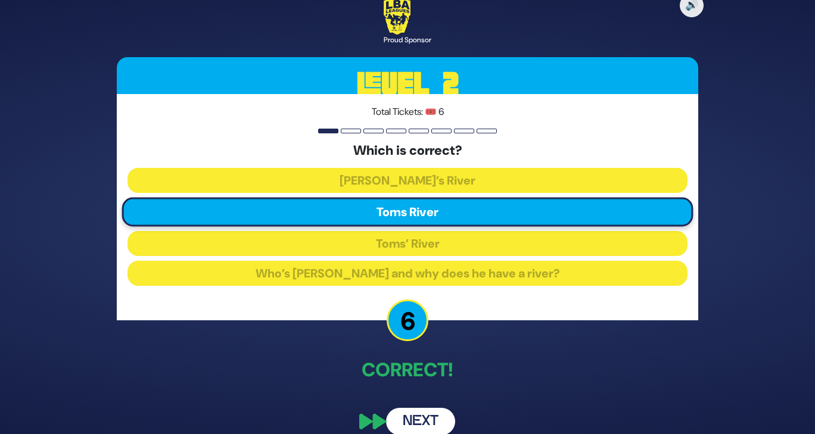
click at [412, 413] on button "Next" at bounding box center [420, 421] width 69 height 27
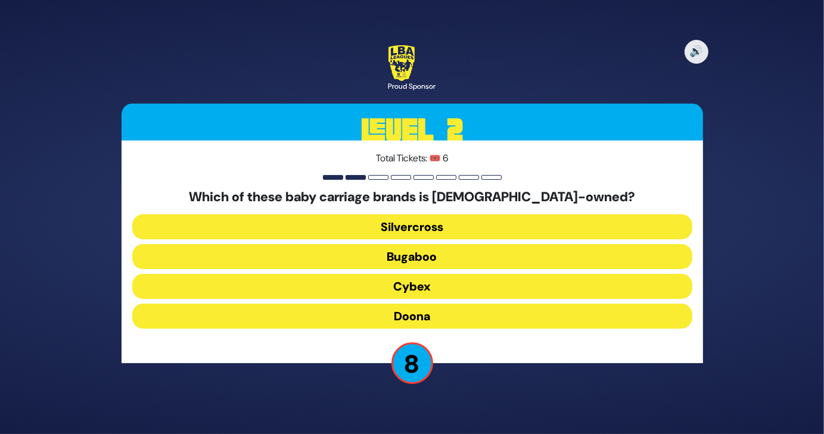
click at [456, 227] on button "Silvercross" at bounding box center [412, 227] width 560 height 25
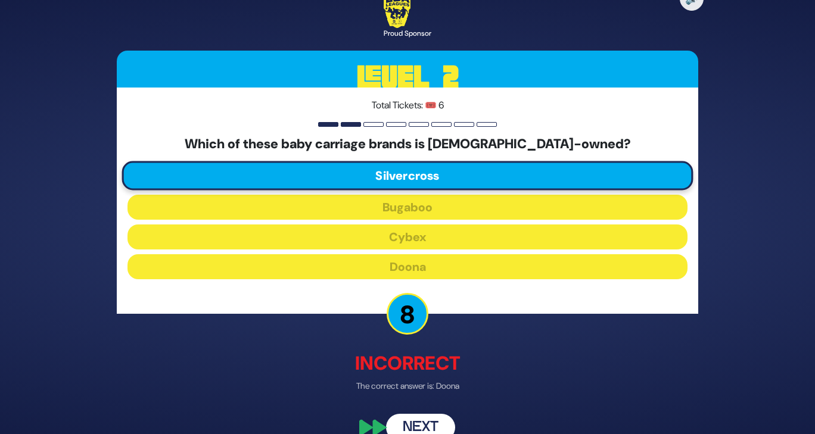
click at [417, 419] on button "Next" at bounding box center [420, 428] width 69 height 27
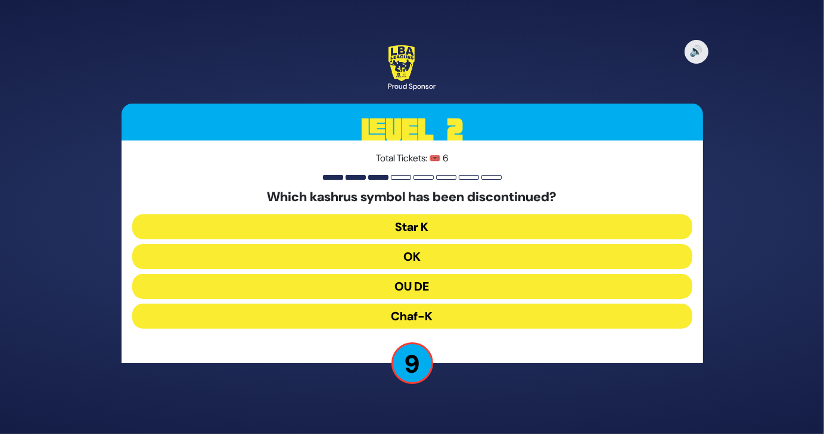
click at [473, 289] on button "OU DE" at bounding box center [412, 286] width 560 height 25
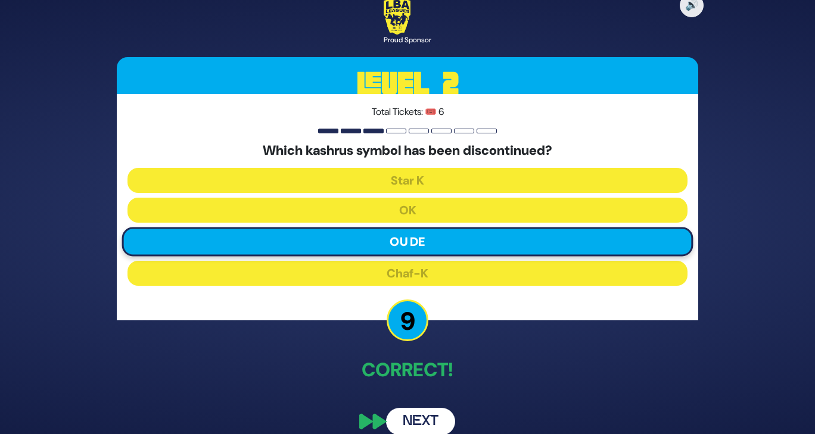
click at [423, 415] on button "Next" at bounding box center [420, 421] width 69 height 27
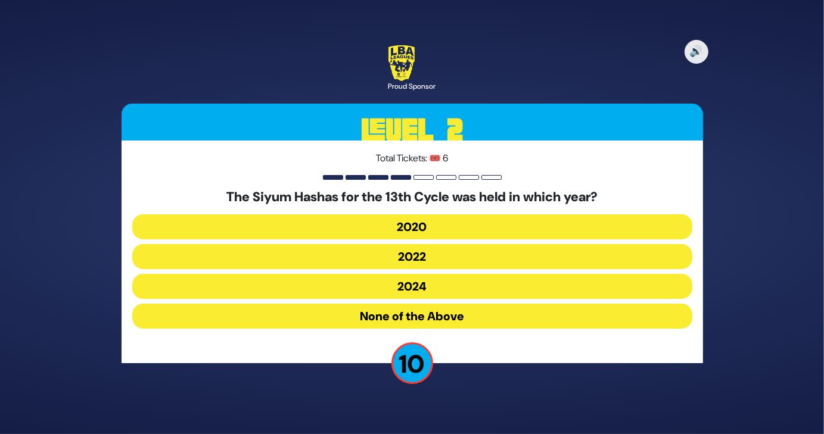
click at [467, 223] on button "2020" at bounding box center [412, 227] width 560 height 25
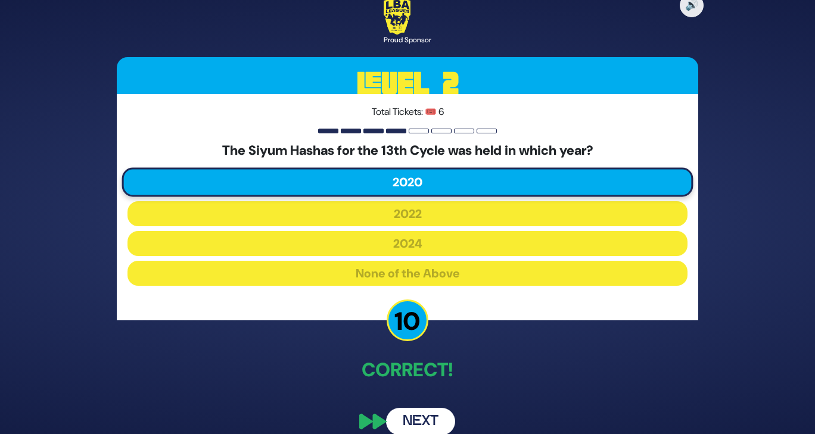
click at [418, 412] on button "Next" at bounding box center [420, 421] width 69 height 27
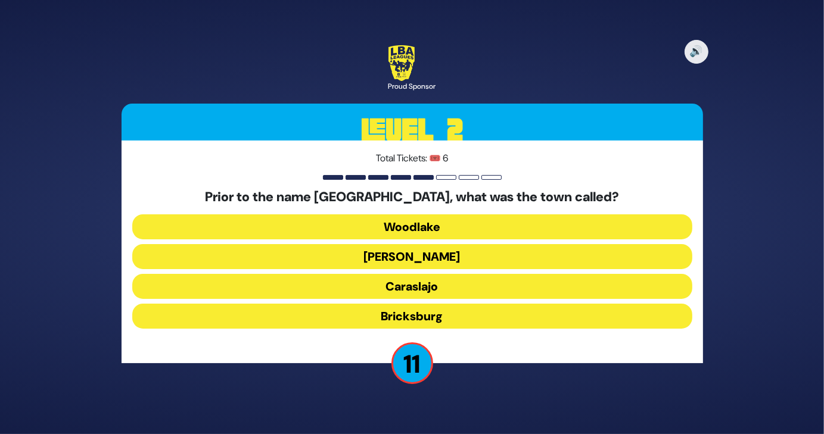
click at [417, 314] on button "Bricksburg" at bounding box center [412, 316] width 560 height 25
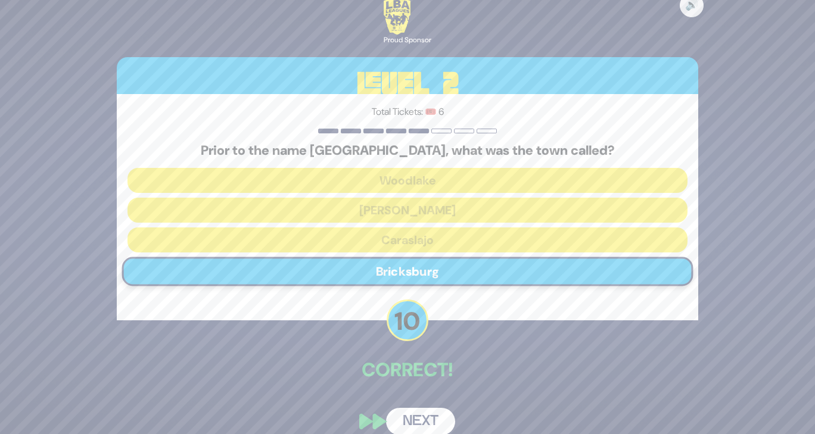
click at [402, 417] on button "Next" at bounding box center [420, 421] width 69 height 27
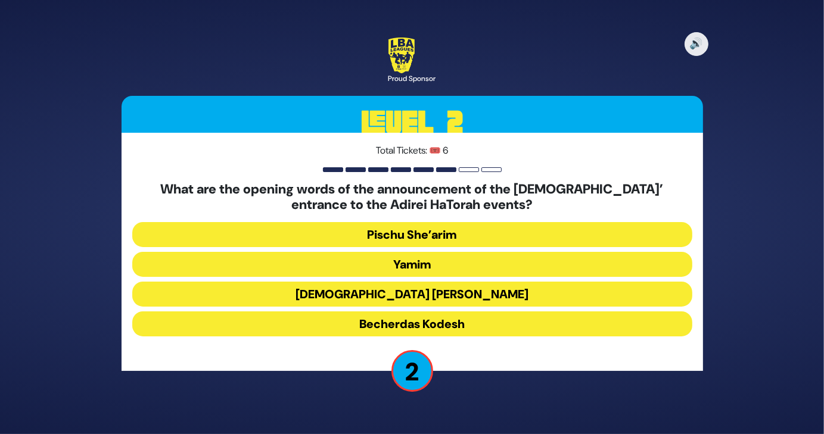
click at [443, 260] on button "Yamim" at bounding box center [412, 264] width 560 height 25
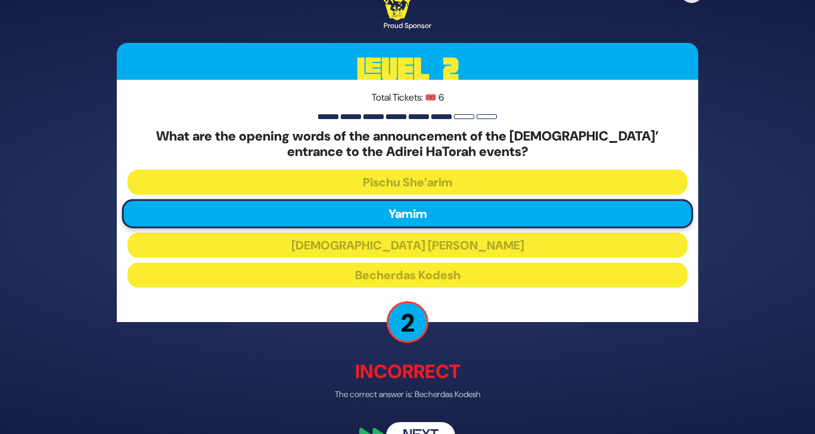
click at [430, 427] on button "Next" at bounding box center [420, 435] width 69 height 27
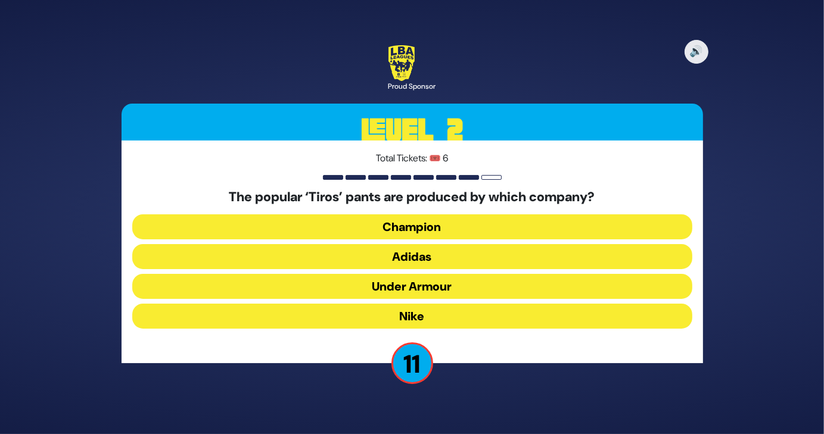
click at [435, 256] on button "Adidas" at bounding box center [412, 256] width 560 height 25
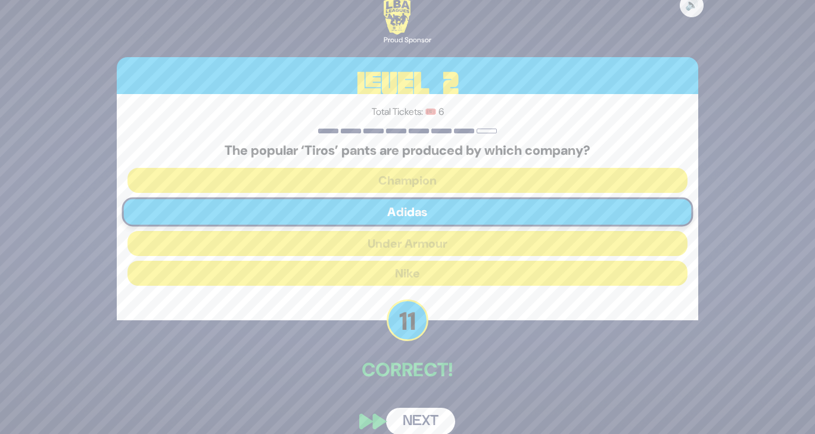
click at [418, 421] on button "Next" at bounding box center [420, 421] width 69 height 27
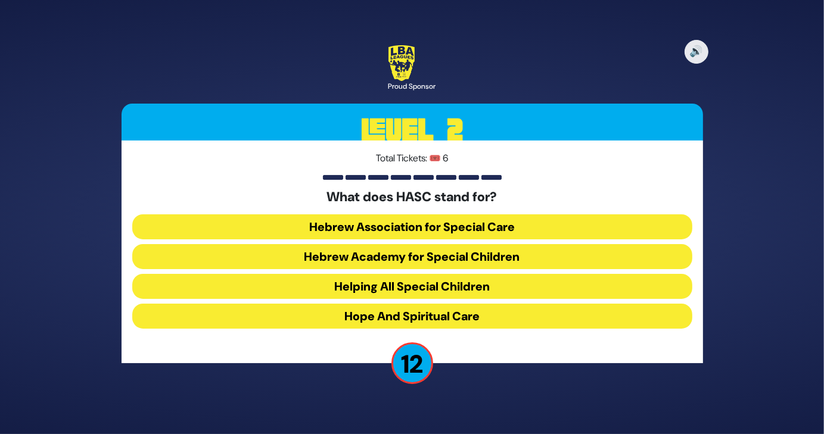
click at [528, 256] on button "Hebrew Academy for Special Children" at bounding box center [412, 256] width 560 height 25
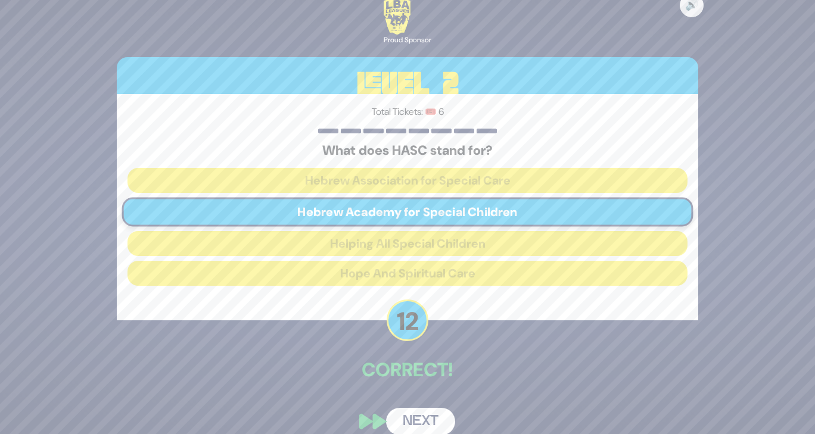
click at [430, 411] on button "Next" at bounding box center [420, 421] width 69 height 27
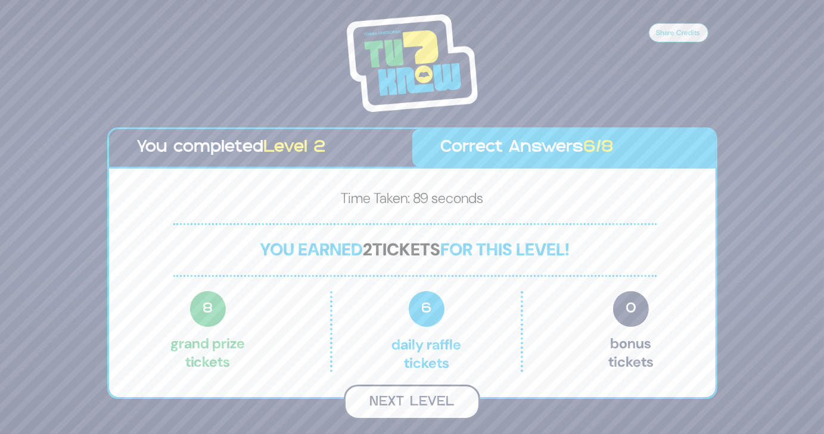
click at [423, 402] on button "Next Level" at bounding box center [412, 402] width 136 height 35
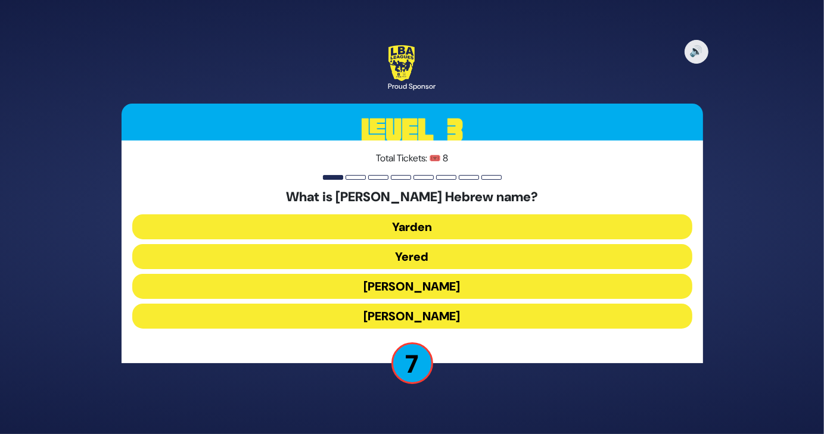
click at [478, 312] on button "Yoel Chaim" at bounding box center [412, 316] width 560 height 25
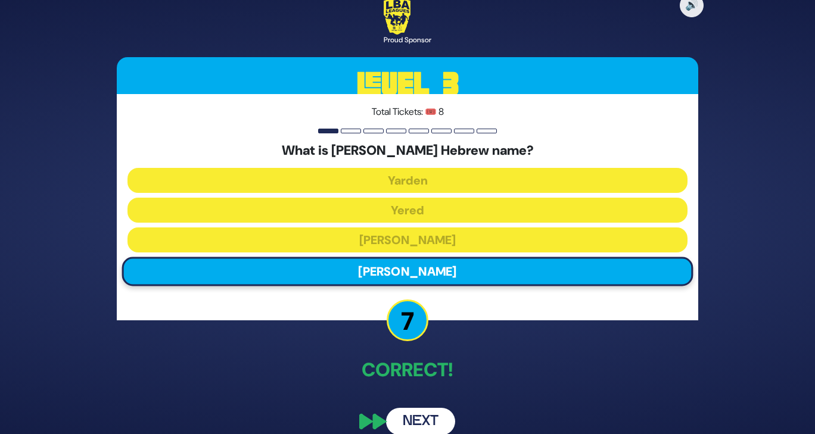
click at [411, 427] on button "Next" at bounding box center [420, 421] width 69 height 27
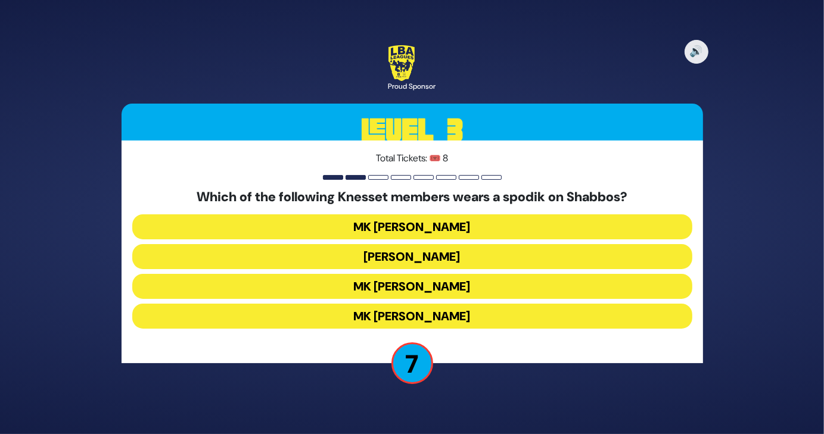
click at [499, 260] on button "MK Meir Porush" at bounding box center [412, 256] width 560 height 25
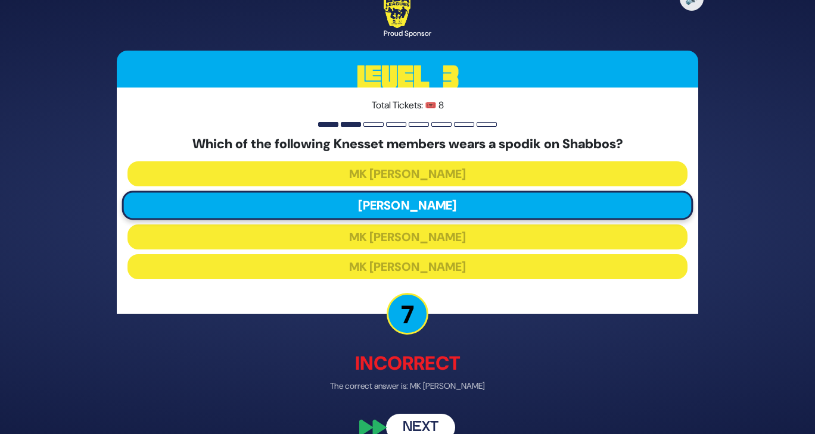
click at [411, 424] on button "Next" at bounding box center [420, 428] width 69 height 27
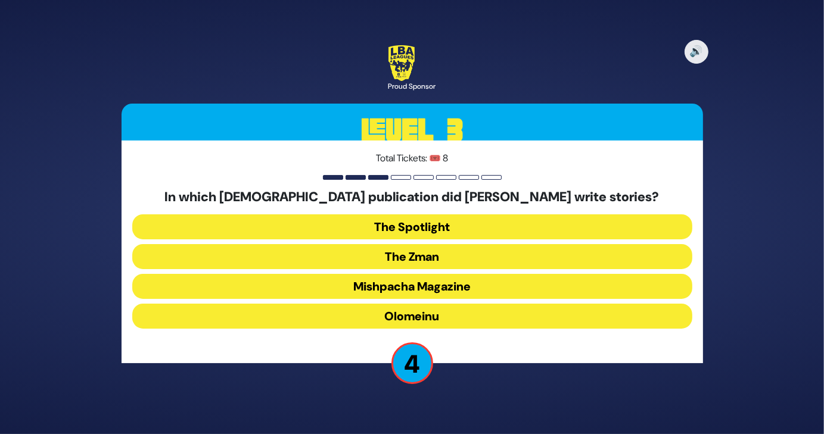
click at [512, 313] on button "Olomeinu" at bounding box center [412, 316] width 560 height 25
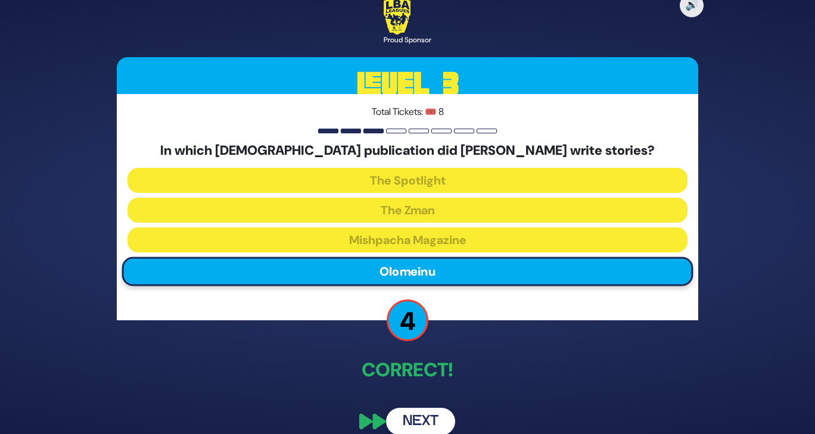
click at [413, 423] on button "Next" at bounding box center [420, 421] width 69 height 27
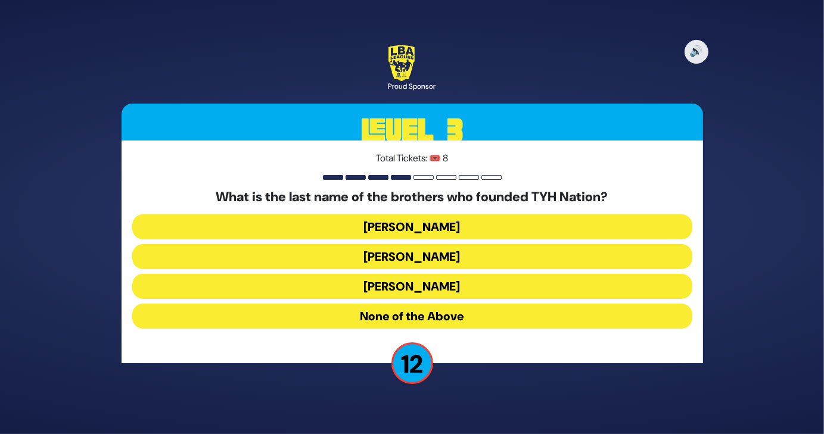
click at [457, 229] on button "Blumstein" at bounding box center [412, 227] width 560 height 25
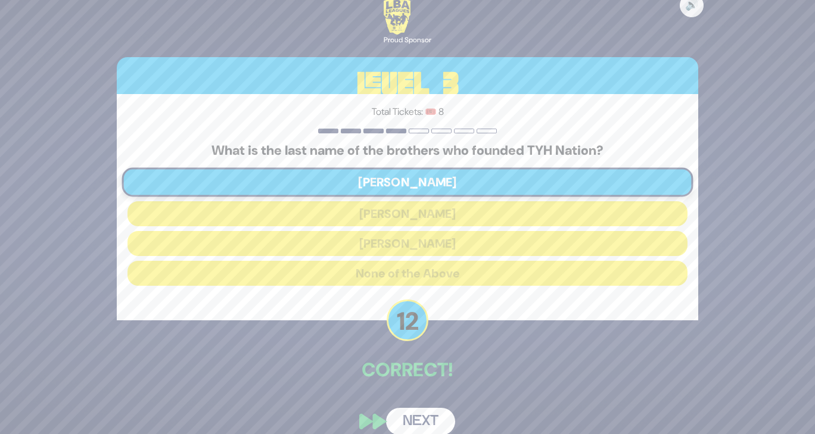
click at [416, 414] on button "Next" at bounding box center [420, 421] width 69 height 27
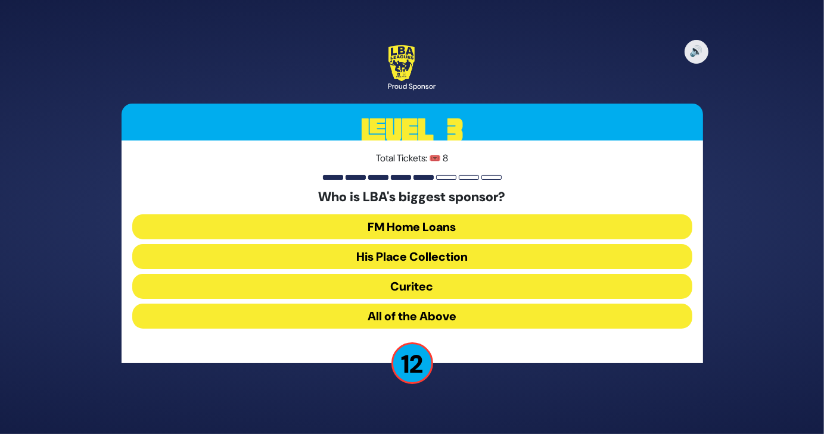
click at [467, 224] on button "FM Home Loans" at bounding box center [412, 227] width 560 height 25
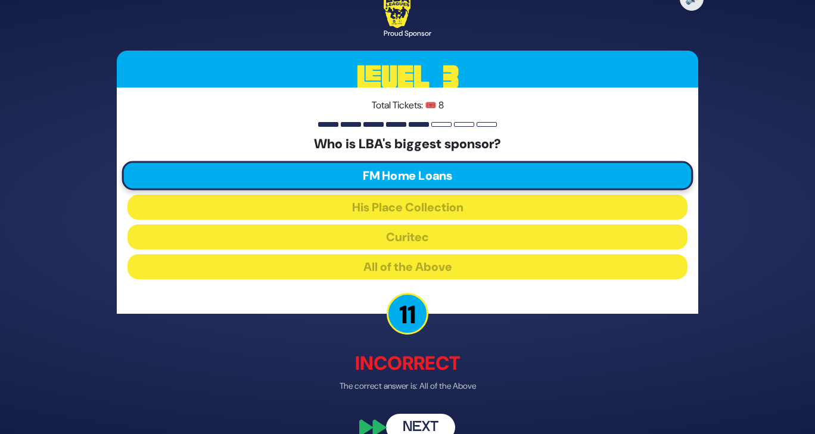
click at [420, 420] on button "Next" at bounding box center [420, 428] width 69 height 27
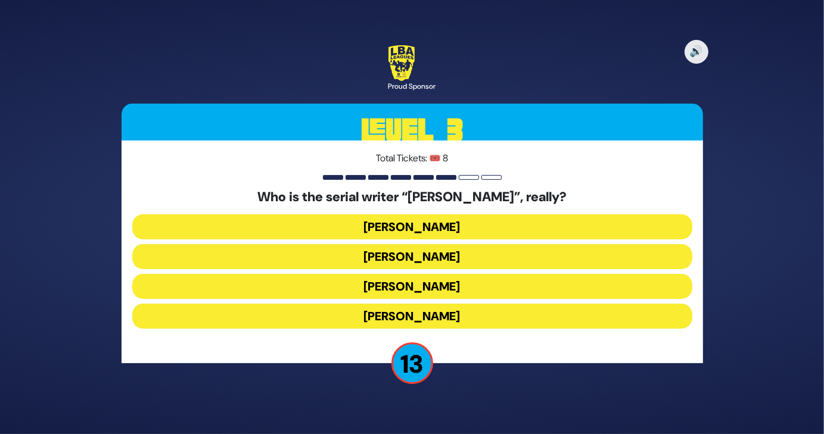
click at [442, 255] on button "Yisroel Besser" at bounding box center [412, 256] width 560 height 25
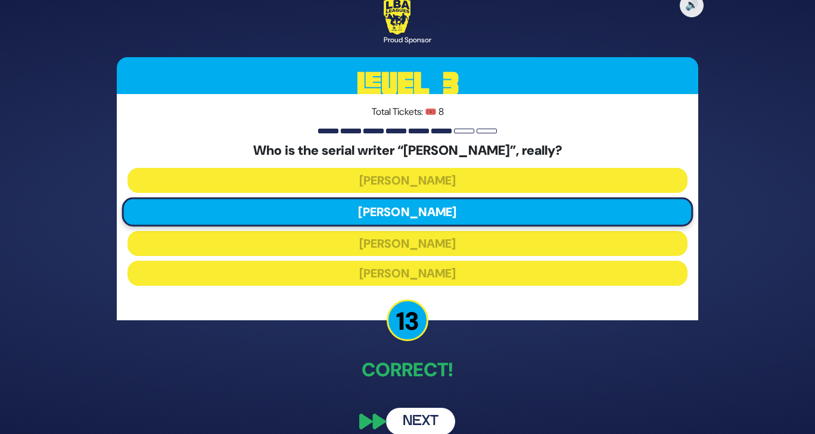
click at [424, 414] on button "Next" at bounding box center [420, 421] width 69 height 27
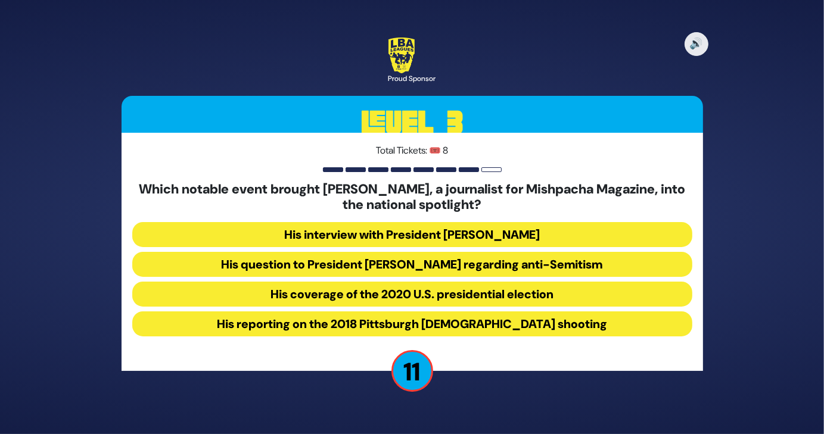
click at [553, 270] on button "His question to President Donald Trump regarding anti-Semitism" at bounding box center [412, 264] width 560 height 25
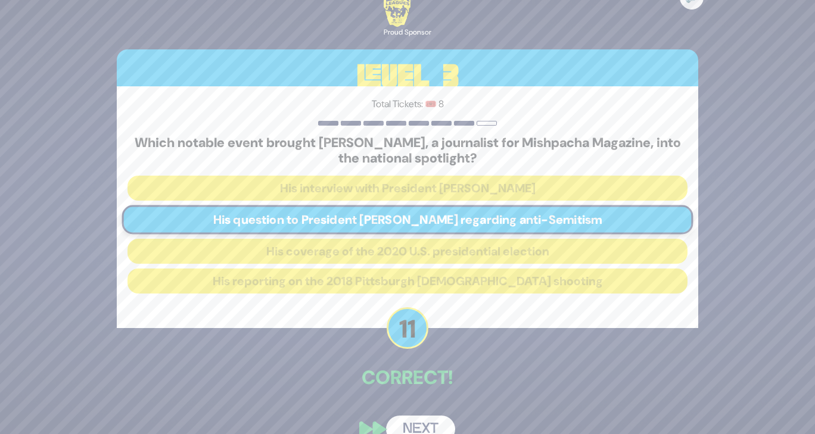
click at [425, 419] on button "Next" at bounding box center [420, 429] width 69 height 27
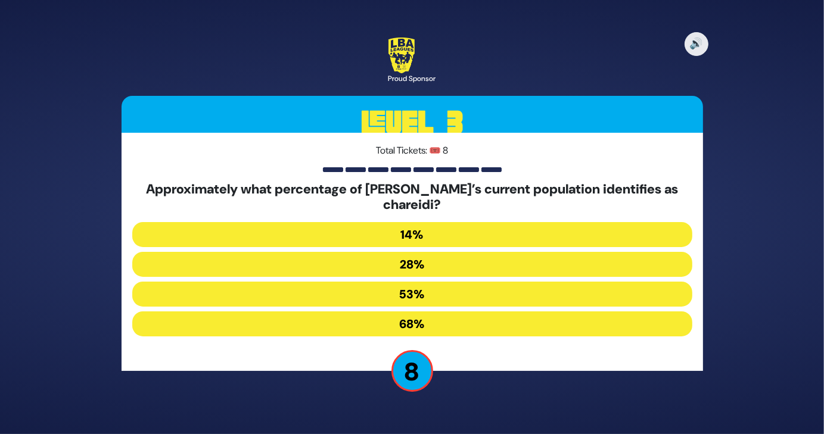
click at [463, 260] on button "28%" at bounding box center [412, 264] width 560 height 25
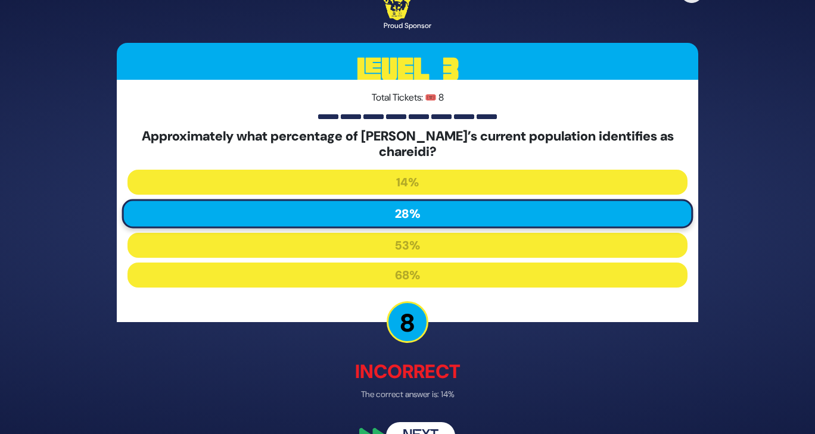
click at [424, 425] on button "Next" at bounding box center [420, 435] width 69 height 27
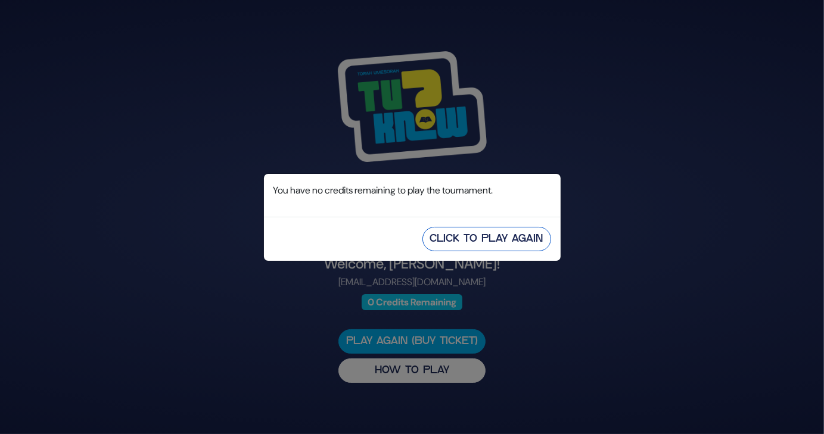
click at [440, 235] on button "Click to Play Again" at bounding box center [486, 239] width 129 height 24
